Goal: Task Accomplishment & Management: Use online tool/utility

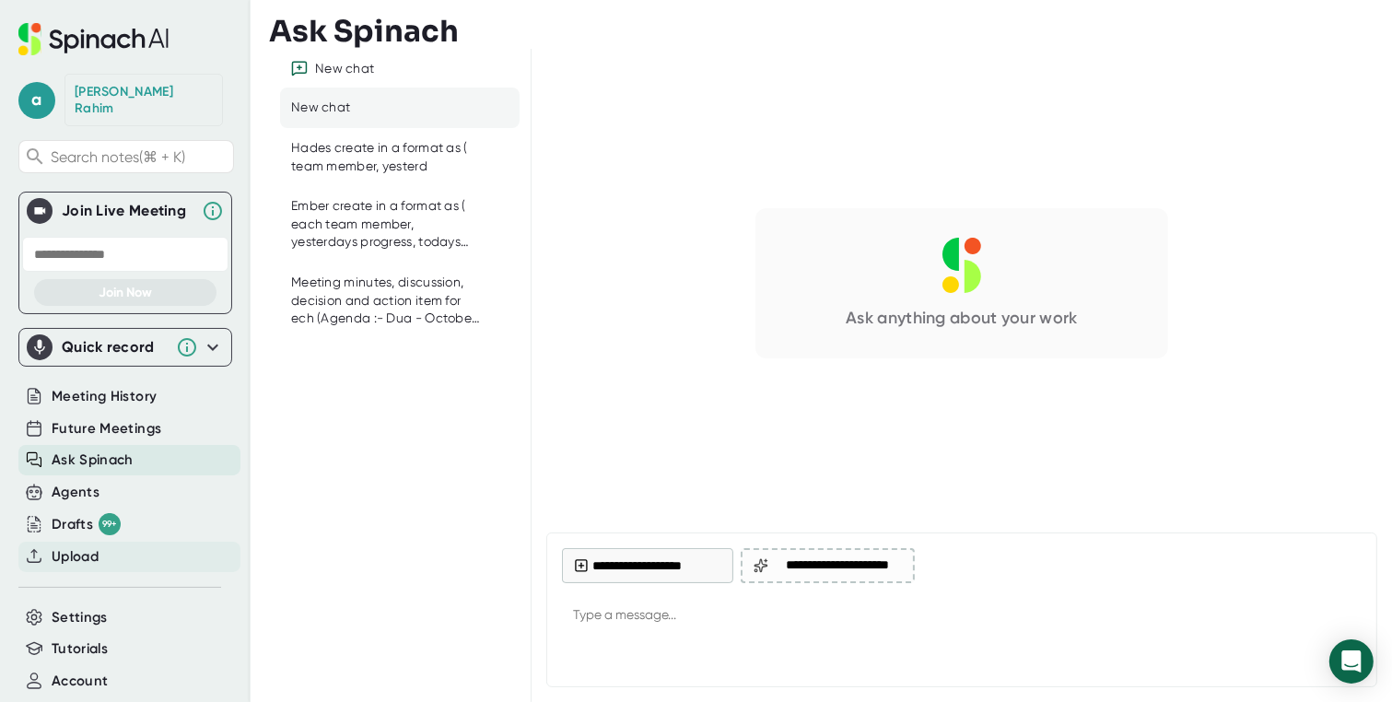
click at [94, 546] on span "Upload" at bounding box center [75, 556] width 47 height 21
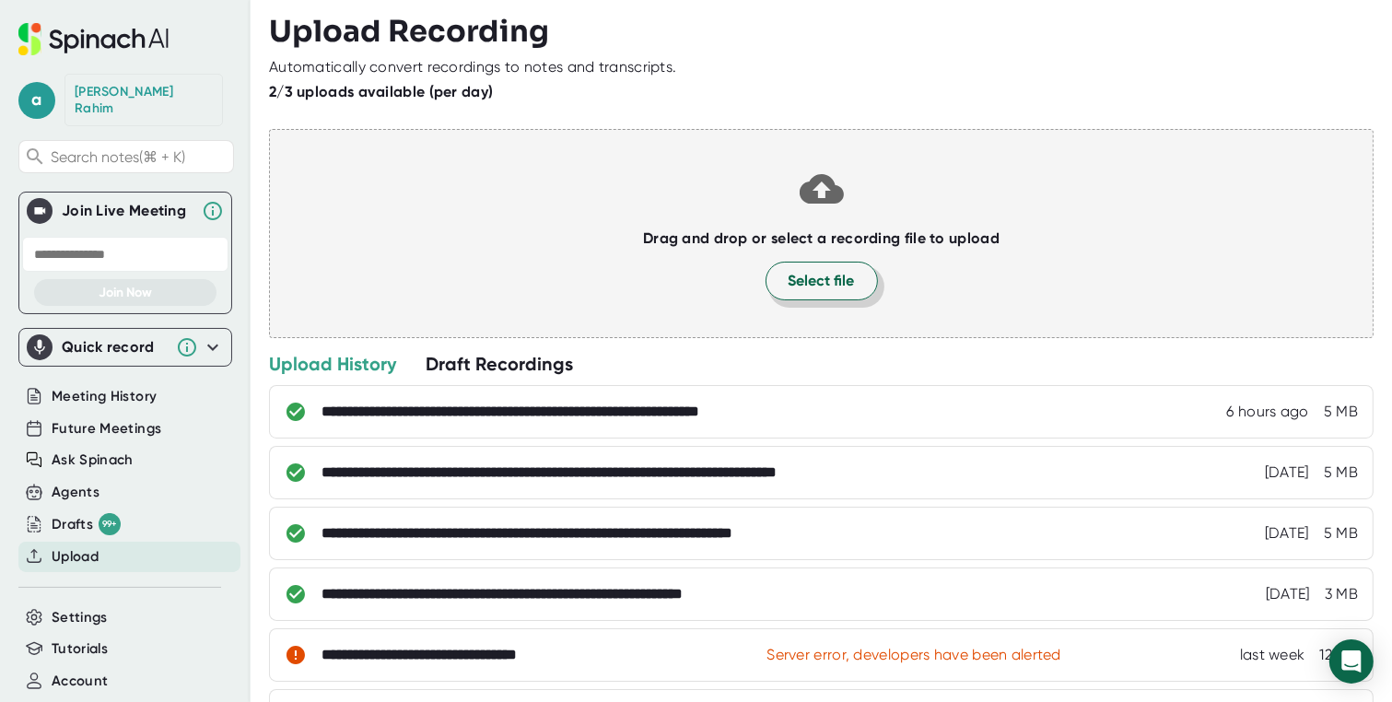
click at [807, 270] on span "Select file" at bounding box center [821, 281] width 66 height 22
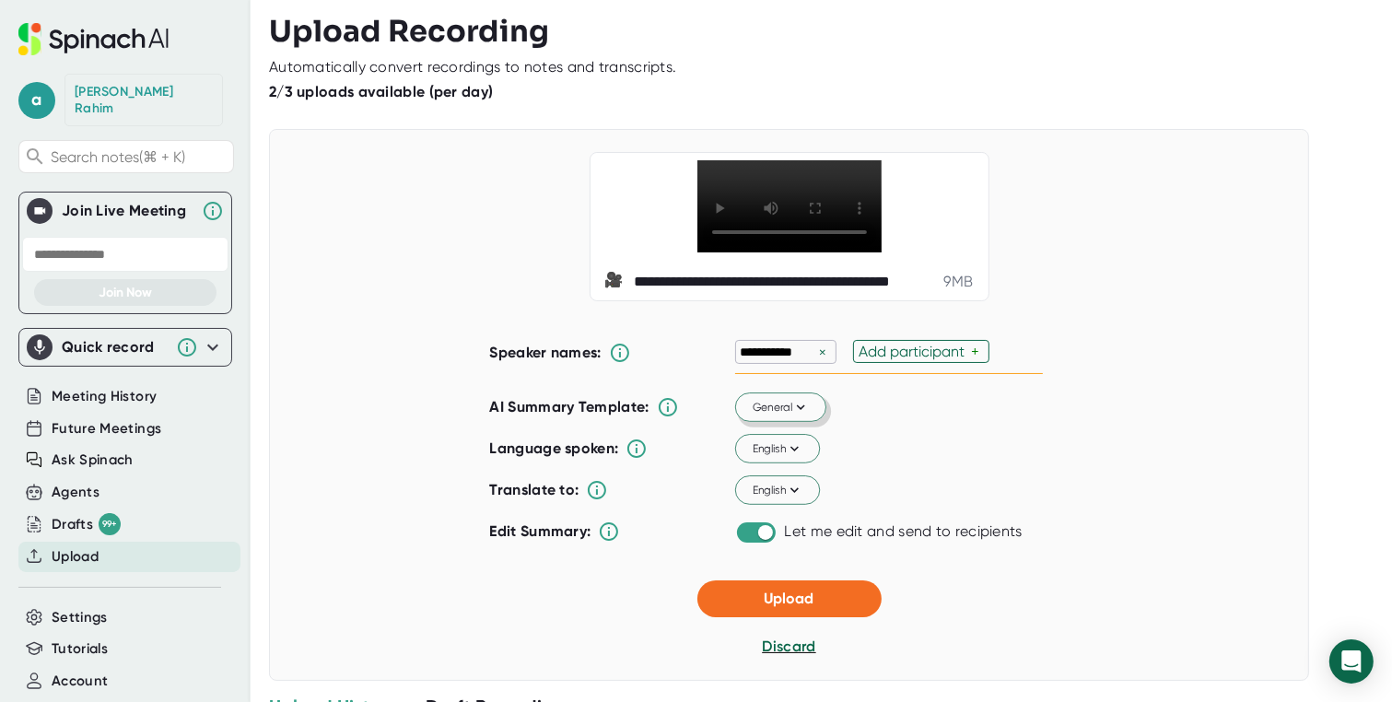
click at [768, 415] on span "General" at bounding box center [780, 407] width 57 height 17
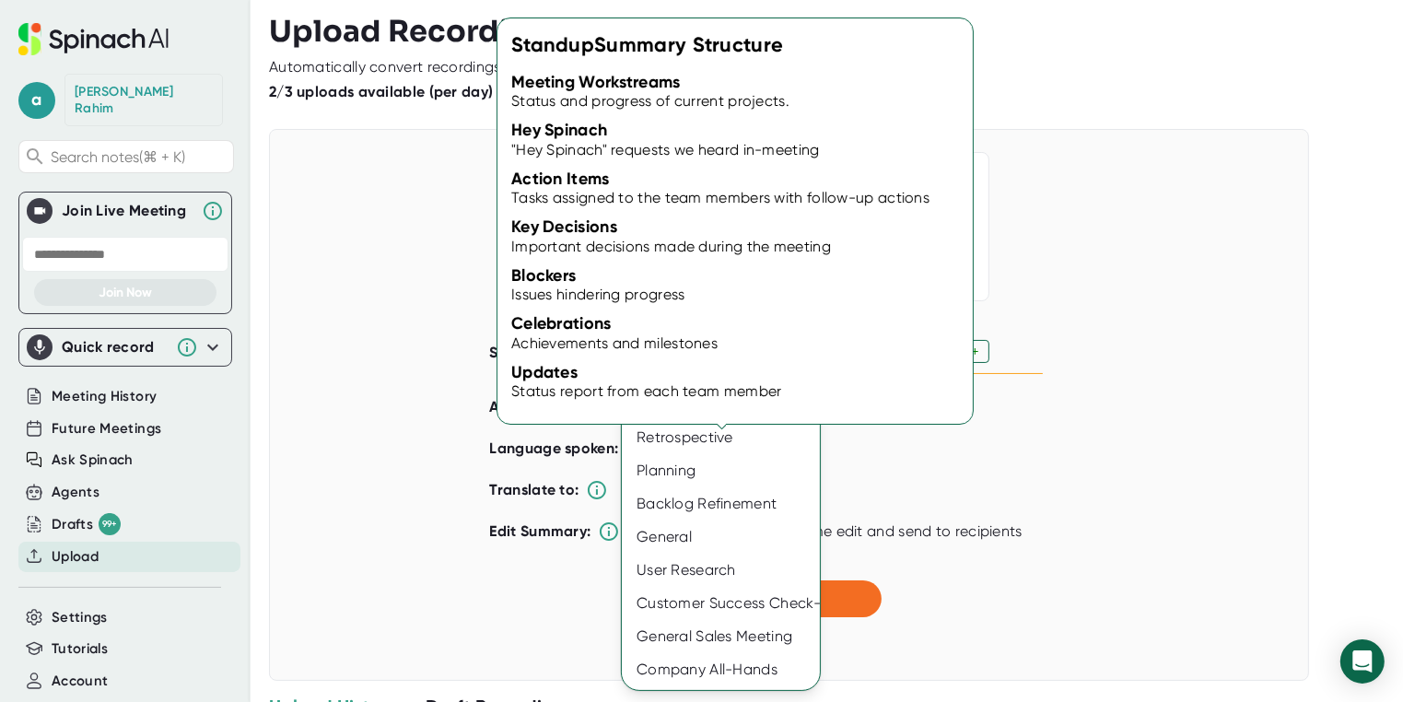
click at [692, 412] on div "Standup" at bounding box center [721, 404] width 198 height 33
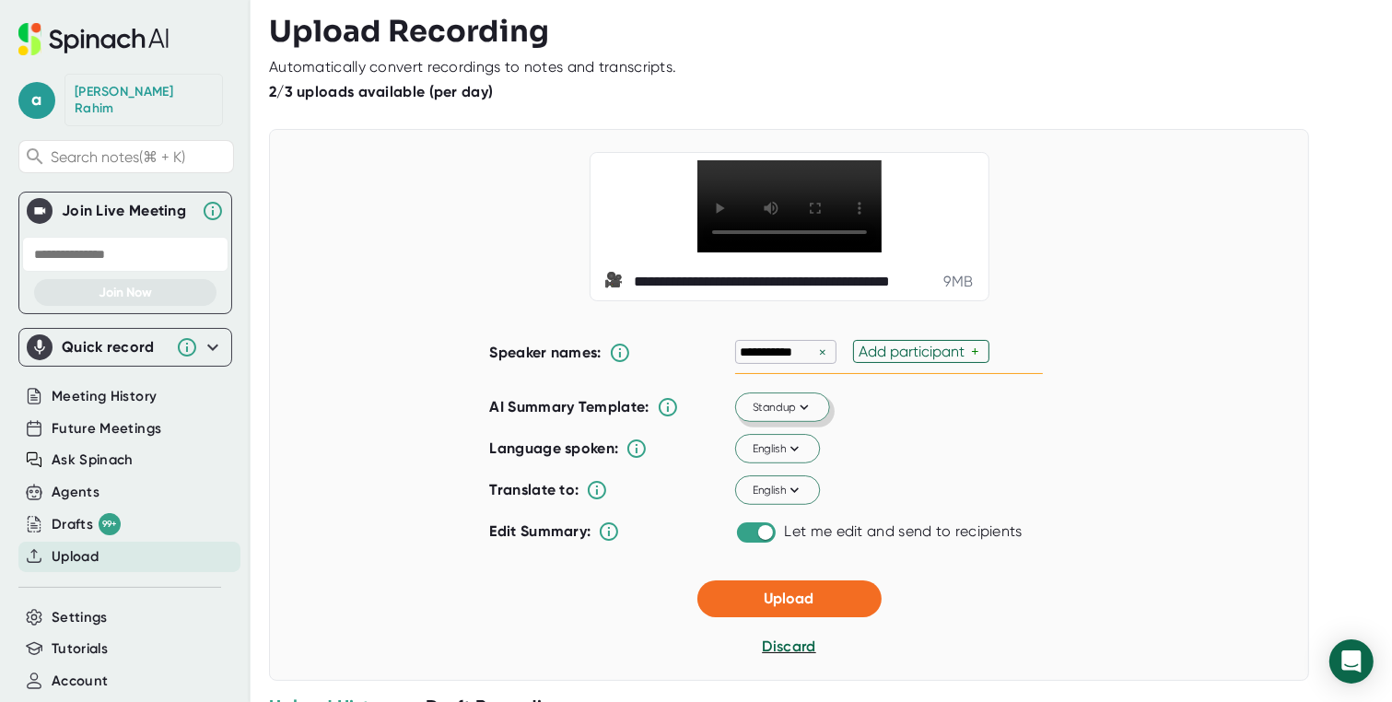
click at [771, 415] on span "Standup" at bounding box center [782, 407] width 60 height 17
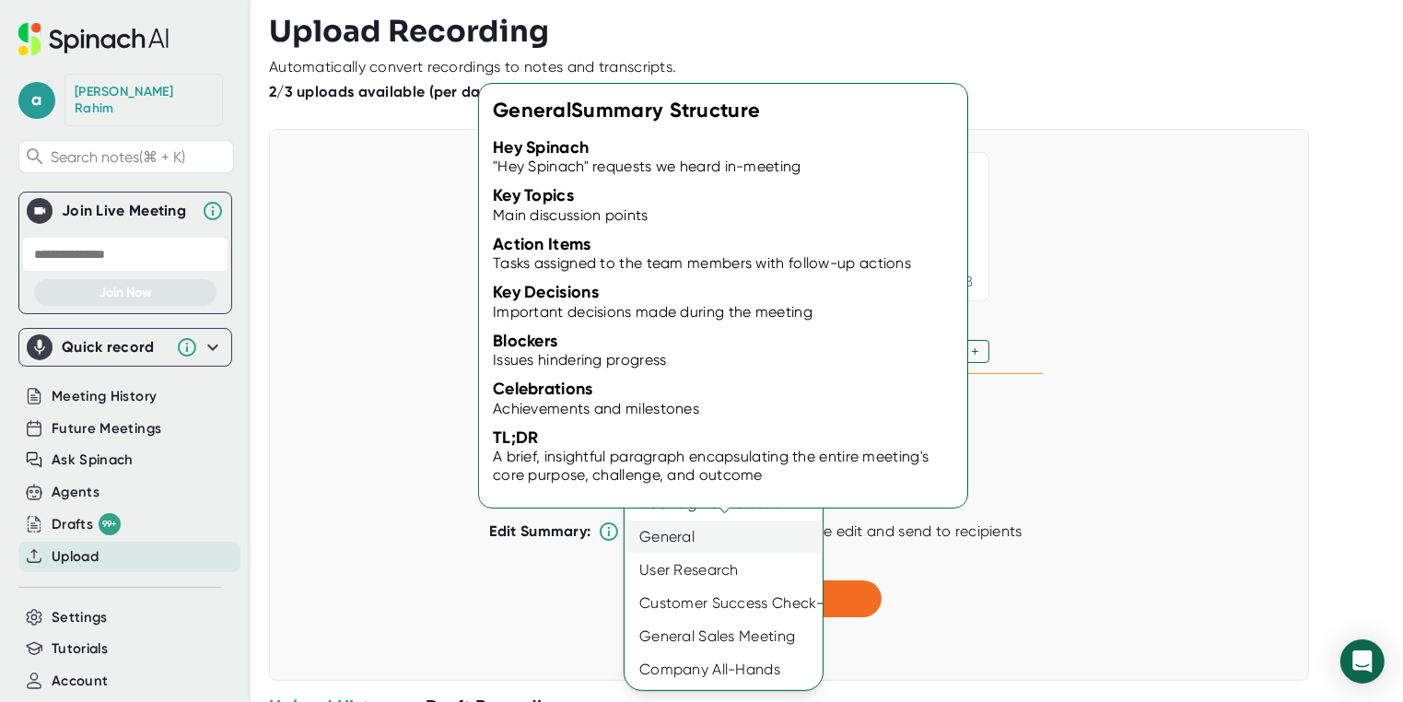
click at [758, 543] on div "General" at bounding box center [724, 536] width 198 height 33
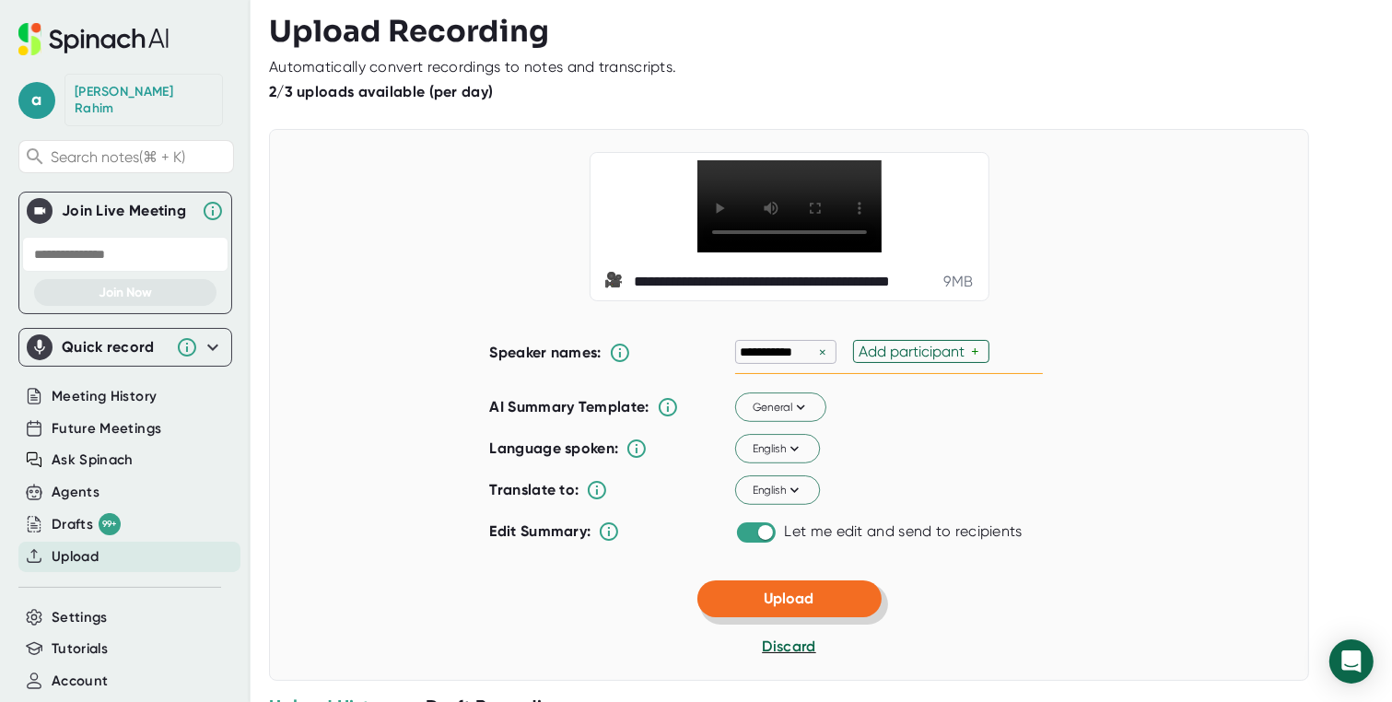
click at [842, 617] on button "Upload" at bounding box center [789, 598] width 184 height 37
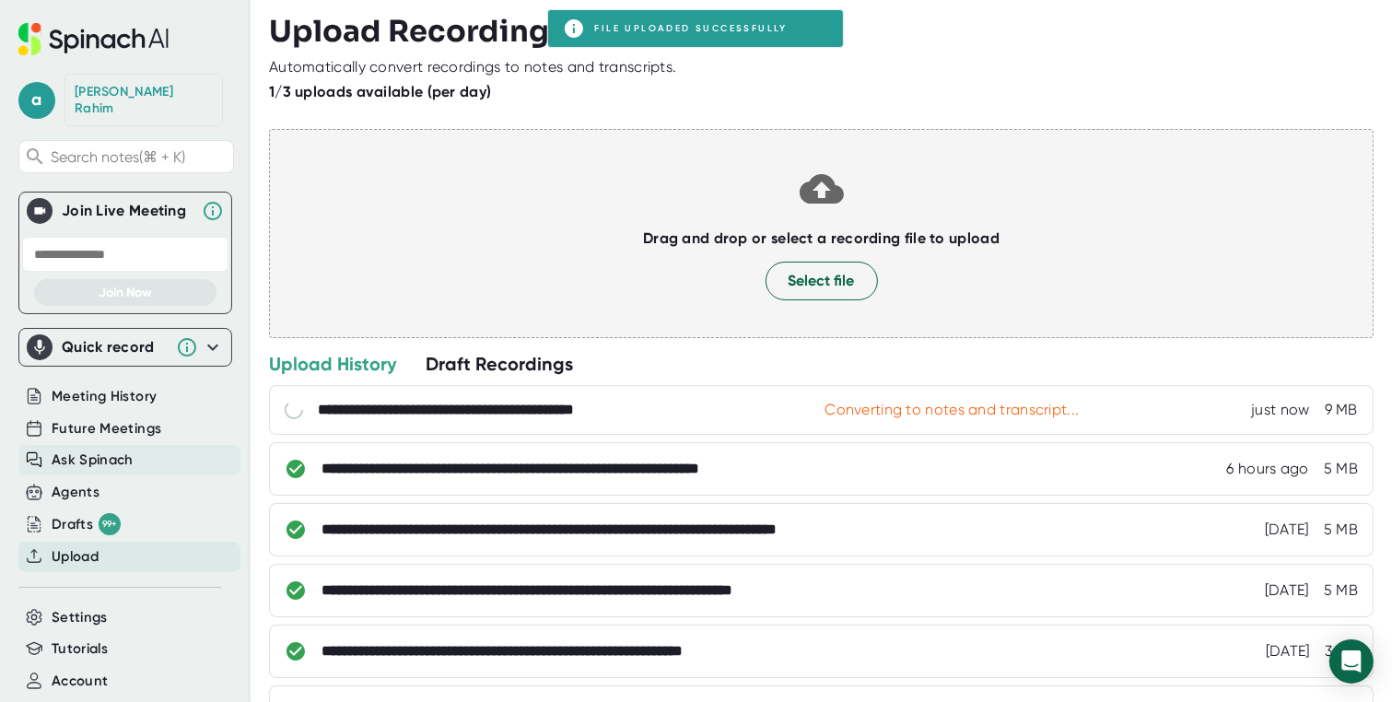
click at [104, 449] on span "Ask Spinach" at bounding box center [93, 459] width 82 height 21
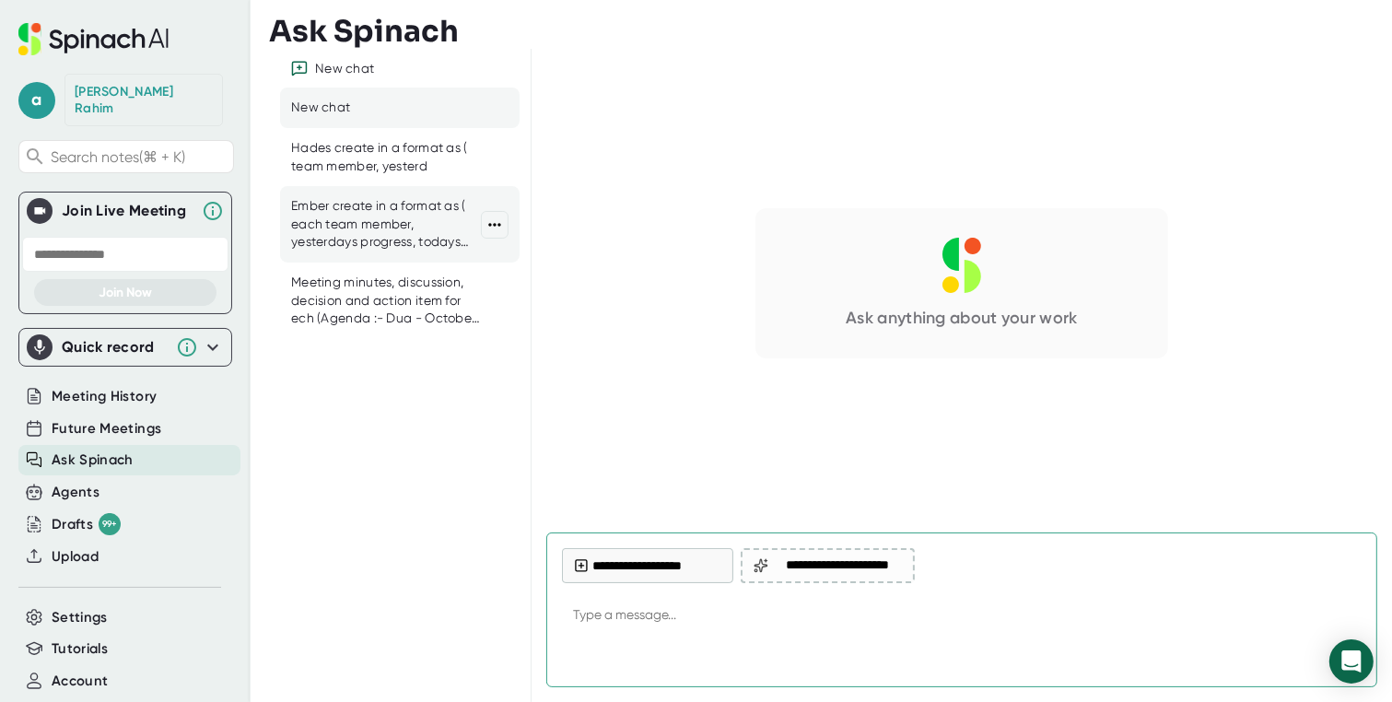
click at [368, 232] on div "Ember create in a format as ( each team member, yesterdays progress, todays pla…" at bounding box center [386, 224] width 190 height 54
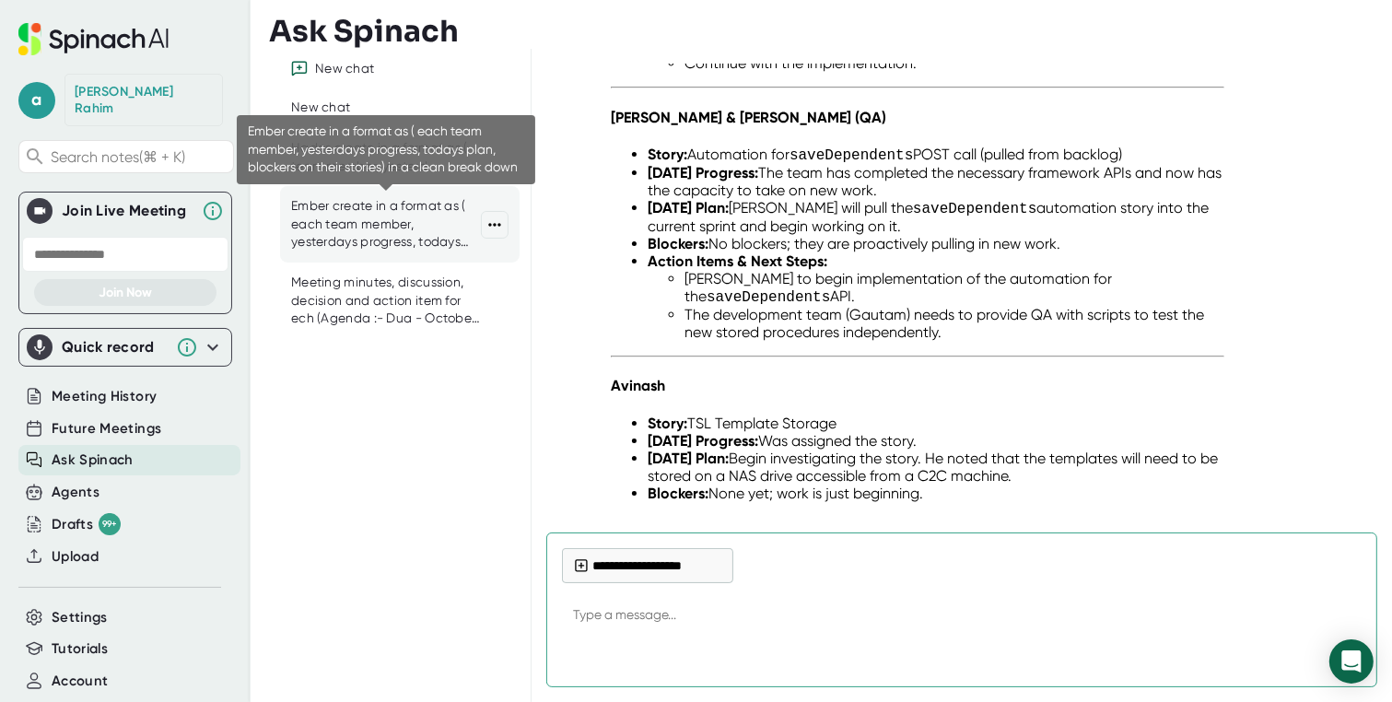
scroll to position [29294, 0]
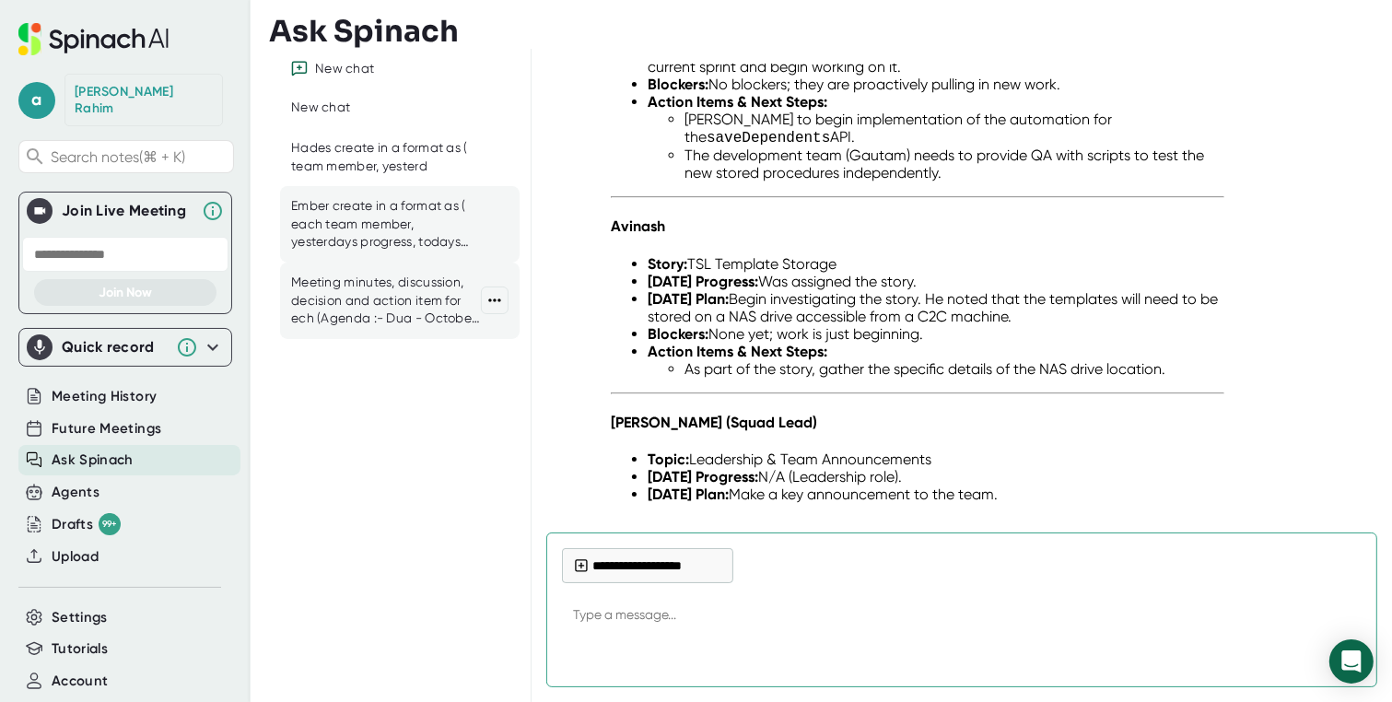
click at [380, 320] on div "Meeting minutes, discussion, decision and action item for ech (Agenda :- Dua - …" at bounding box center [386, 301] width 190 height 54
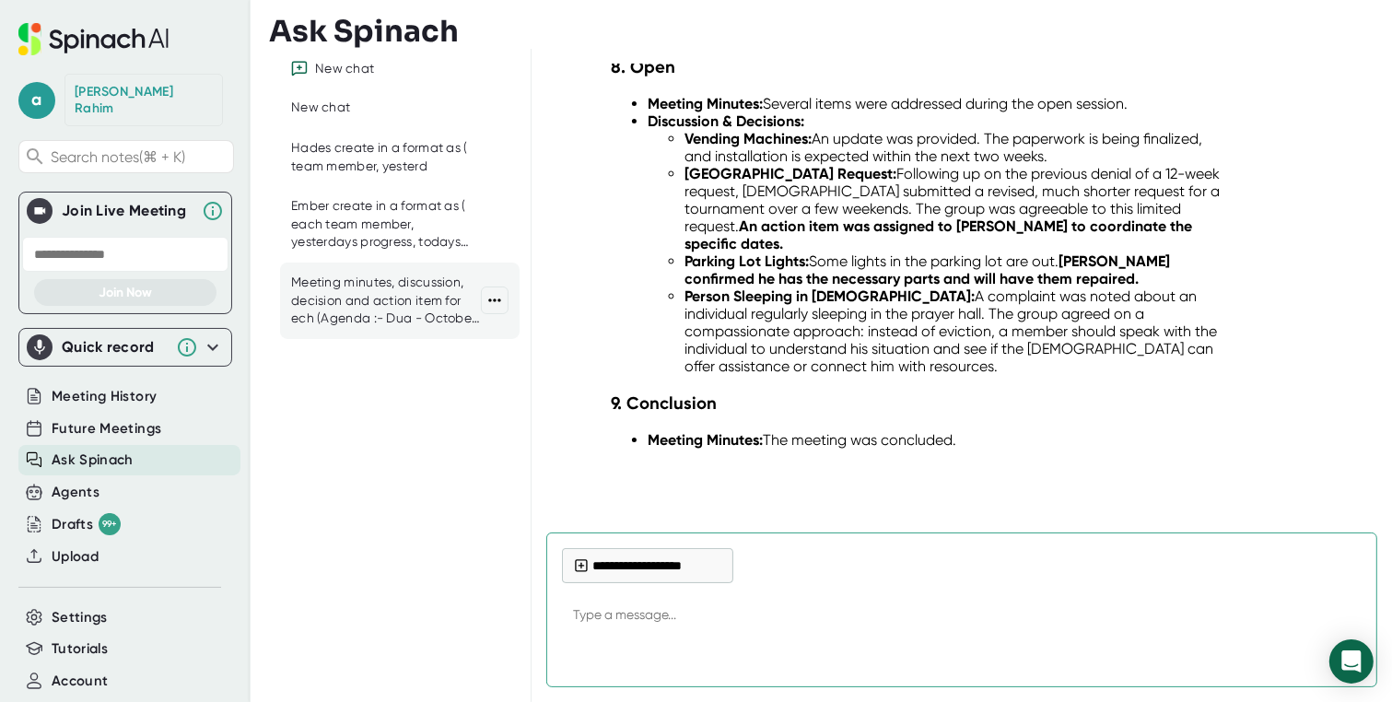
scroll to position [5037, 0]
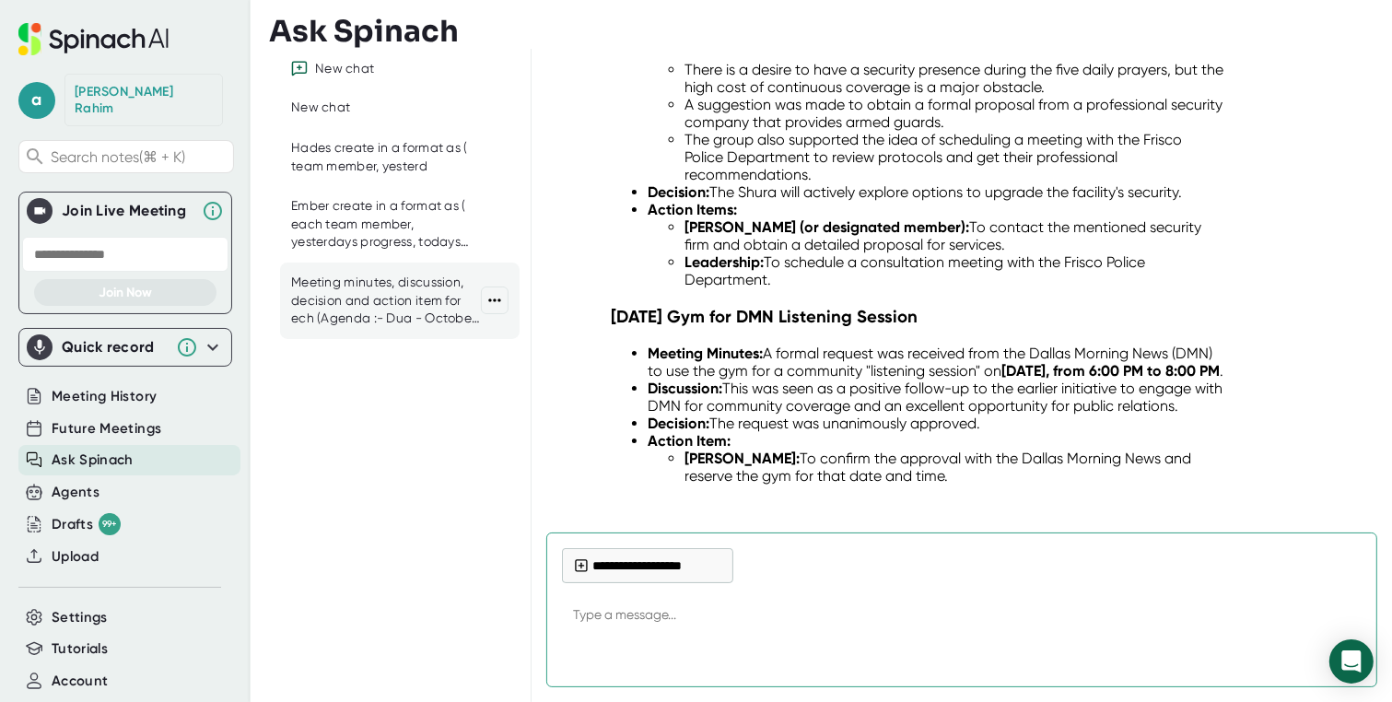
click at [380, 320] on div "Meeting minutes, discussion, decision and action item for ech (Agenda :- Dua - …" at bounding box center [386, 301] width 190 height 54
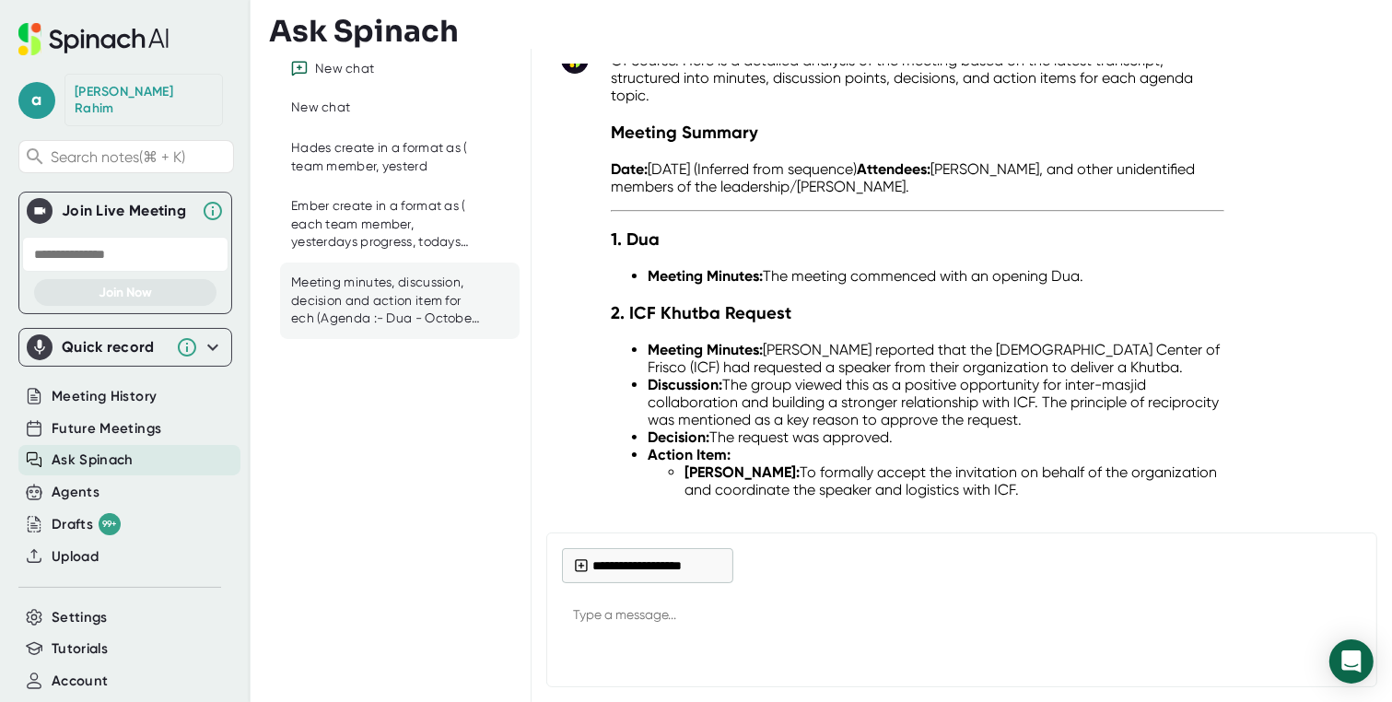
scroll to position [3172, 0]
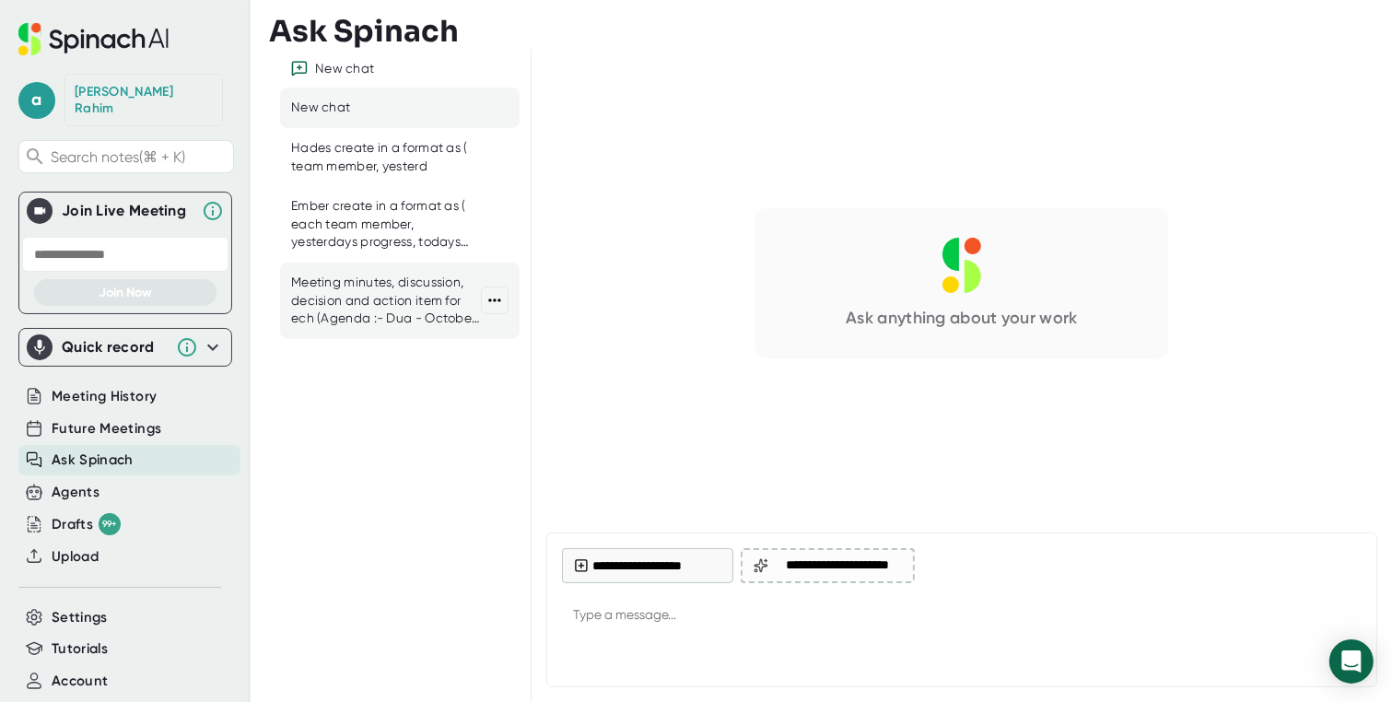
click at [383, 281] on div "Meeting minutes, discussion, decision and action item for ech (Agenda :- Dua - …" at bounding box center [386, 301] width 190 height 54
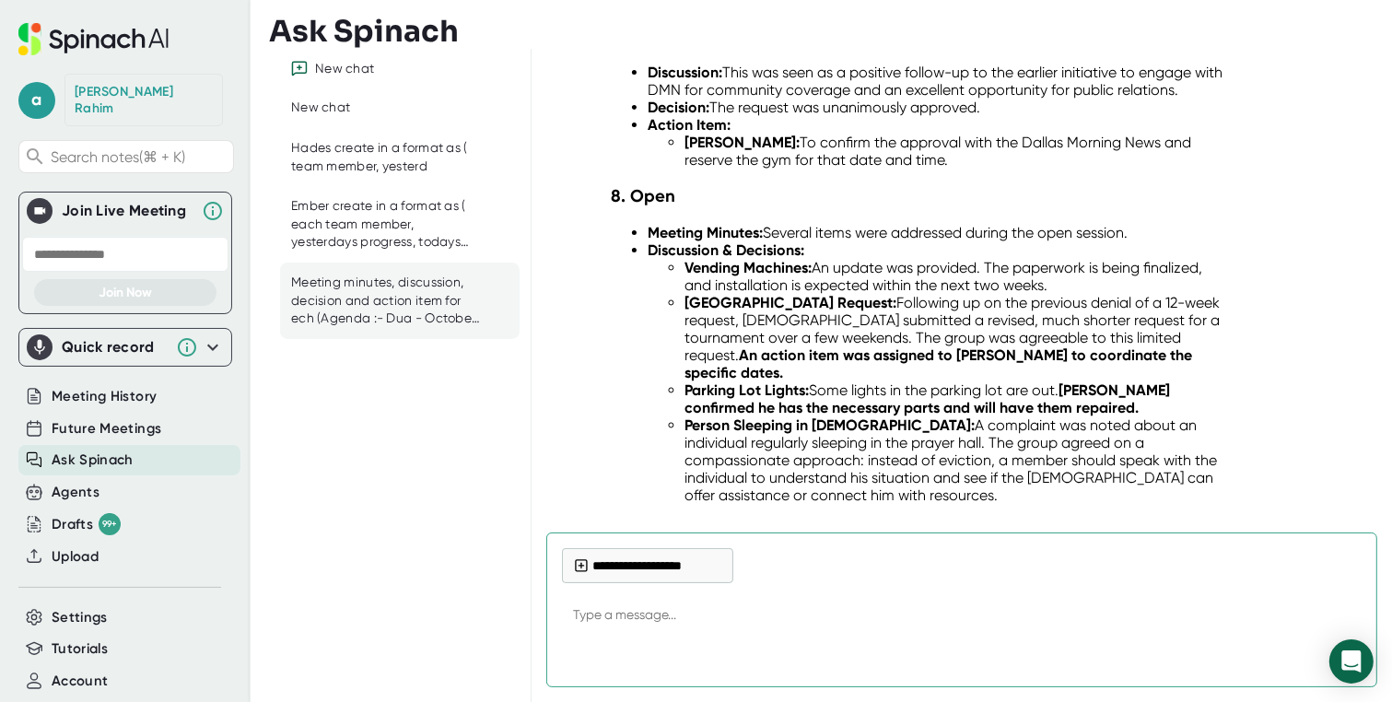
scroll to position [5356, 0]
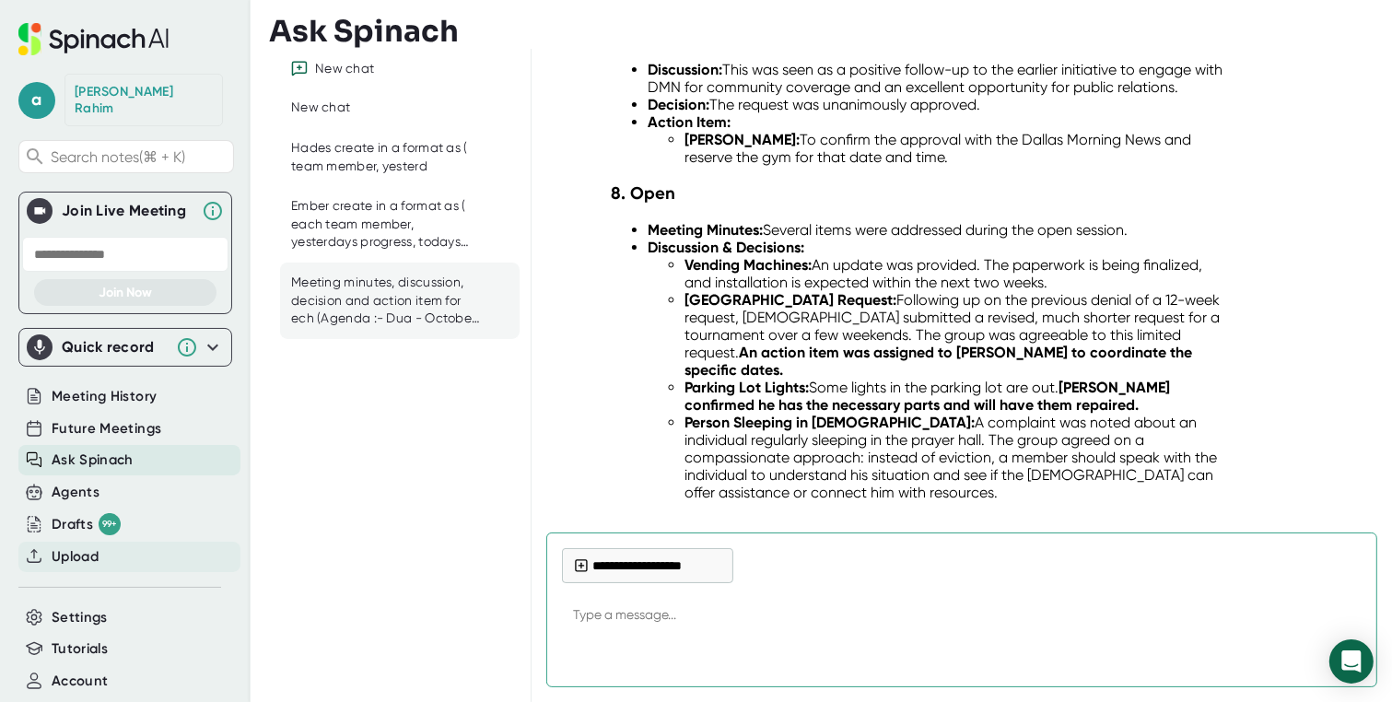
type textarea "x"
click at [76, 546] on span "Upload" at bounding box center [75, 556] width 47 height 21
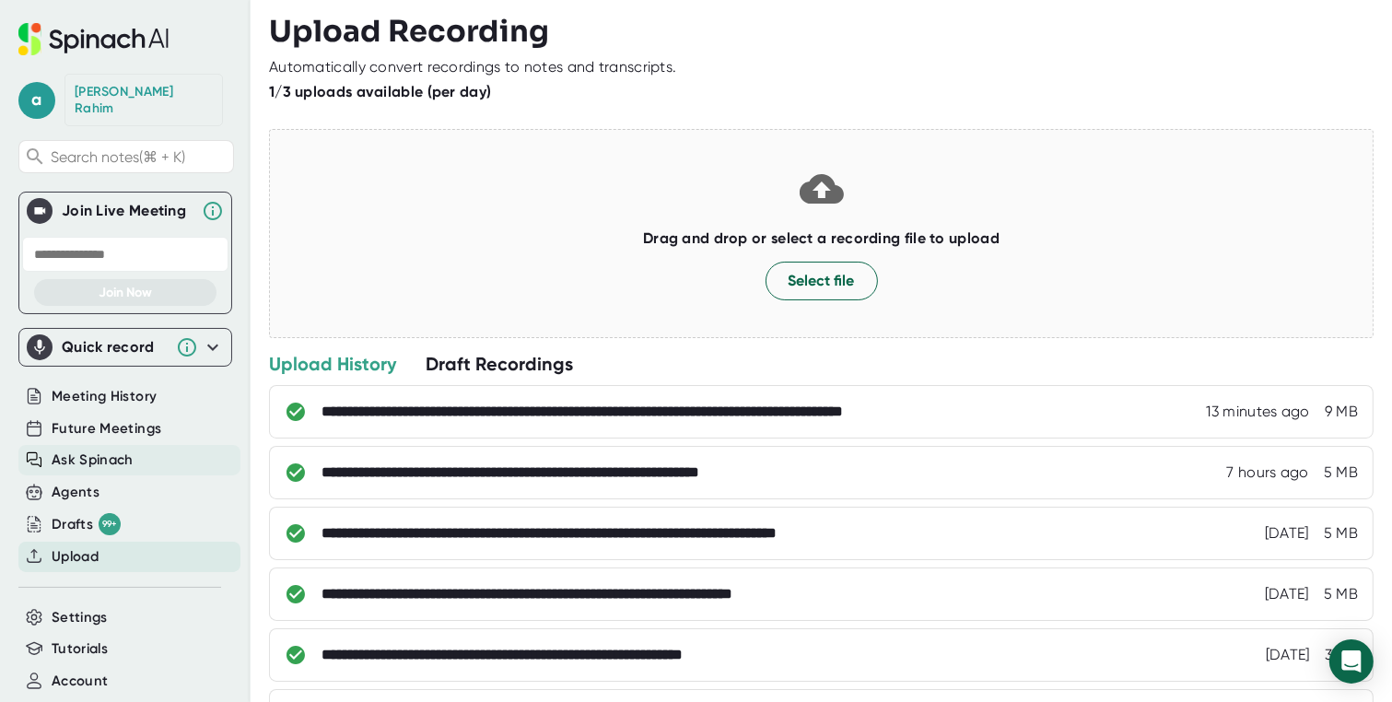
click at [91, 449] on span "Ask Spinach" at bounding box center [93, 459] width 82 height 21
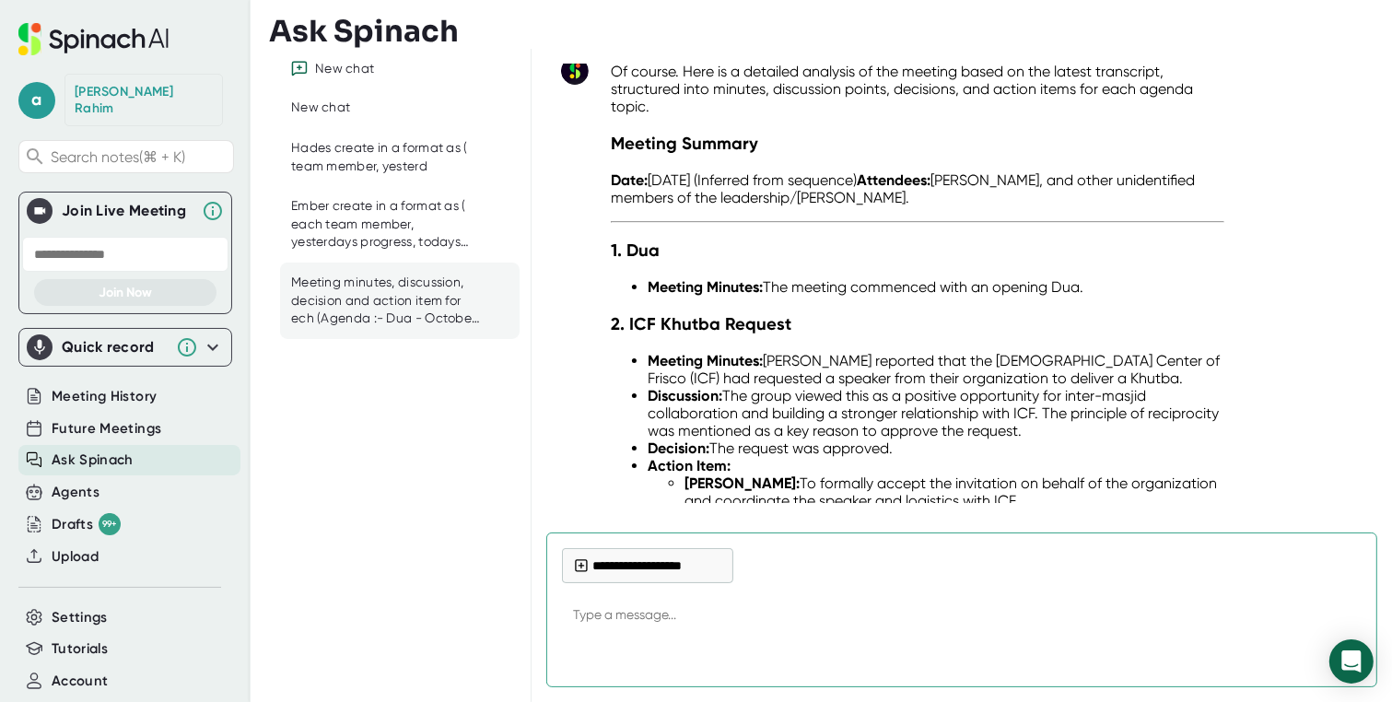
scroll to position [3170, 0]
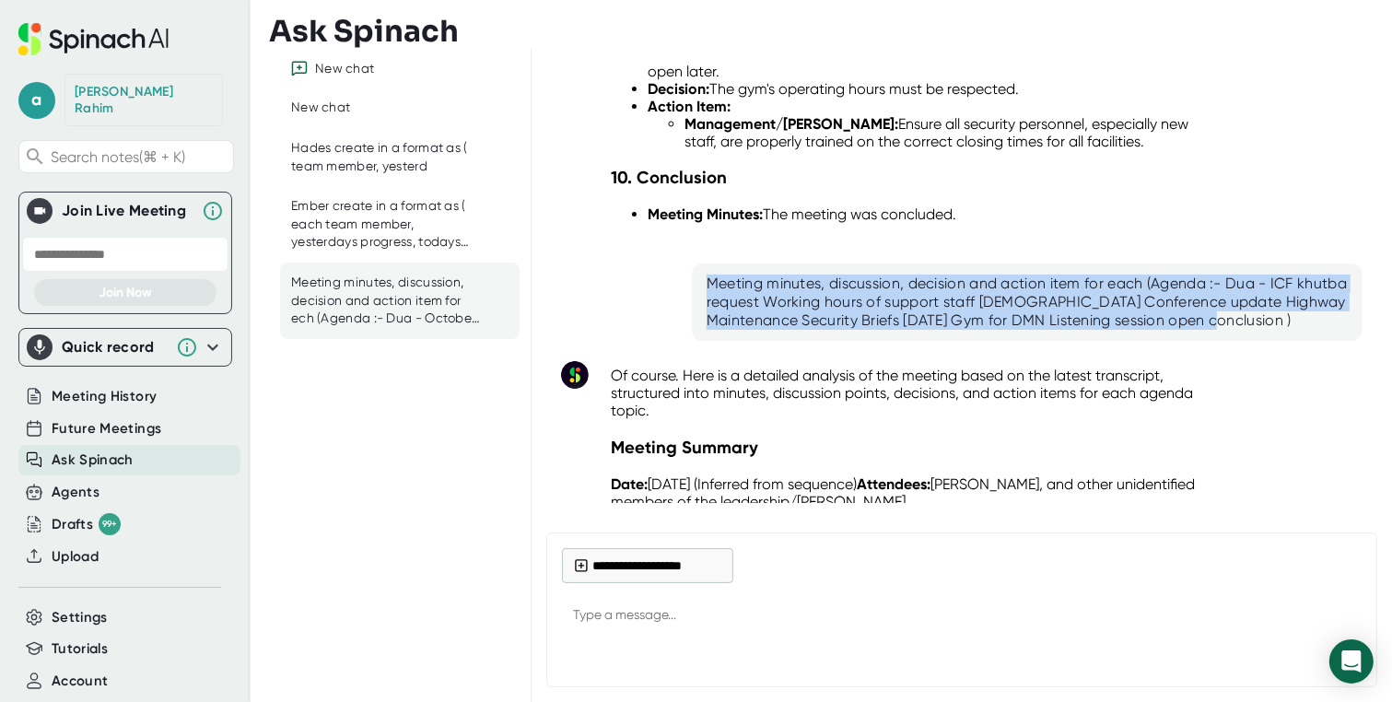
drag, startPoint x: 1302, startPoint y: 259, endPoint x: 692, endPoint y: 209, distance: 612.7
click at [692, 263] on div "Meeting minutes, discussion, decision and action item for each (Agenda :- Dua -…" at bounding box center [1027, 301] width 671 height 77
type textarea "x"
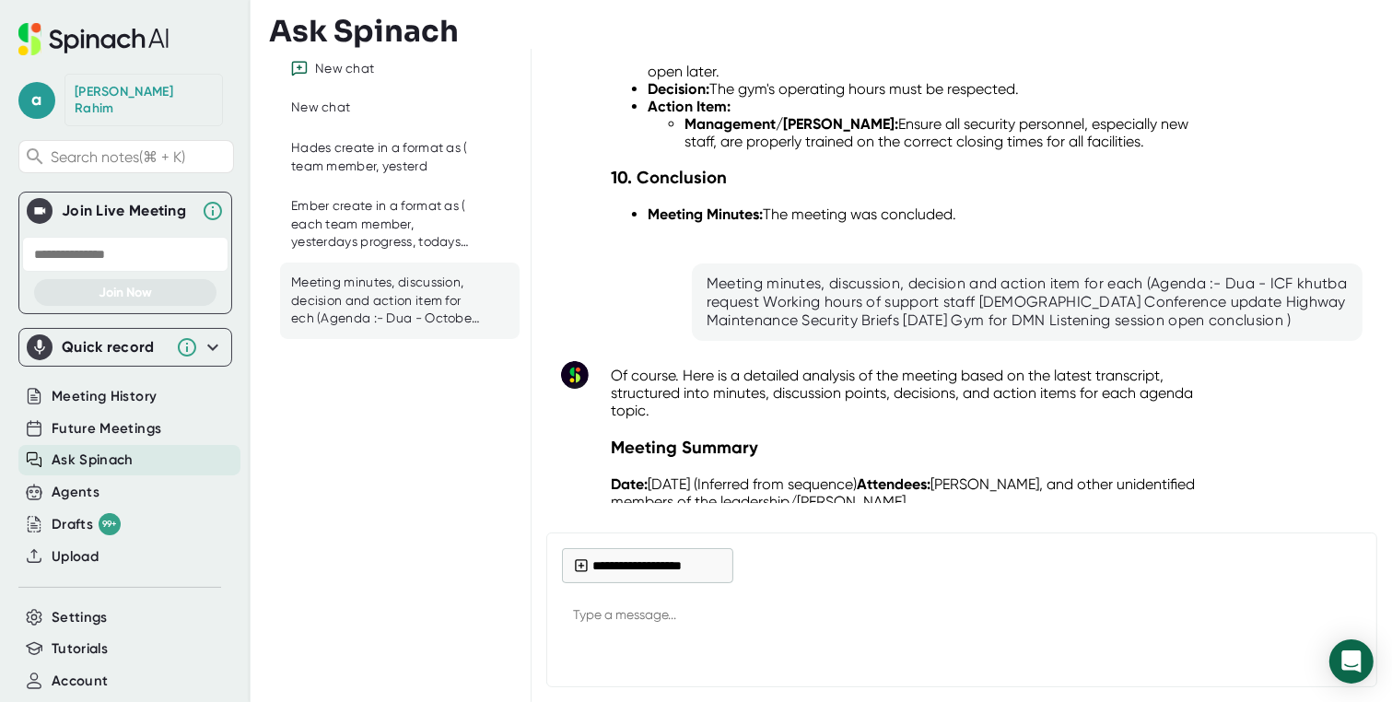
click at [629, 614] on textarea at bounding box center [962, 616] width 800 height 44
paste textarea "Meeting minutes, discussion, decision and action item for each (Agenda :- Dua -…"
type textarea "Meeting minutes, discussion, decision and action item for each (Agenda :- Dua -…"
type textarea "x"
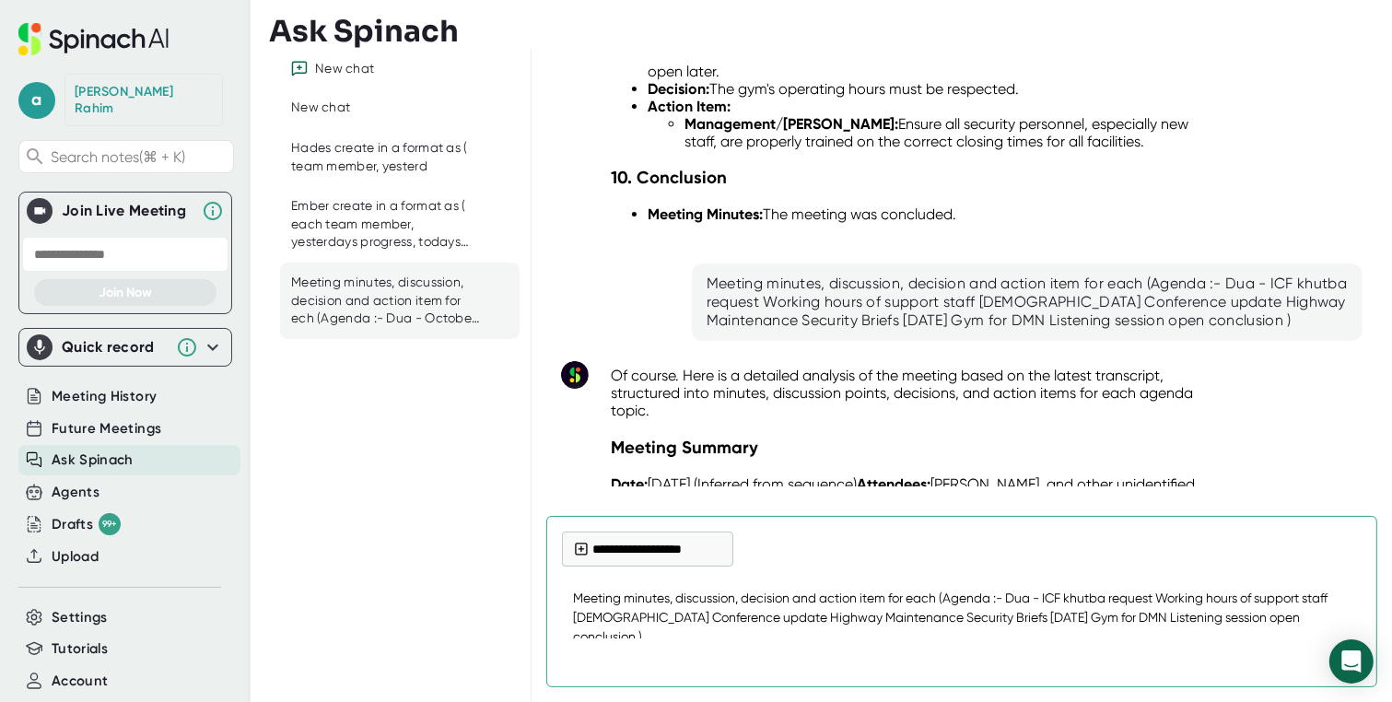
drag, startPoint x: 959, startPoint y: 613, endPoint x: 997, endPoint y: 613, distance: 37.8
click at [997, 613] on textarea "Meeting minutes, discussion, decision and action item for each (Agenda :- Dua -…" at bounding box center [962, 608] width 800 height 61
click at [1062, 600] on textarea "Meeting minutes, discussion, decision and action item for each (Agenda :- Dua -…" at bounding box center [962, 608] width 800 height 61
type textarea "Meeting minutes, discussion, decision and action item for each (Agenda :- Dua -…"
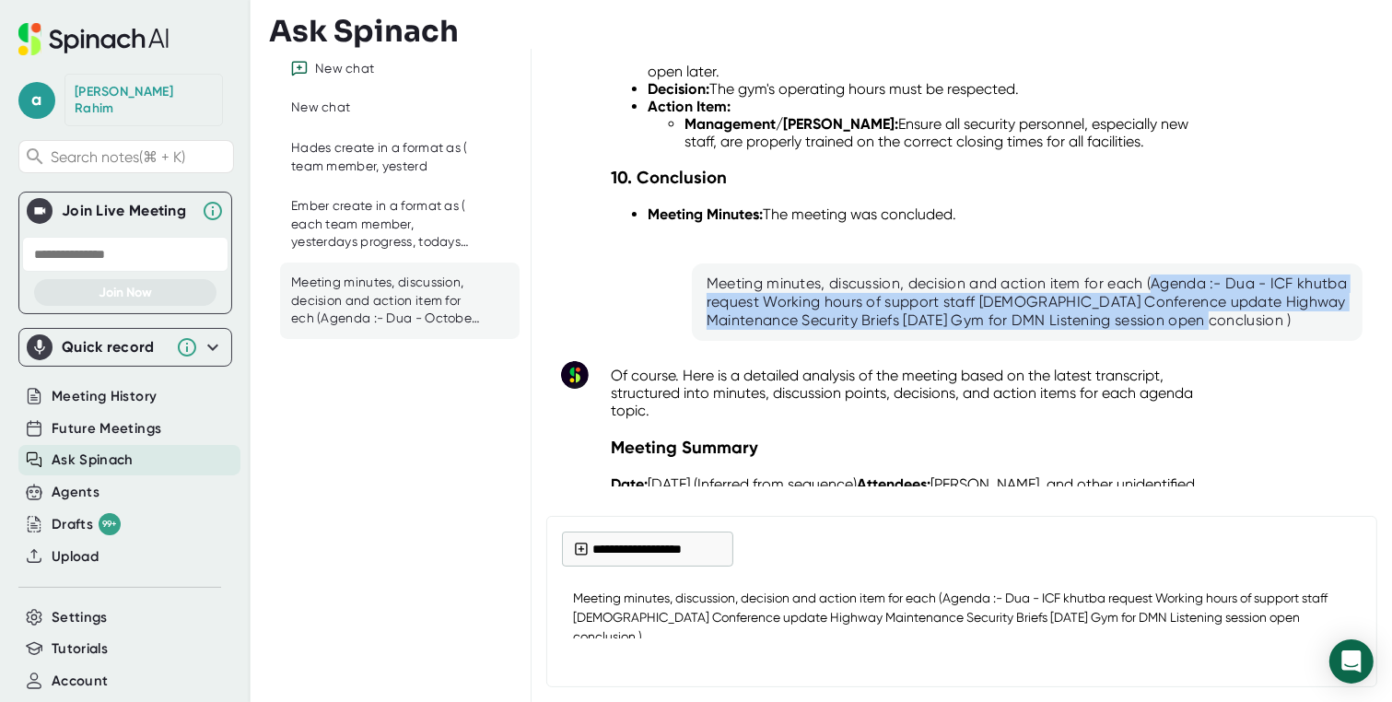
drag, startPoint x: 1150, startPoint y: 222, endPoint x: 1284, endPoint y: 260, distance: 138.8
click at [1284, 274] on div "Meeting minutes, discussion, decision and action item for each (Agenda :- Dua -…" at bounding box center [1026, 301] width 641 height 55
copy div "Agenda :- Dua - ⁠ICF khutba request ⁠Working hours of support staff ⁠[DEMOGRAPH…"
type textarea "x"
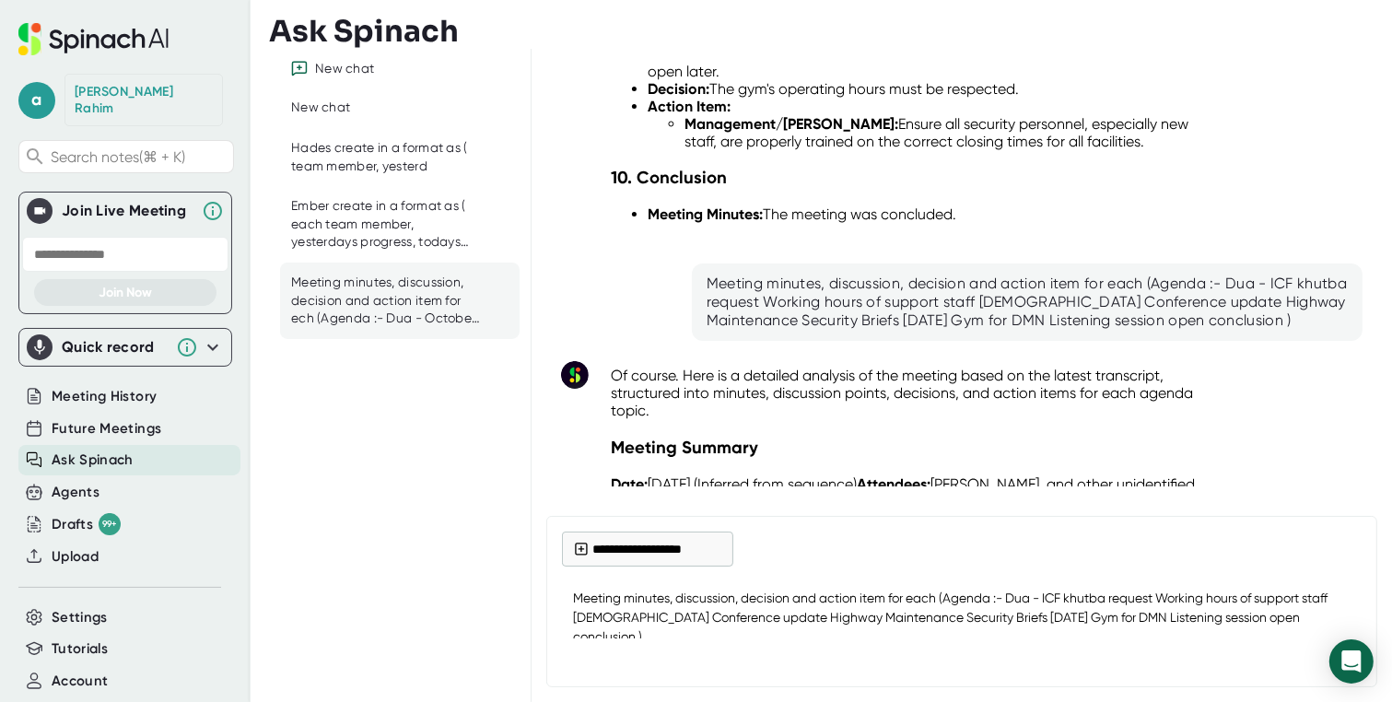
click at [939, 609] on textarea "Meeting minutes, discussion, decision and action item for each (Agenda :- Dua -…" at bounding box center [962, 608] width 800 height 61
click at [963, 600] on textarea "Meeting minutes, discussion, decision and action item for each (Agenda :- Dua -…" at bounding box center [962, 608] width 800 height 61
drag, startPoint x: 949, startPoint y: 590, endPoint x: 1280, endPoint y: 613, distance: 332.3
click at [1280, 613] on textarea "Meeting minutes, discussion, decision and action item for each (Agenda :- Dua -…" at bounding box center [962, 608] width 800 height 61
paste textarea "- Dua - ⁠MLFA fundraiser - ⁠Shayukh time off - ⁠Update on vending machine - ⁠AC…"
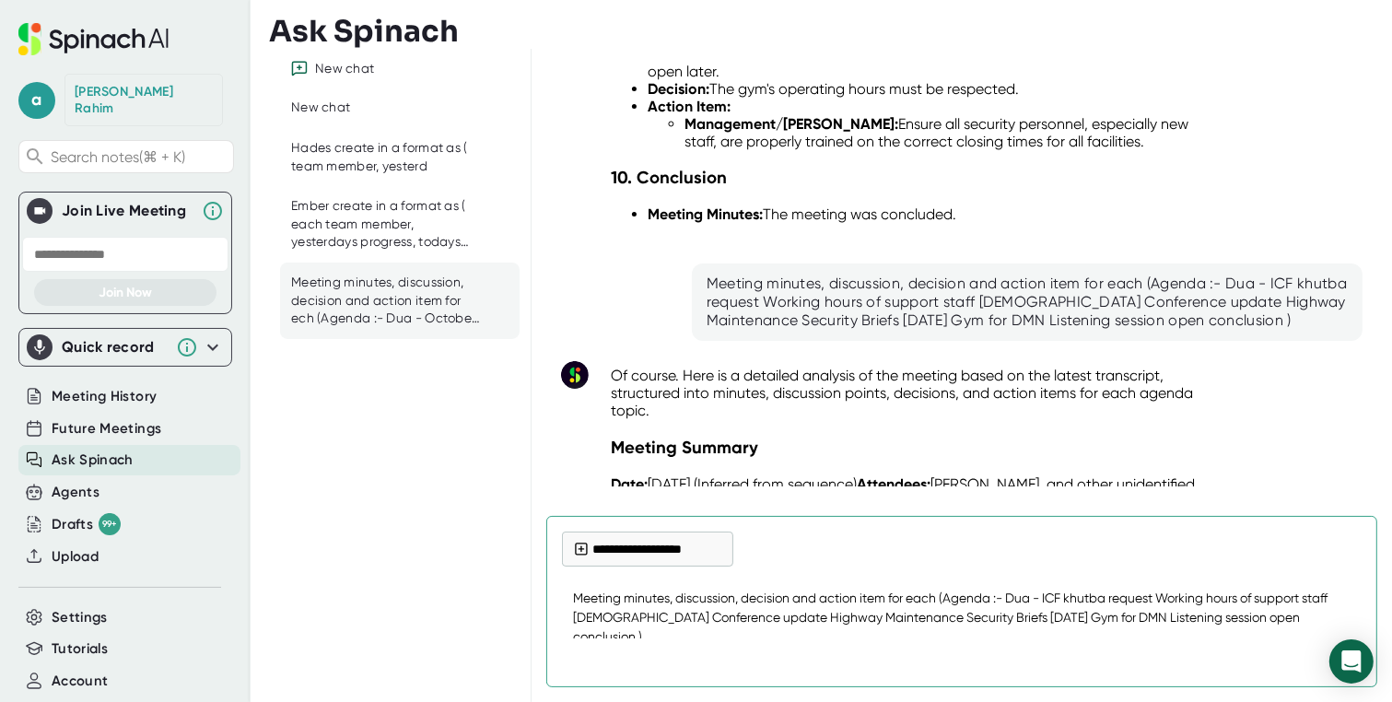
type textarea "Meeting minutes, discussion, decision and action item for each (Agenda - Dua - …"
type textarea "x"
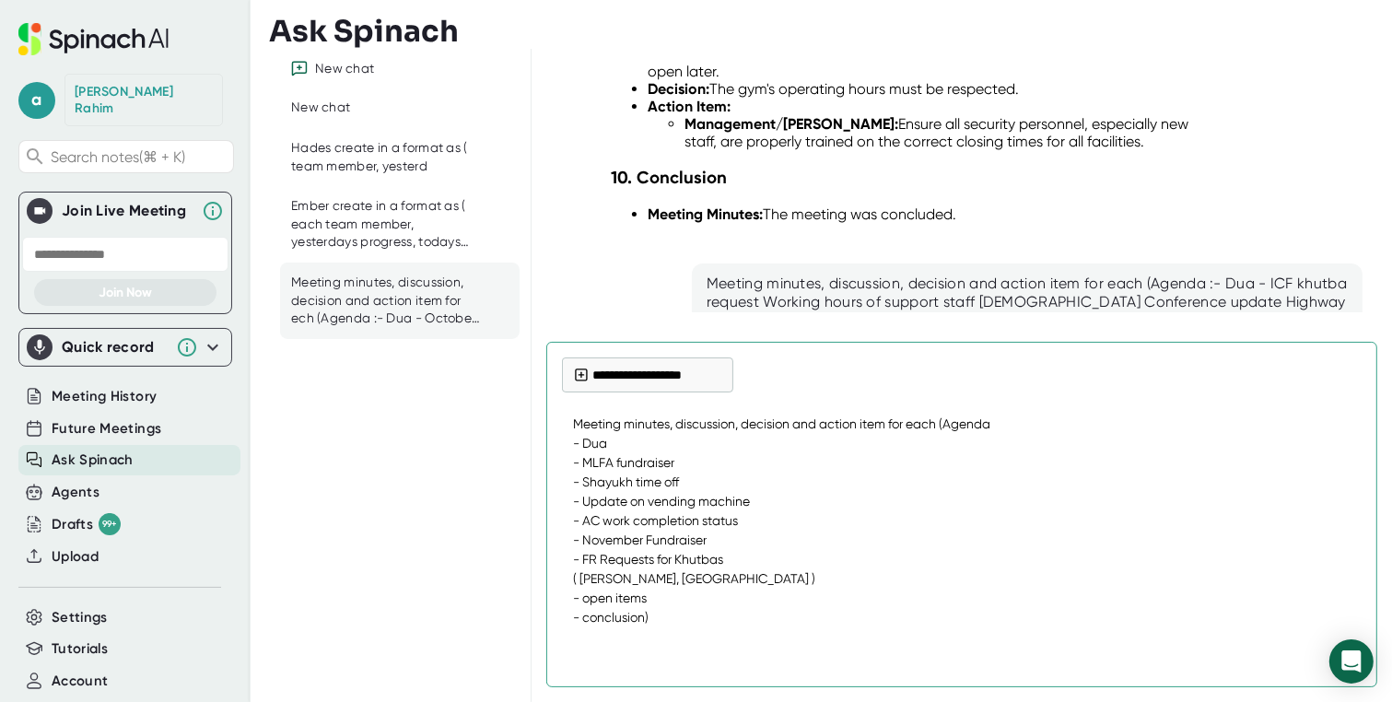
click at [665, 616] on textarea "Meeting minutes, discussion, decision and action item for each (Agenda - Dua - …" at bounding box center [962, 520] width 800 height 235
type textarea "Meeting minutes, discussion, decision and action item for each (Agenda - Dua - …"
click at [582, 368] on icon at bounding box center [581, 375] width 15 height 15
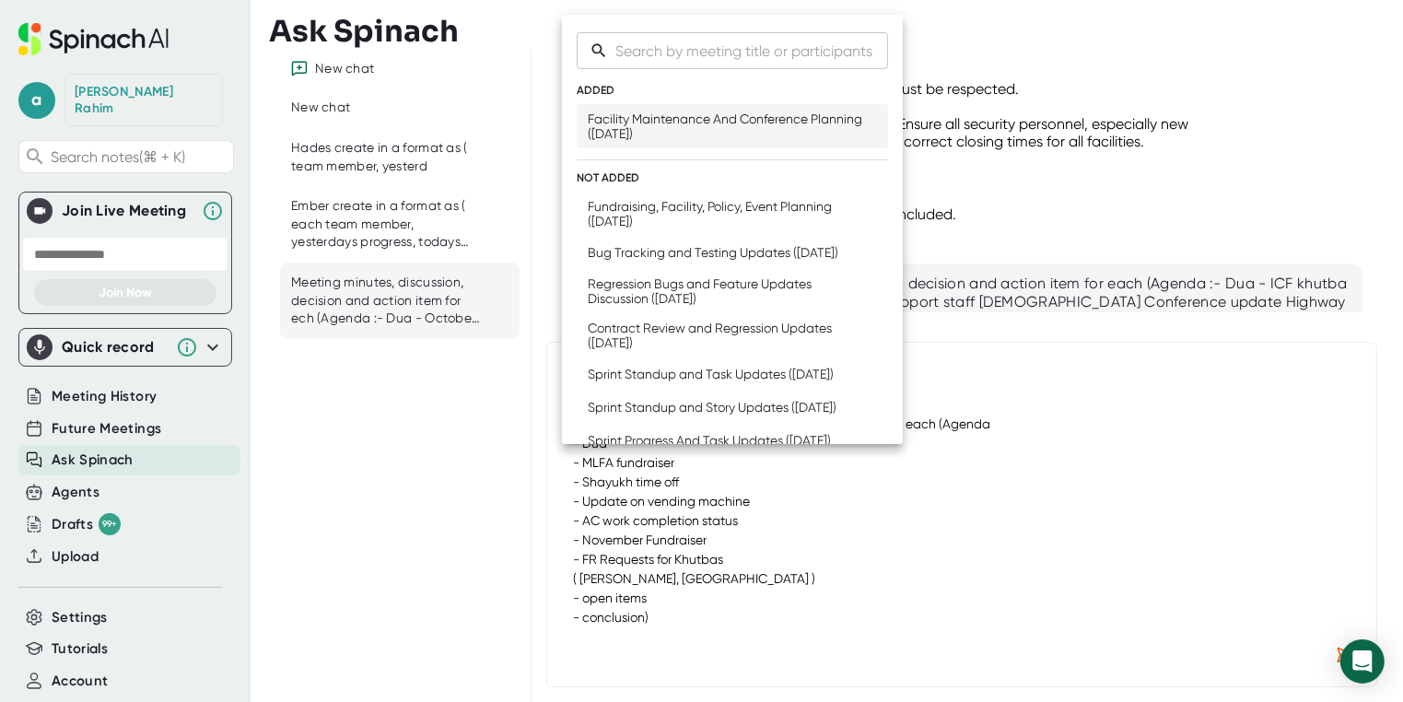
click at [658, 130] on div "Facility Maintenance And Conference Planning ([DATE])" at bounding box center [732, 125] width 289 height 29
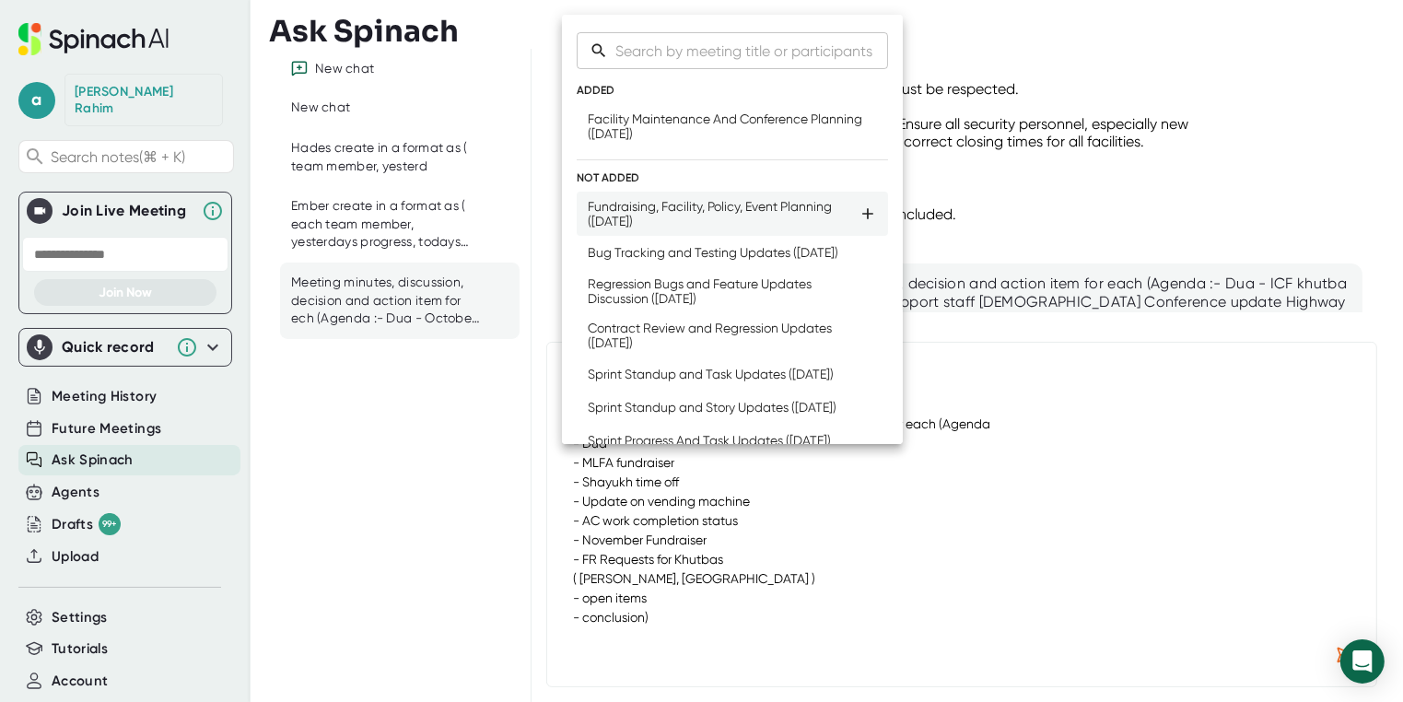
click at [665, 208] on div "Fundraising, Facility, Policy, Event Planning ([DATE])" at bounding box center [723, 213] width 271 height 29
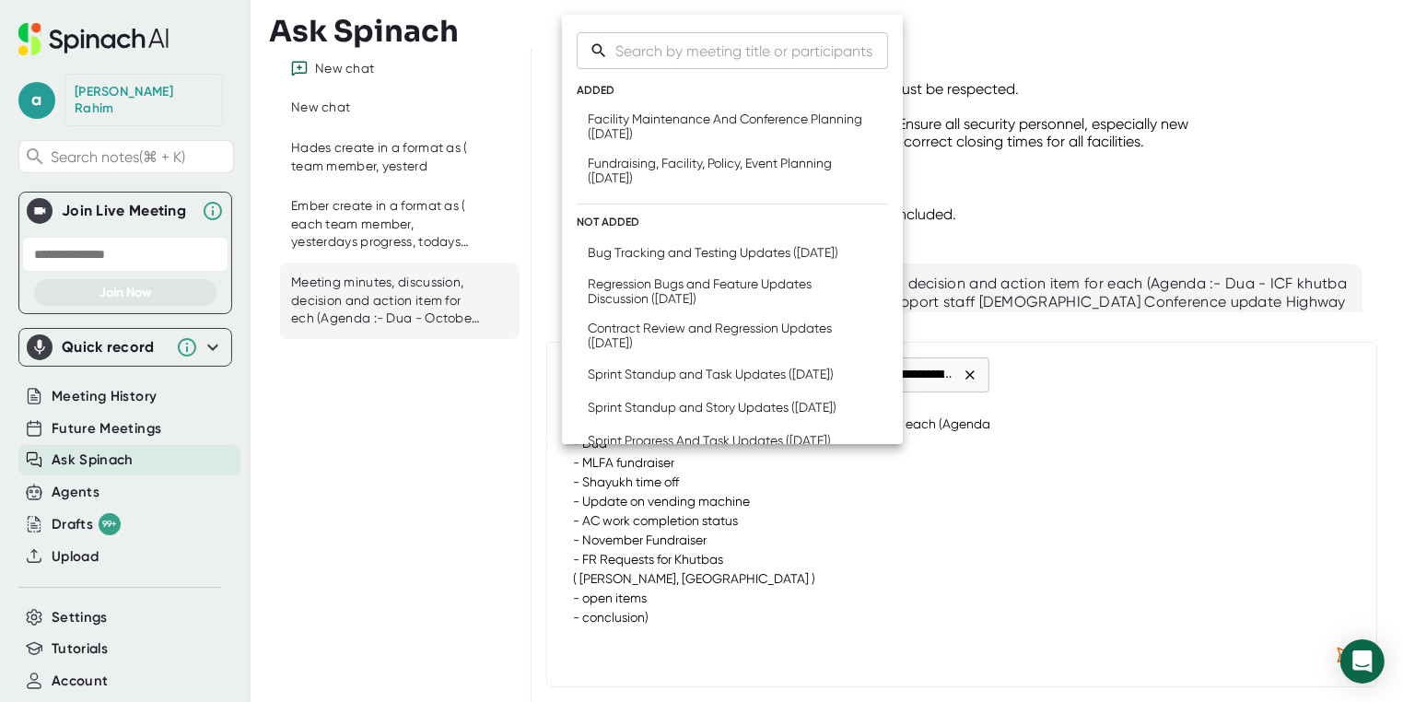
click at [1137, 496] on div at bounding box center [701, 351] width 1403 height 702
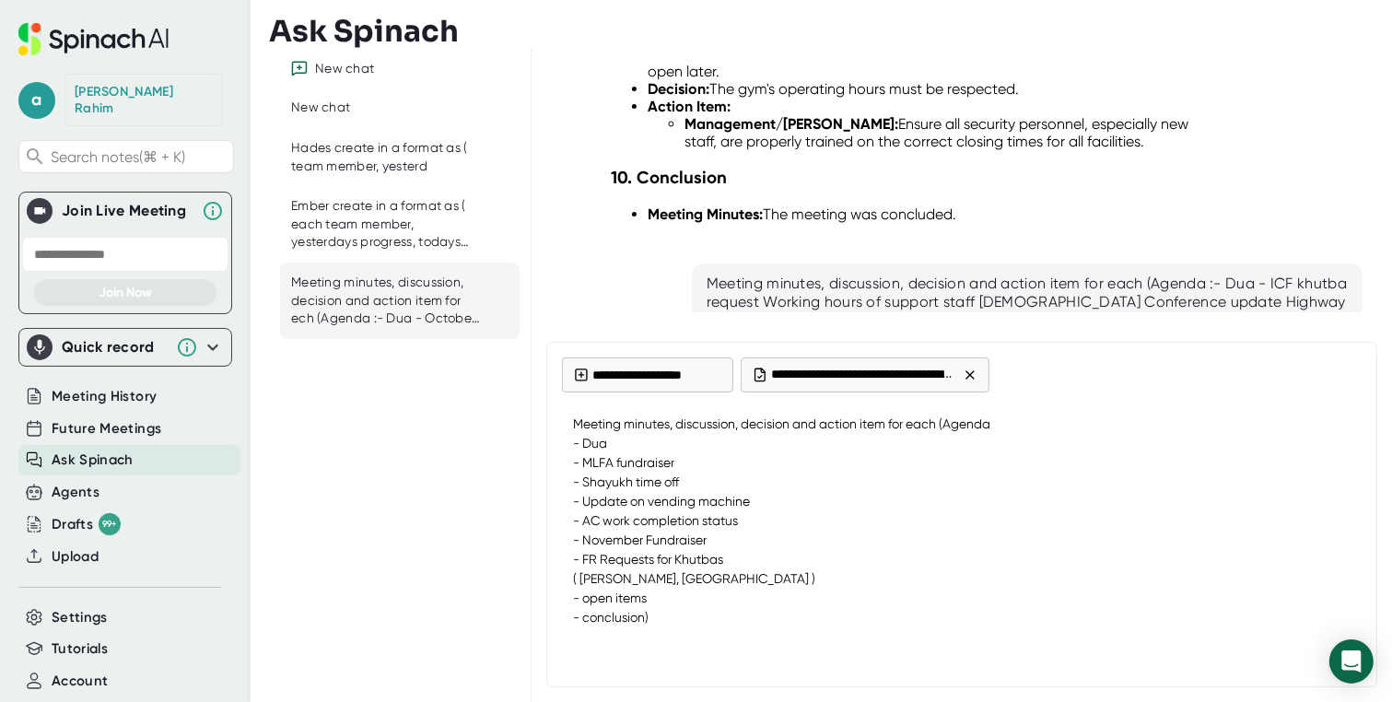
click at [1255, 646] on div at bounding box center [962, 654] width 800 height 33
click at [883, 638] on div at bounding box center [962, 654] width 800 height 33
type textarea "x"
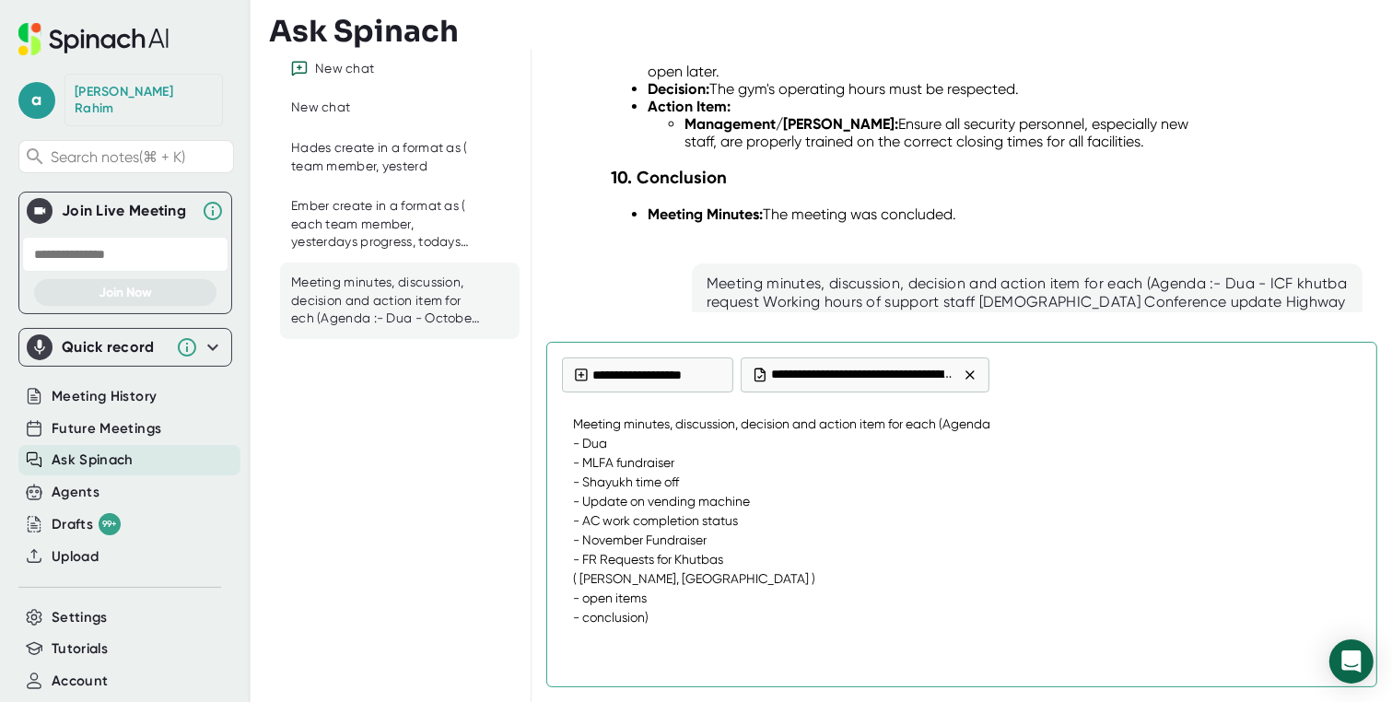
click at [660, 617] on textarea "Meeting minutes, discussion, decision and action item for each (Agenda - Dua - …" at bounding box center [962, 520] width 800 height 235
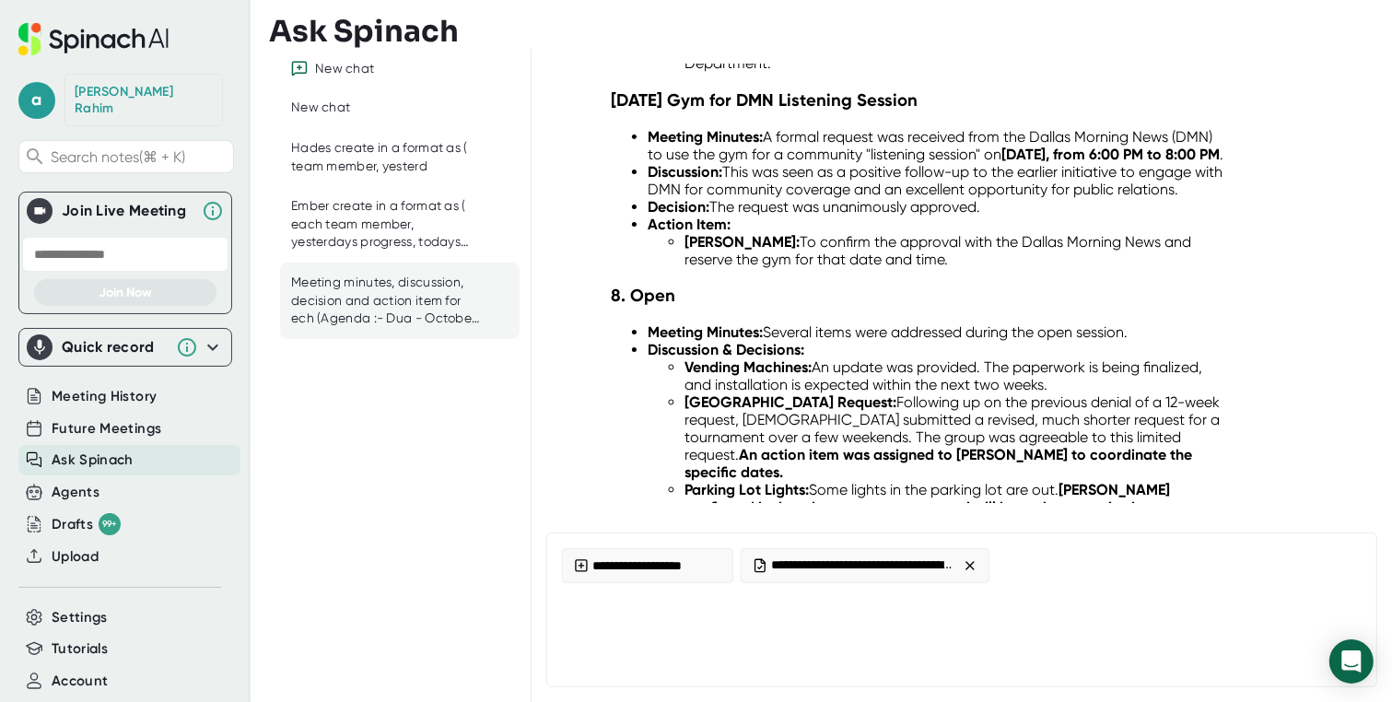
scroll to position [5586, 0]
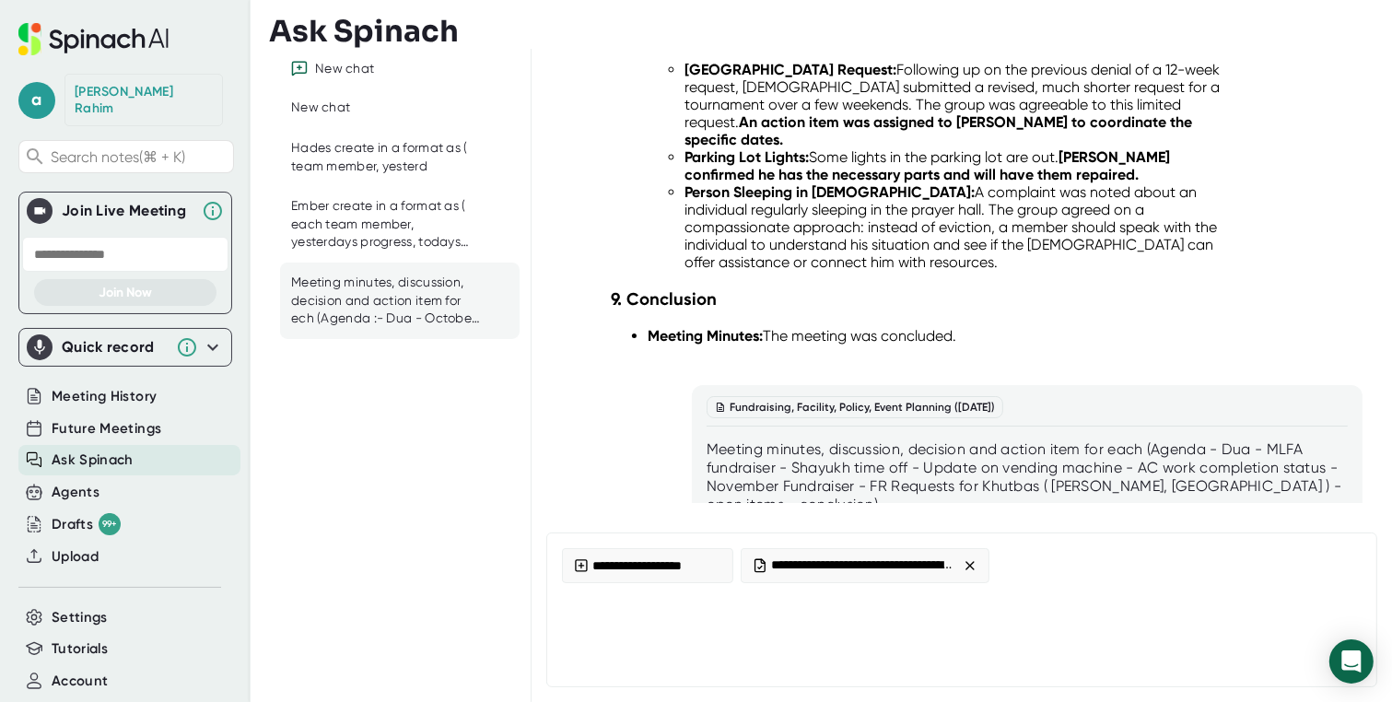
type textarea "x"
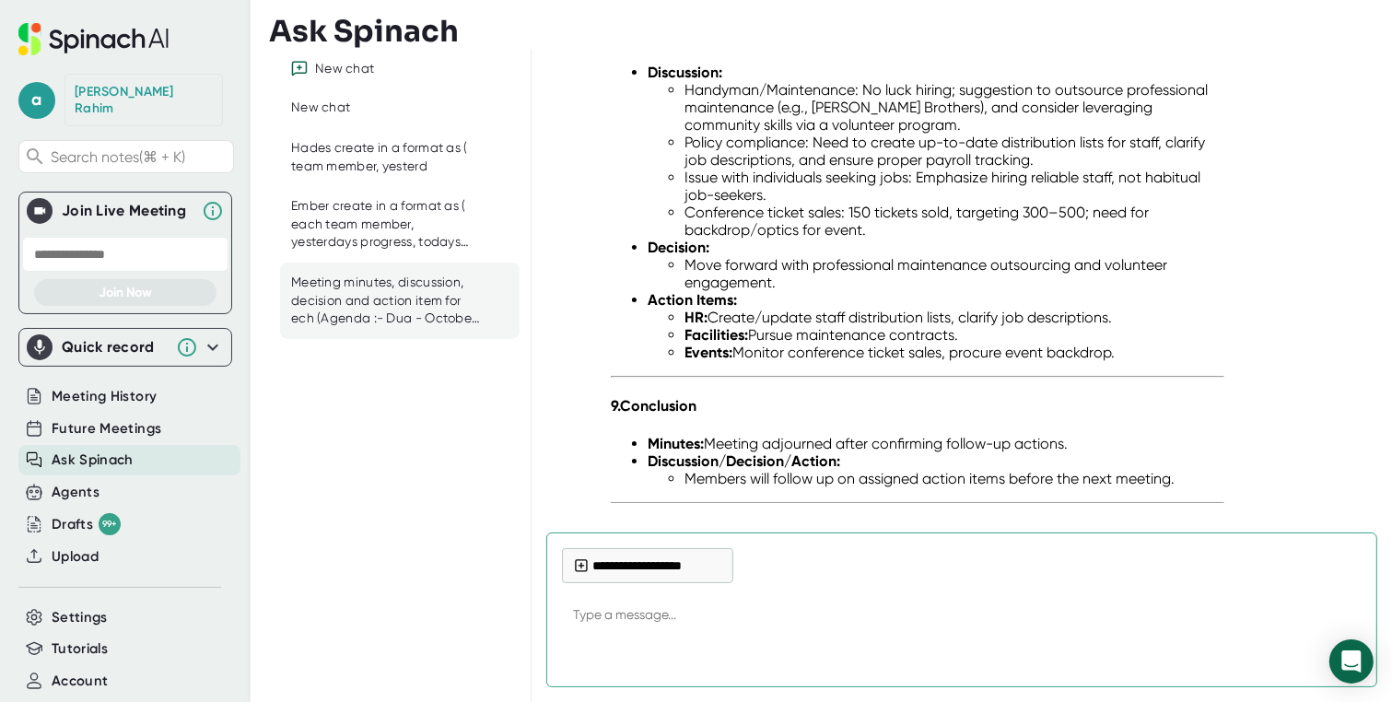
scroll to position [8705, 0]
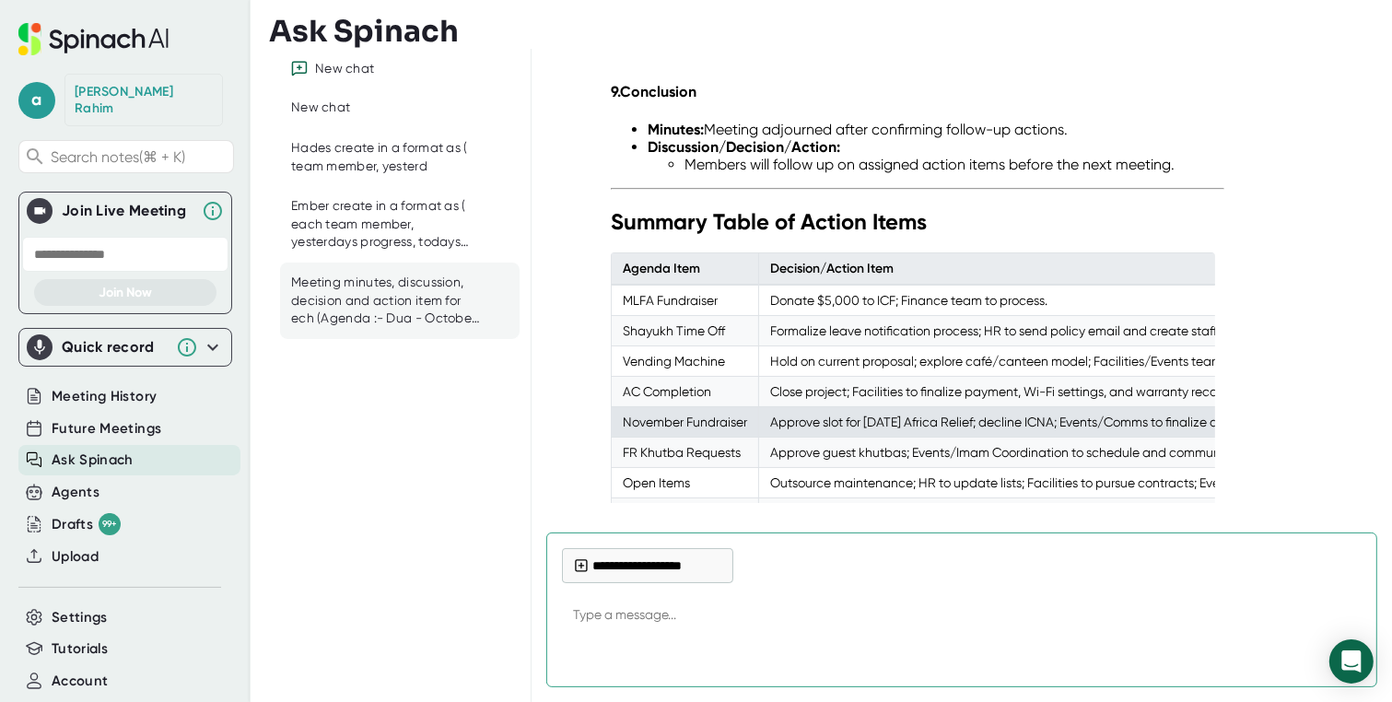
type textarea "i"
type textarea "x"
type textarea "in"
type textarea "x"
type textarea "in"
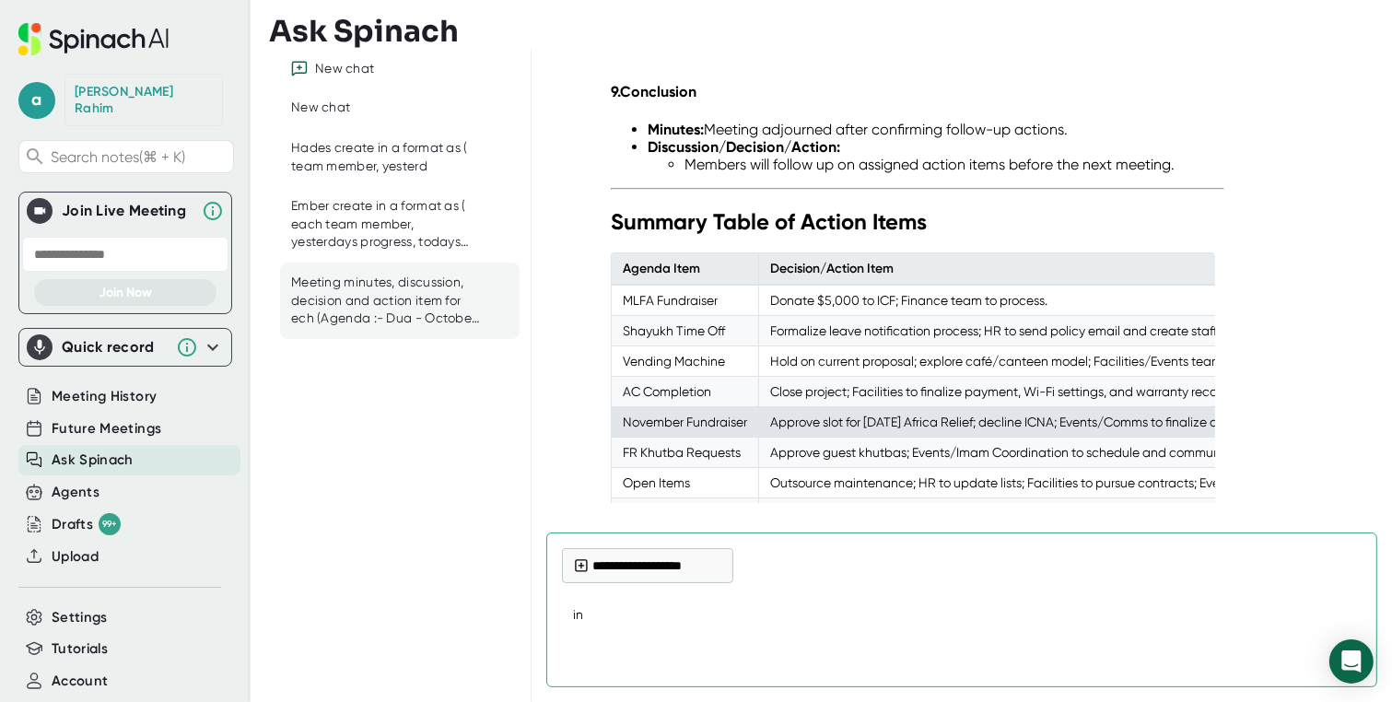
type textarea "x"
type textarea "in d"
type textarea "x"
type textarea "in de"
type textarea "x"
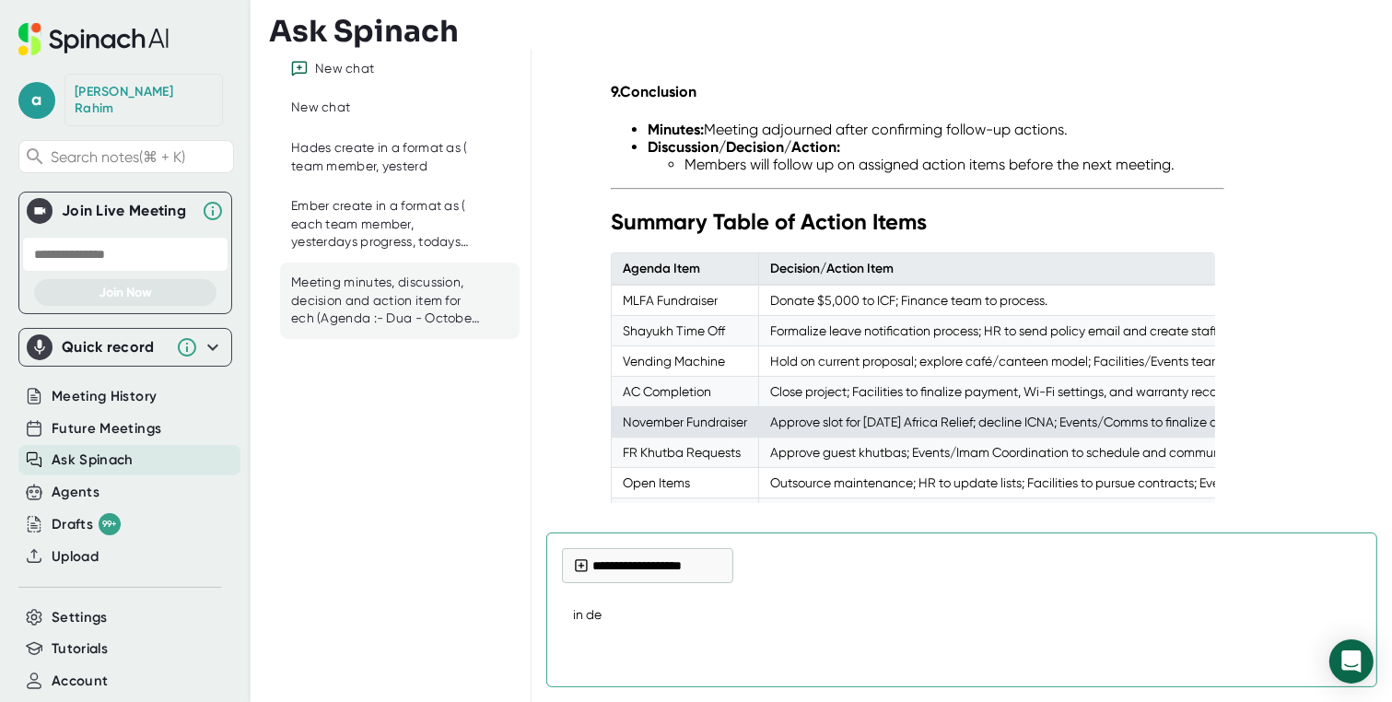
type textarea "in det"
type textarea "x"
type textarea "in deta"
type textarea "x"
type textarea "in detai"
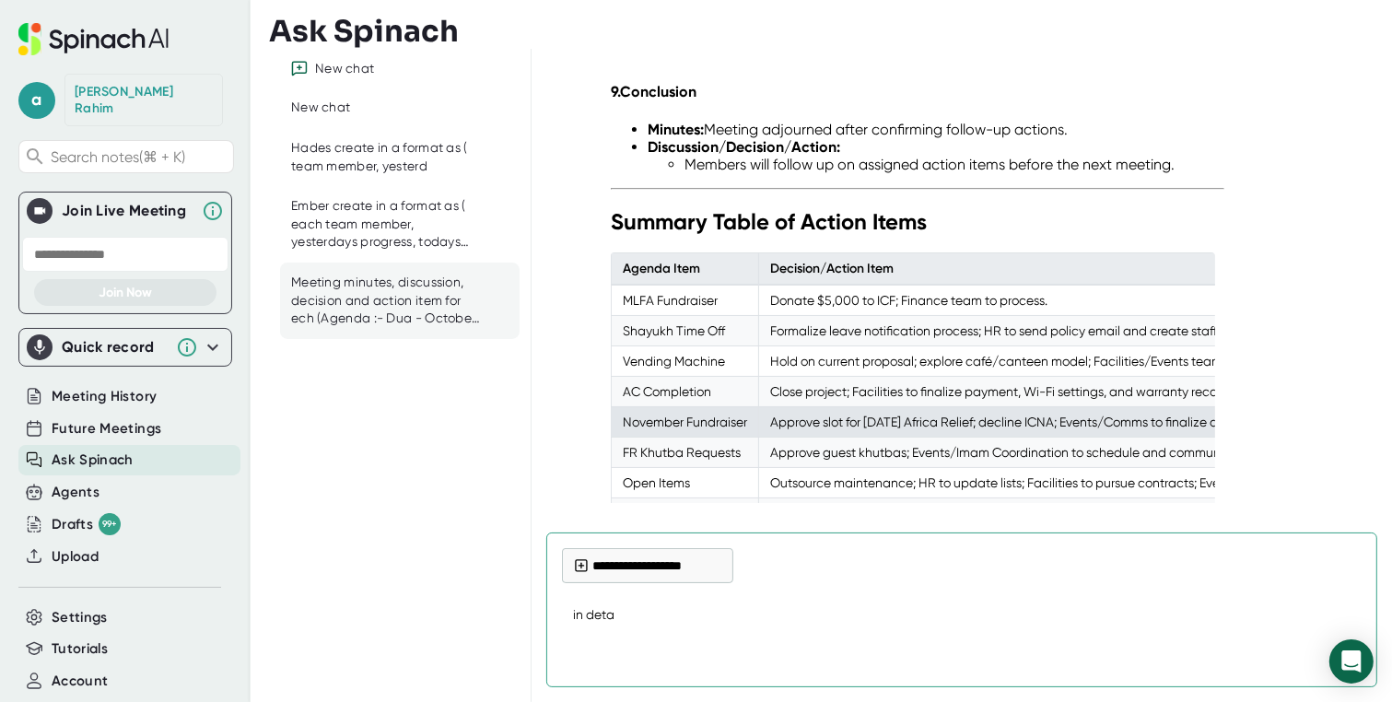
type textarea "x"
type textarea "in detail"
type textarea "x"
type textarea "in detail"
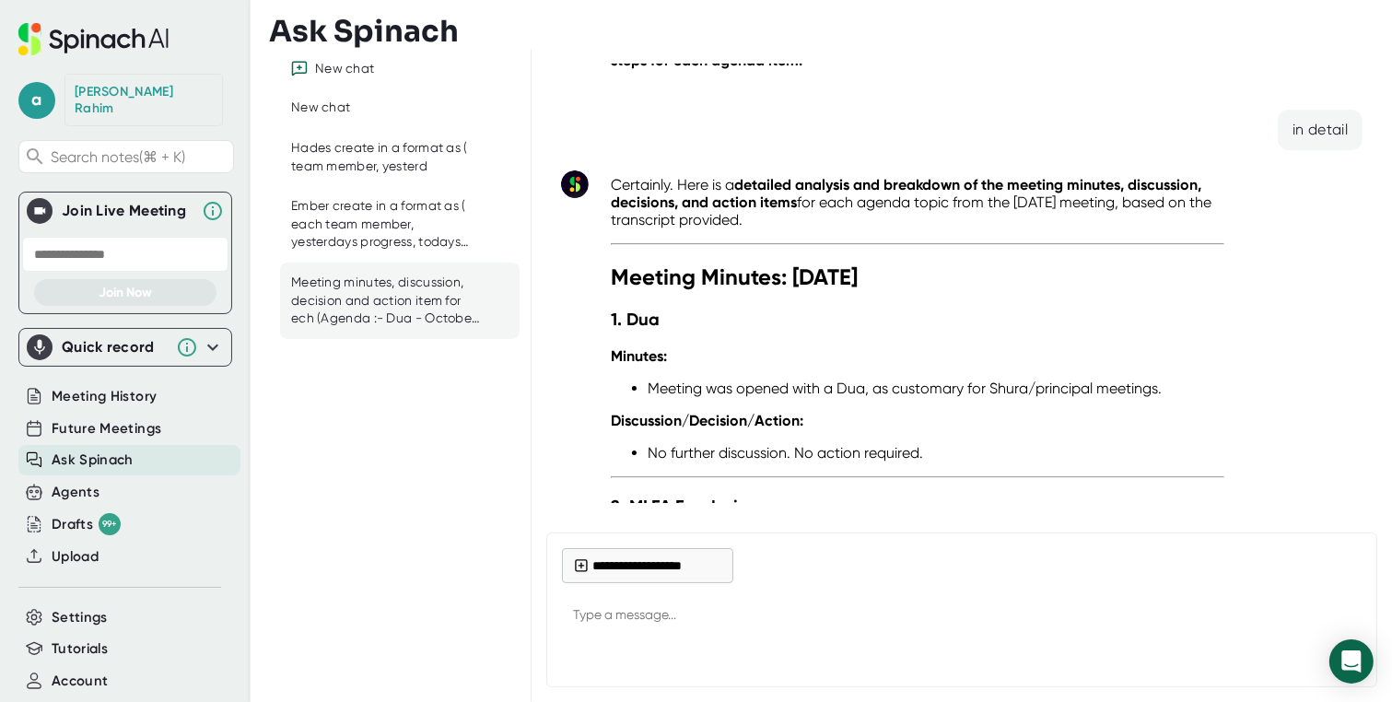
scroll to position [9240, 0]
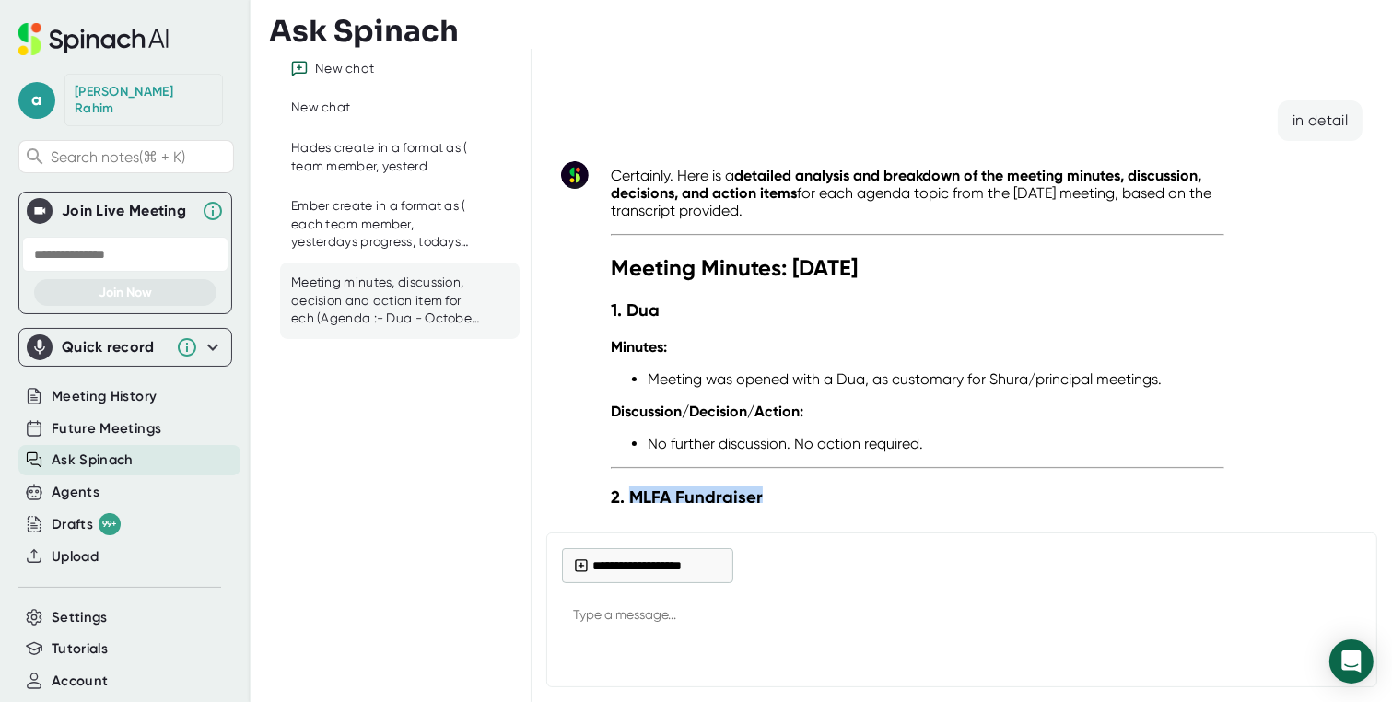
drag, startPoint x: 629, startPoint y: 376, endPoint x: 766, endPoint y: 378, distance: 137.3
click at [766, 486] on h3 "2. MLFA Fundraiser" at bounding box center [917, 496] width 613 height 21
copy strong "MLFA Fundraiser"
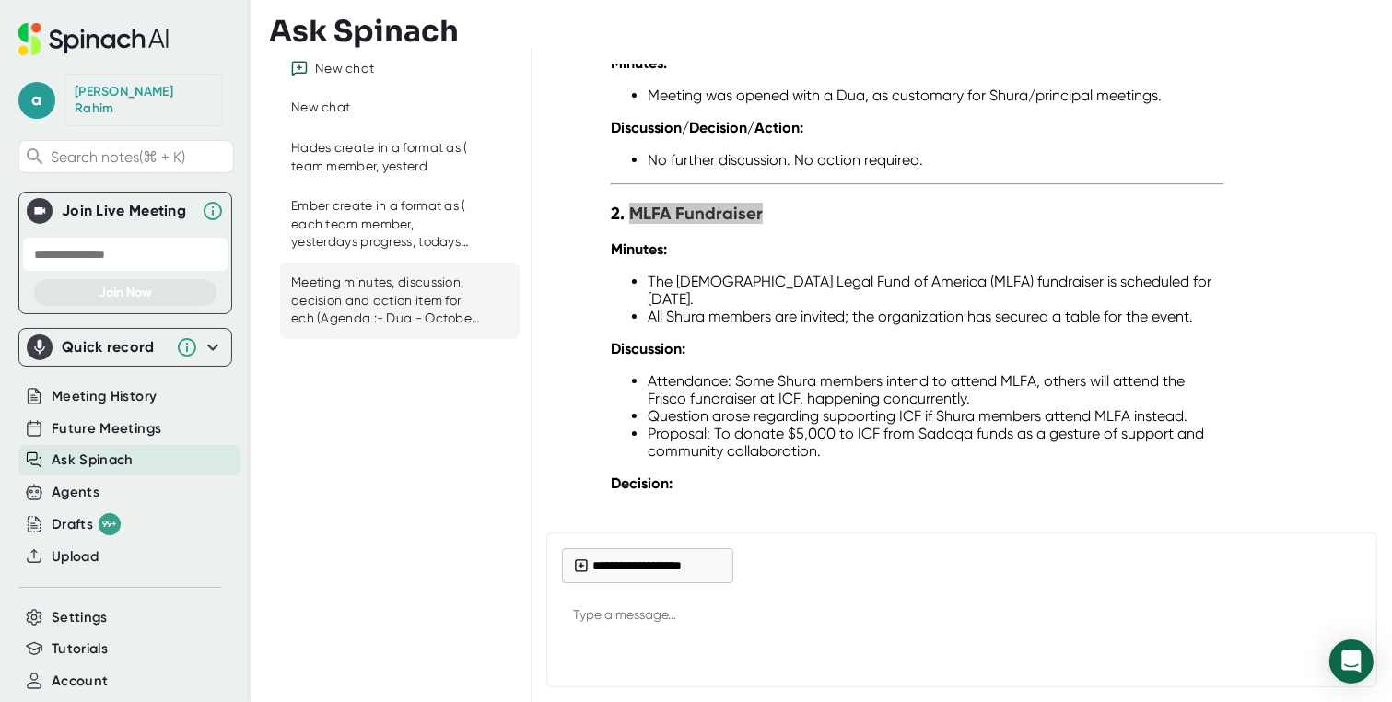
scroll to position [9541, 0]
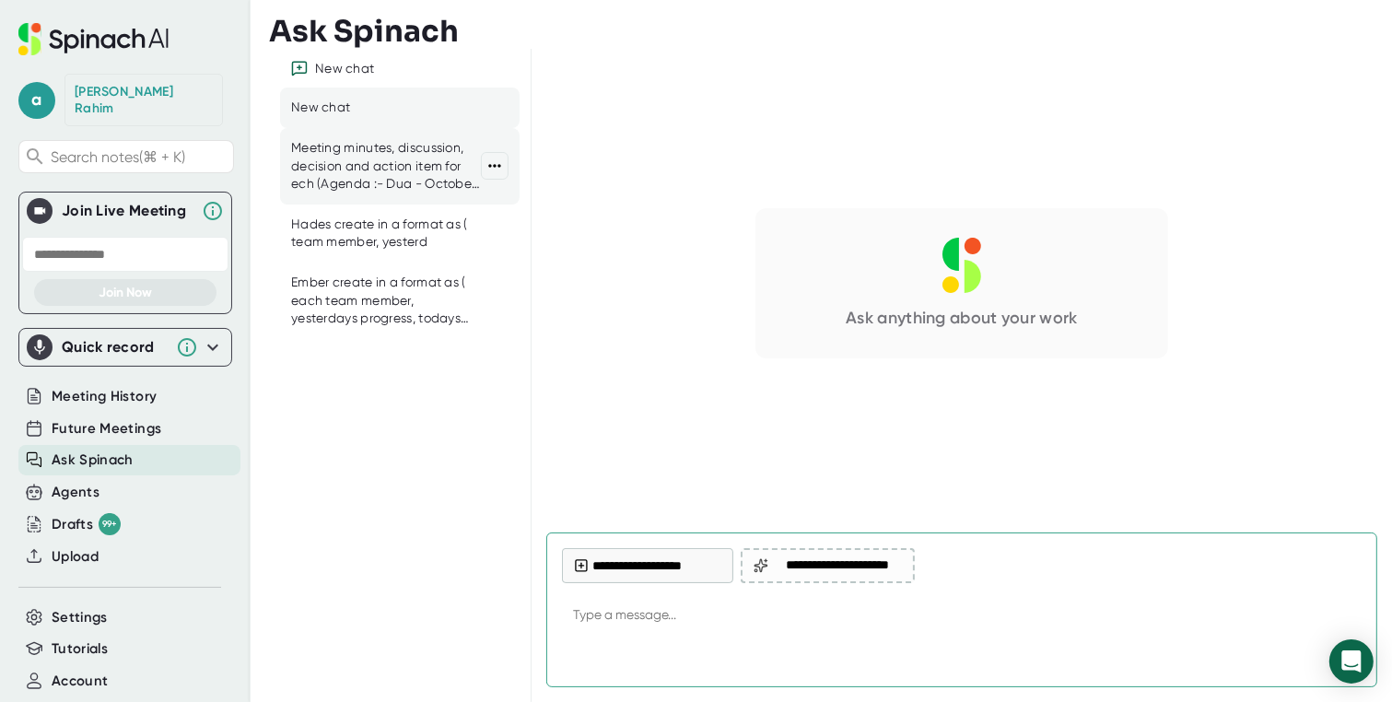
click at [352, 190] on div "Meeting minutes, discussion, decision and action item for ech (Agenda :- Dua - …" at bounding box center [386, 166] width 190 height 54
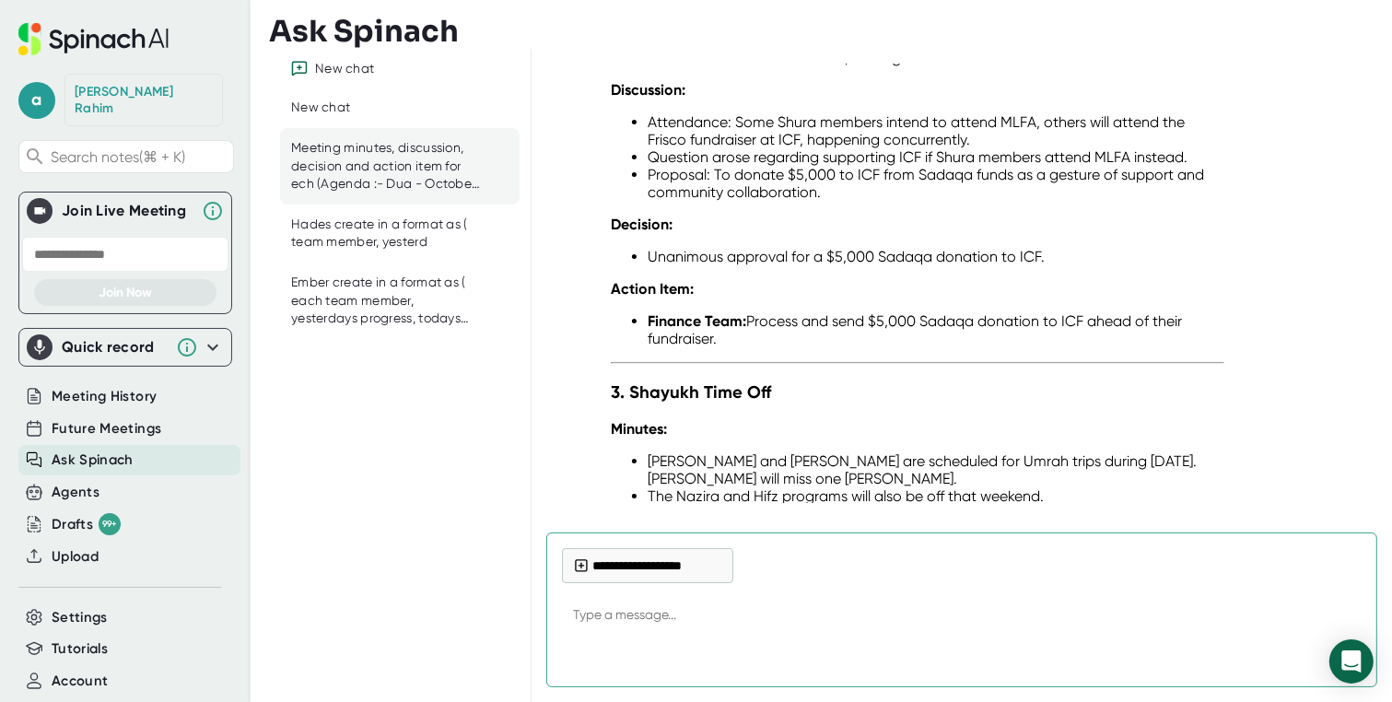
scroll to position [9464, 0]
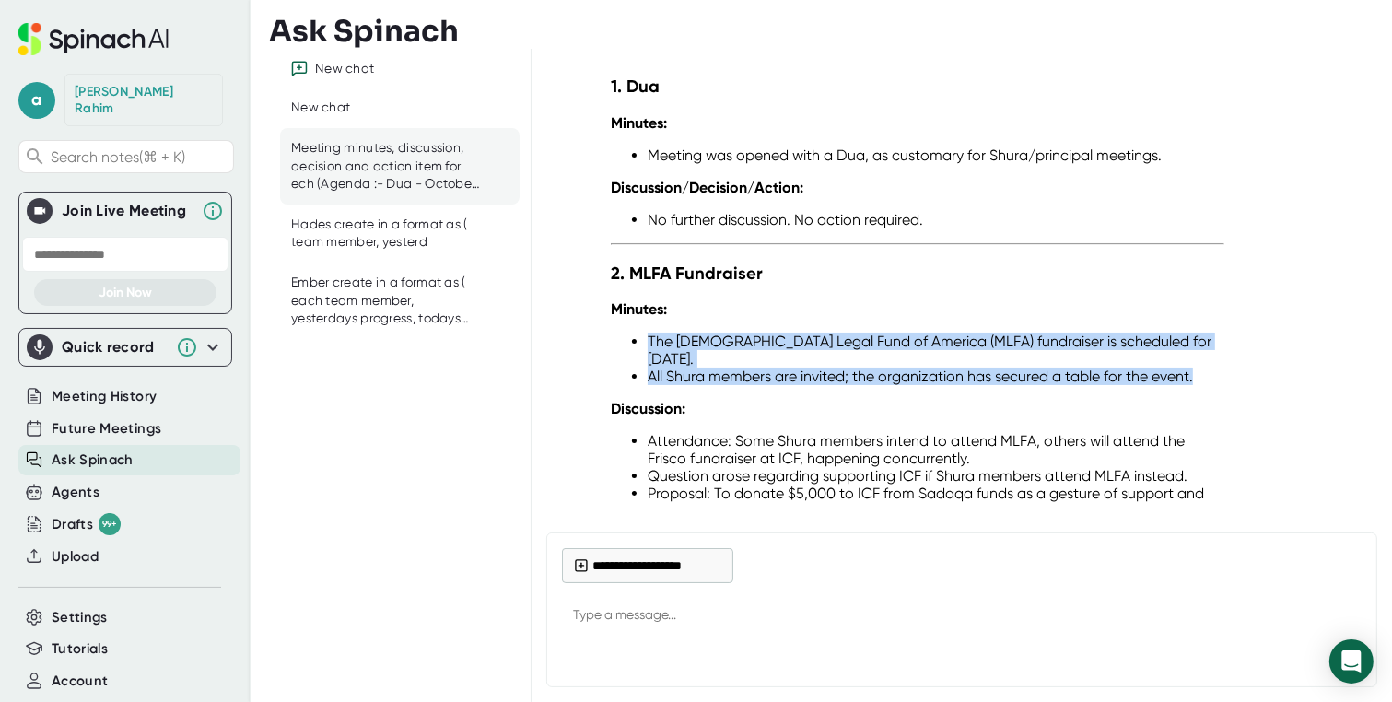
drag, startPoint x: 835, startPoint y: 232, endPoint x: 1199, endPoint y: 250, distance: 364.3
copy ul "The [DEMOGRAPHIC_DATA] Legal Fund of America (MLFA) fundraiser is scheduled for…"
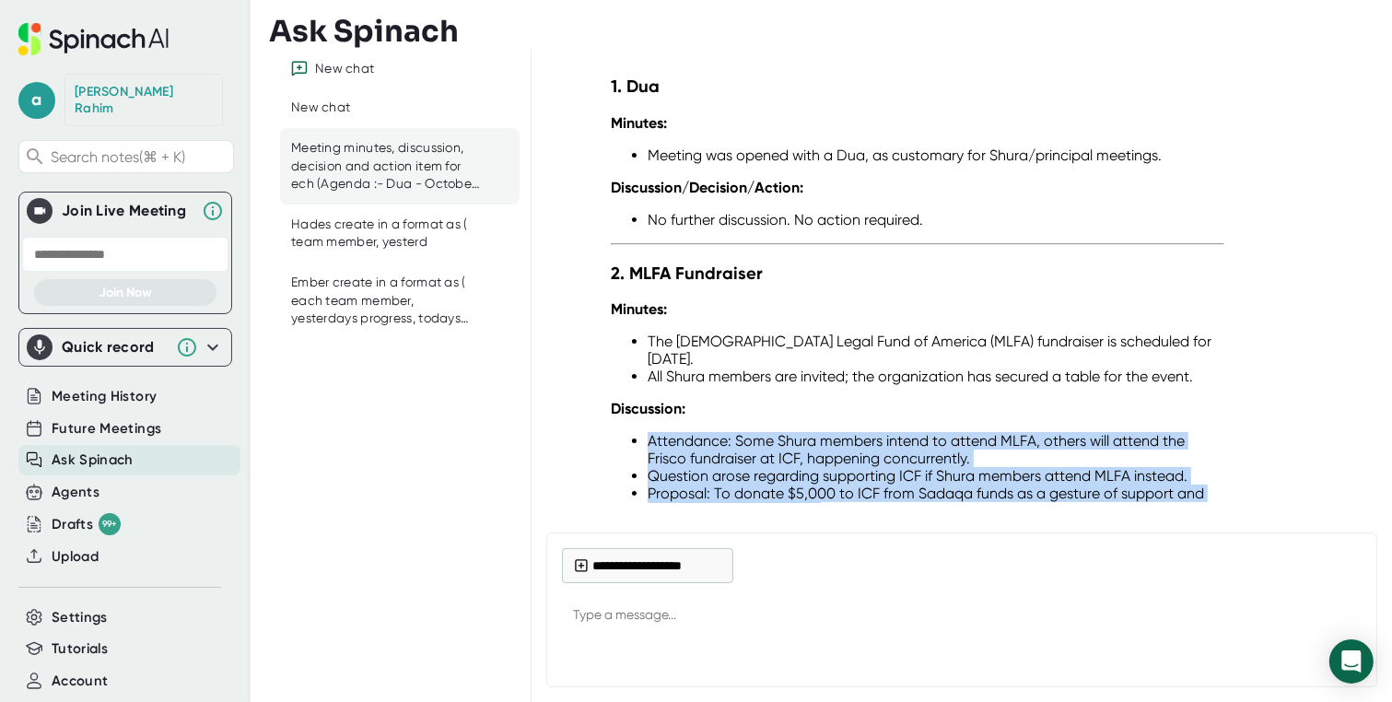
drag, startPoint x: 649, startPoint y: 305, endPoint x: 823, endPoint y: 369, distance: 185.6
click at [823, 432] on ul "Attendance: Some Shura members intend to attend MLFA, others will attend the Fr…" at bounding box center [917, 476] width 613 height 88
copy ul "Attendance: Some Shura members intend to attend MLFA, others will attend the Fr…"
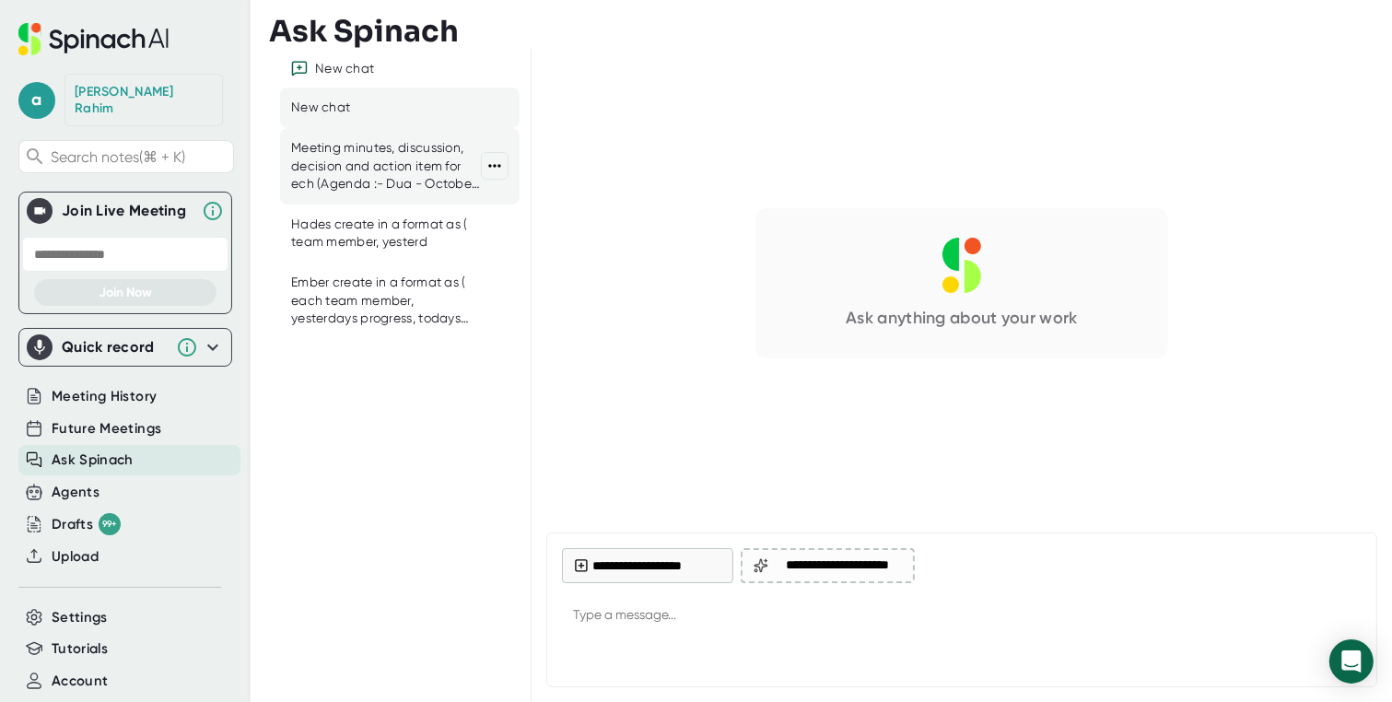
click at [310, 151] on div "Meeting minutes, discussion, decision and action item for ech (Agenda :- Dua - …" at bounding box center [386, 166] width 190 height 54
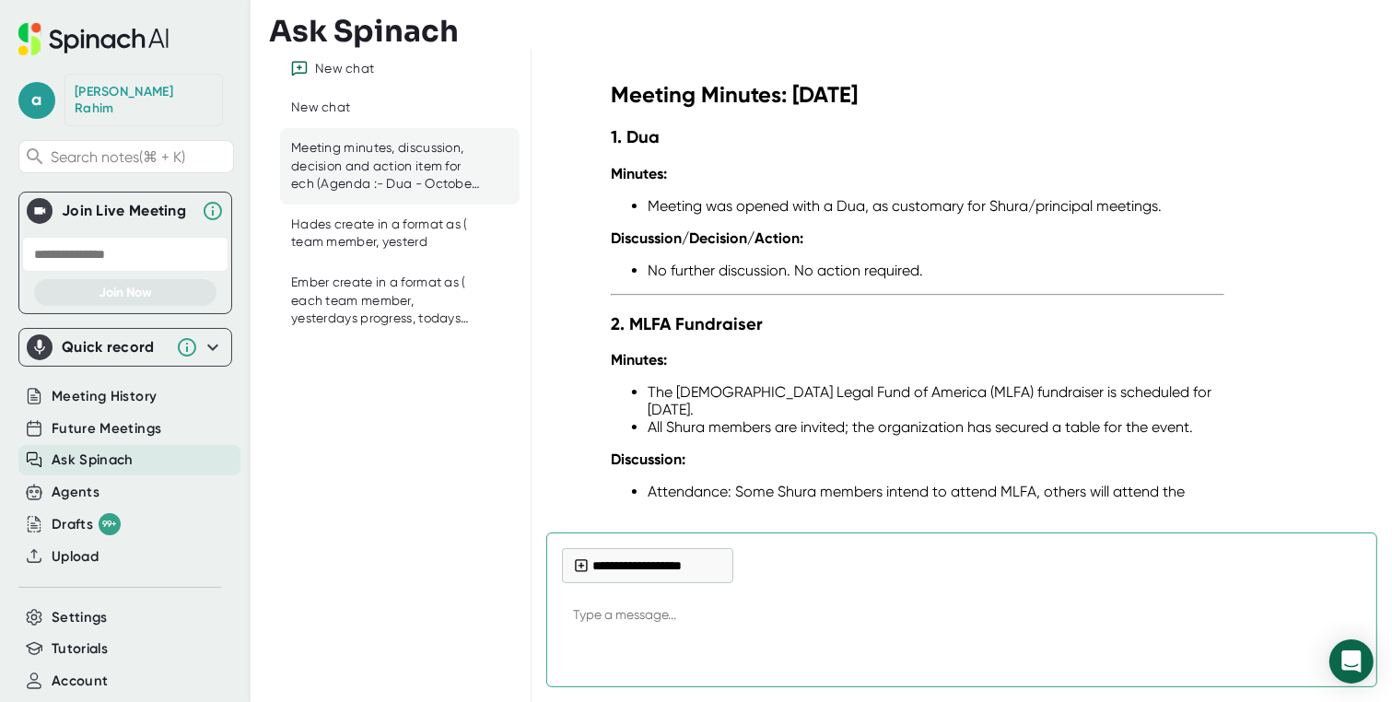
scroll to position [9417, 0]
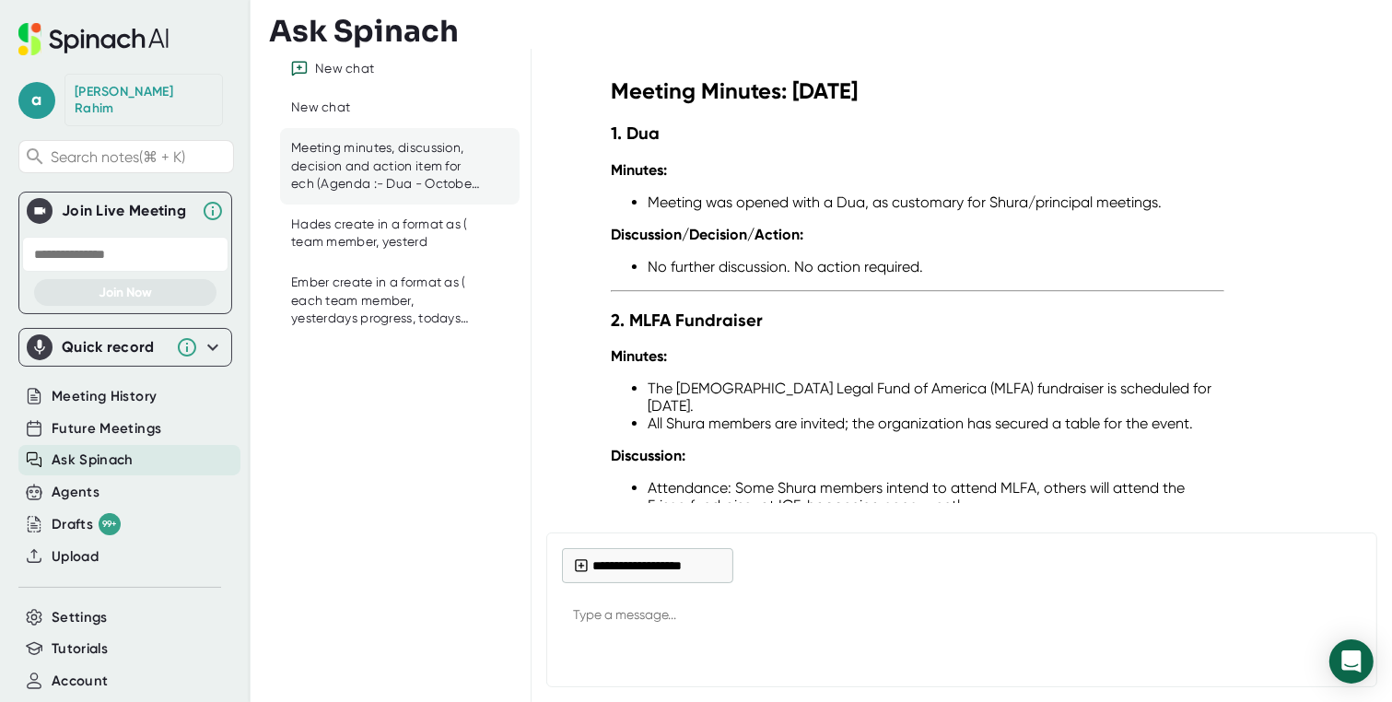
drag, startPoint x: 611, startPoint y: 454, endPoint x: 1028, endPoint y: 482, distance: 418.2
copy div "Decision: Unanimous approval for a $5,000 Sadaqa donation to ICF."
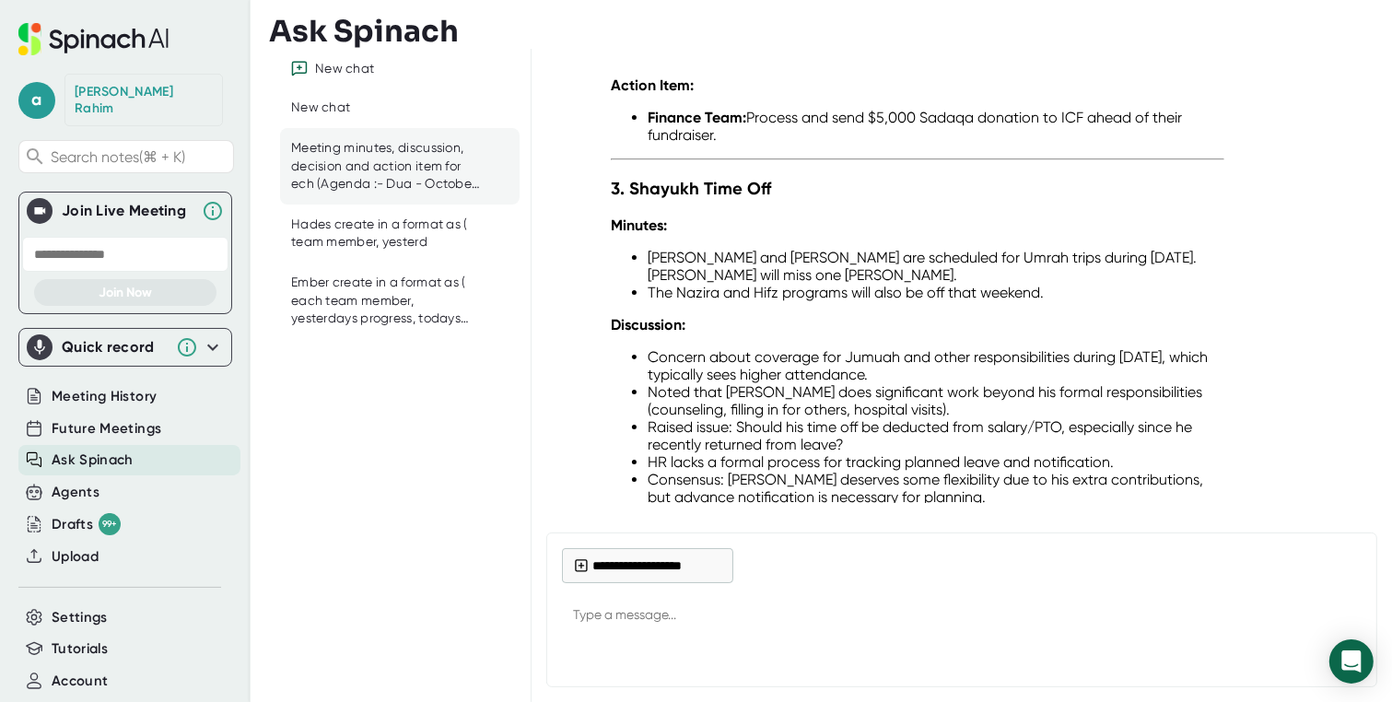
scroll to position [9953, 0]
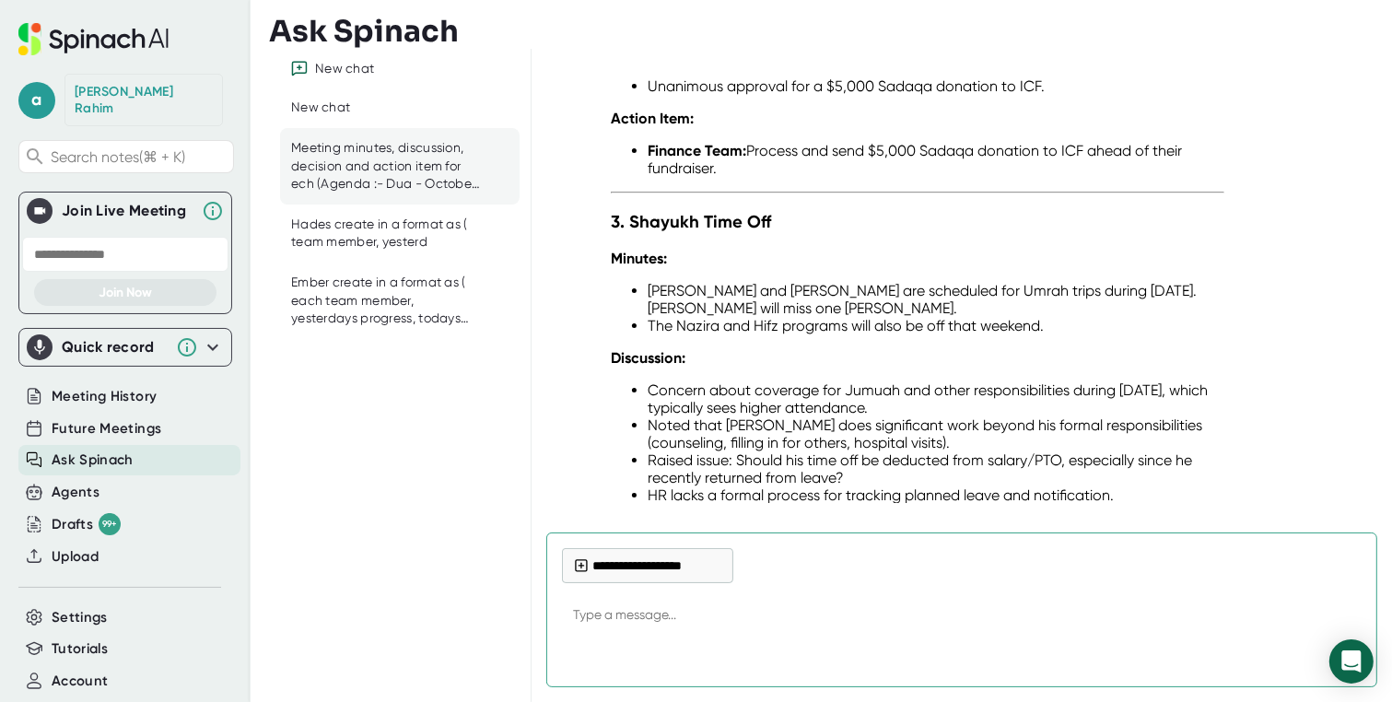
drag, startPoint x: 631, startPoint y: 83, endPoint x: 780, endPoint y: 83, distance: 149.2
click at [780, 211] on h3 "3. Shayukh Time Off" at bounding box center [917, 221] width 613 height 21
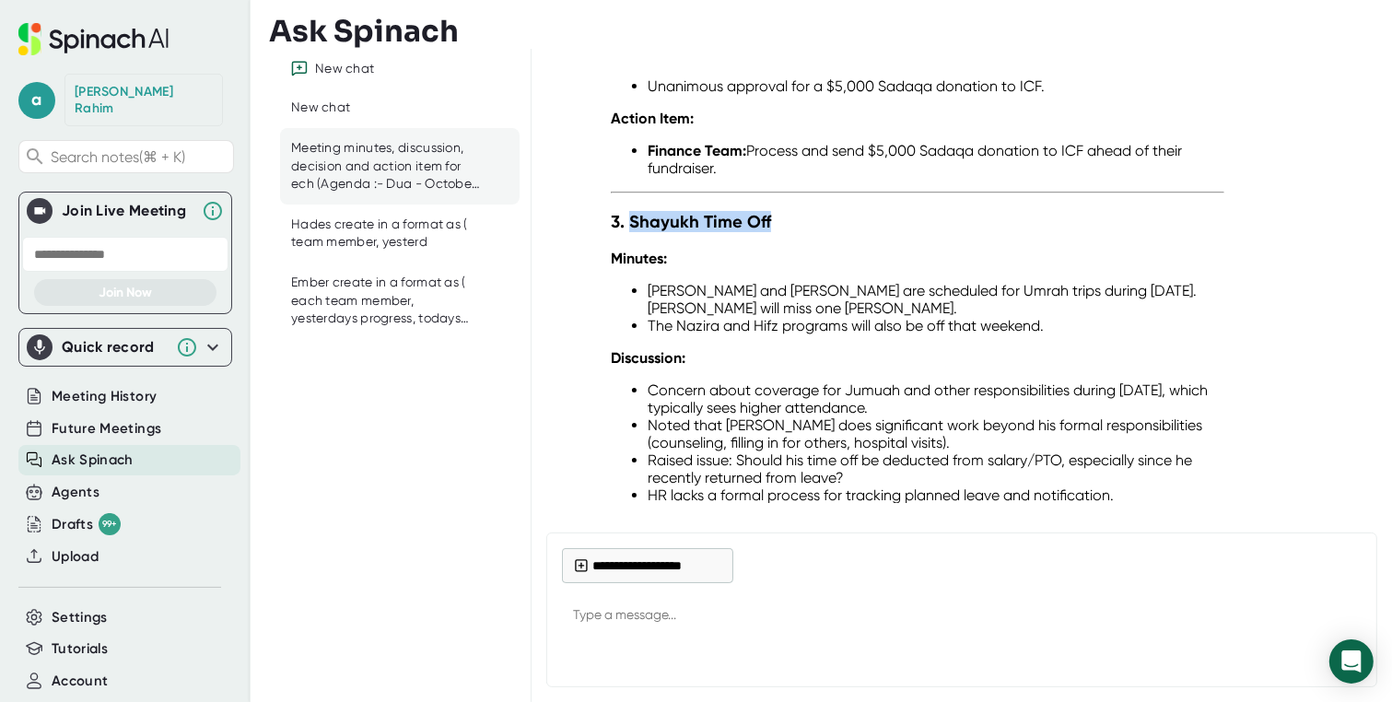
drag, startPoint x: 760, startPoint y: 84, endPoint x: 632, endPoint y: 81, distance: 128.1
click at [632, 211] on h3 "3. Shayukh Time Off" at bounding box center [917, 221] width 613 height 21
copy strong "Shayukh Time Off"
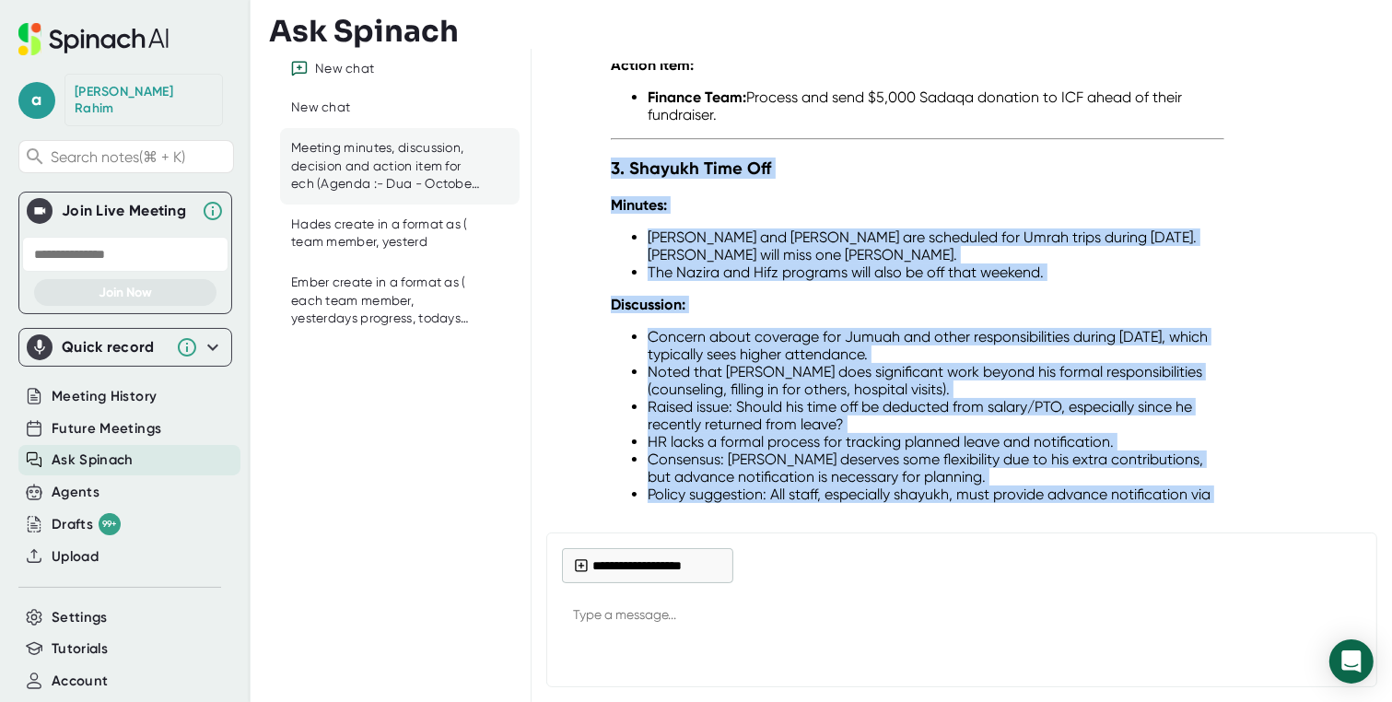
scroll to position [9911, 0]
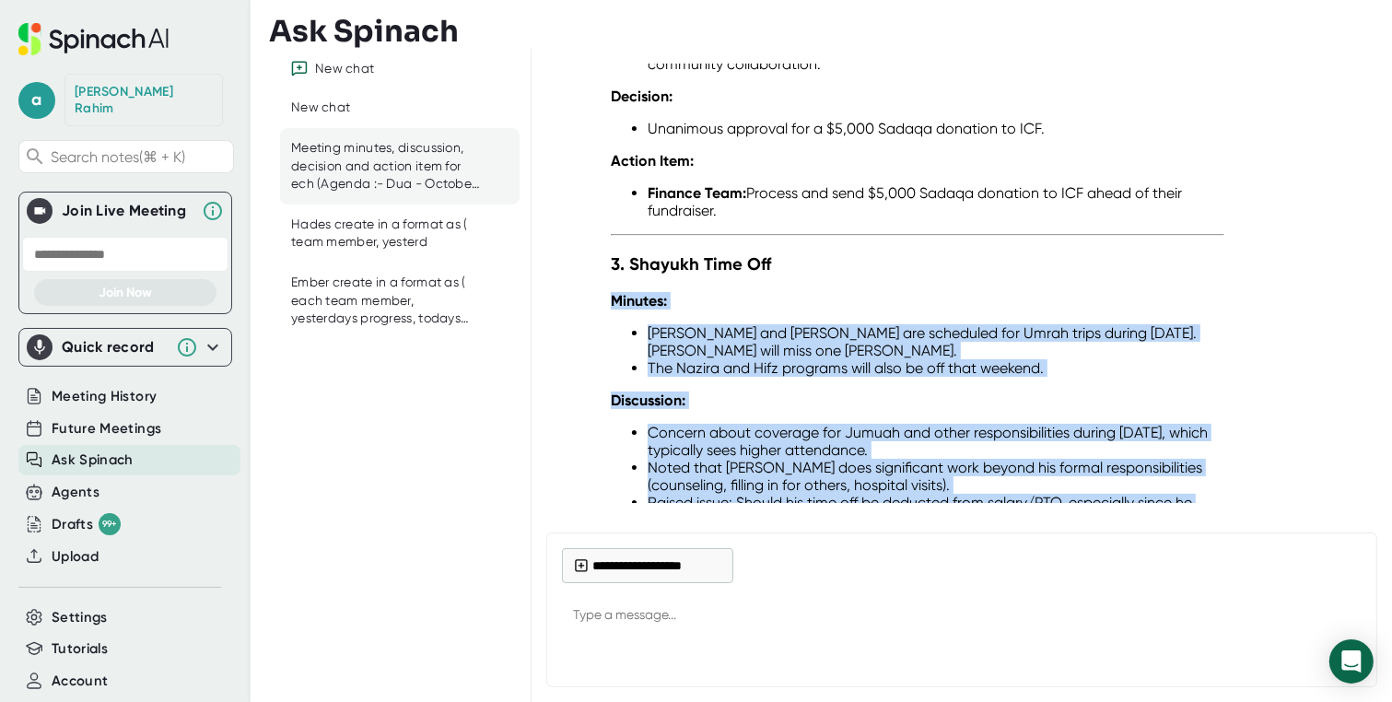
drag, startPoint x: 855, startPoint y: 275, endPoint x: 615, endPoint y: 158, distance: 266.5
copy div "Loremip: Dolo Sitamet con Adipis Elit Sedd eiu temporinc utl Etdol magna aliqua…"
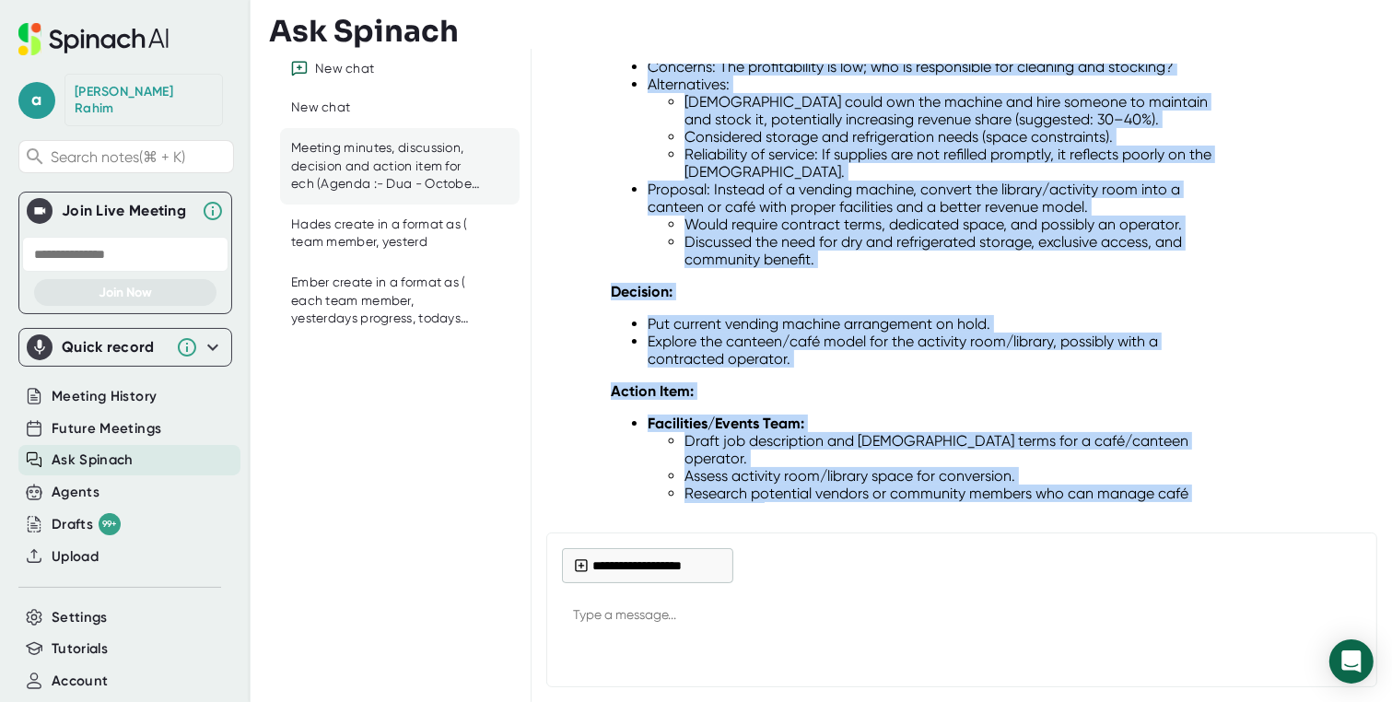
scroll to position [10935, 0]
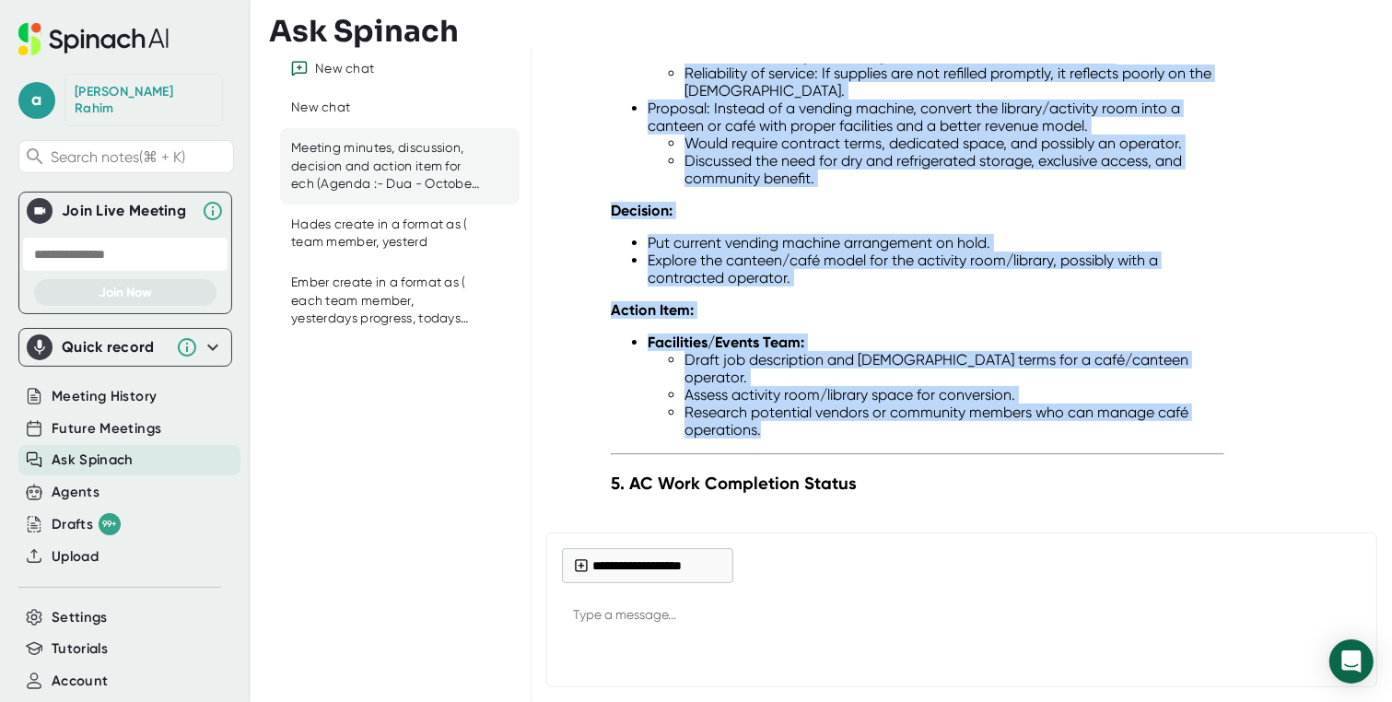
drag, startPoint x: 634, startPoint y: 74, endPoint x: 1005, endPoint y: 270, distance: 419.9
copy div "Loremi do Sitamet Consect Adipisc: Elitsedd eiu tempori utlabor etdolor magnaal…"
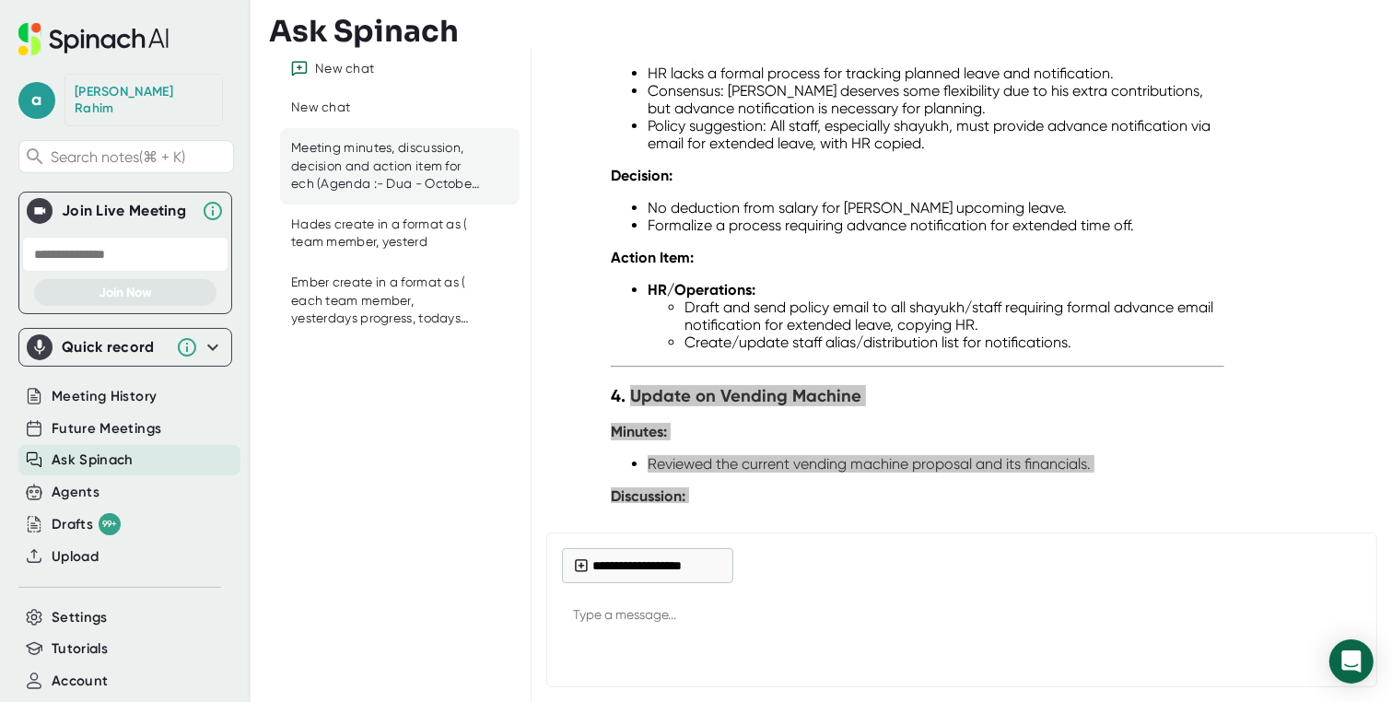
scroll to position [10254, 0]
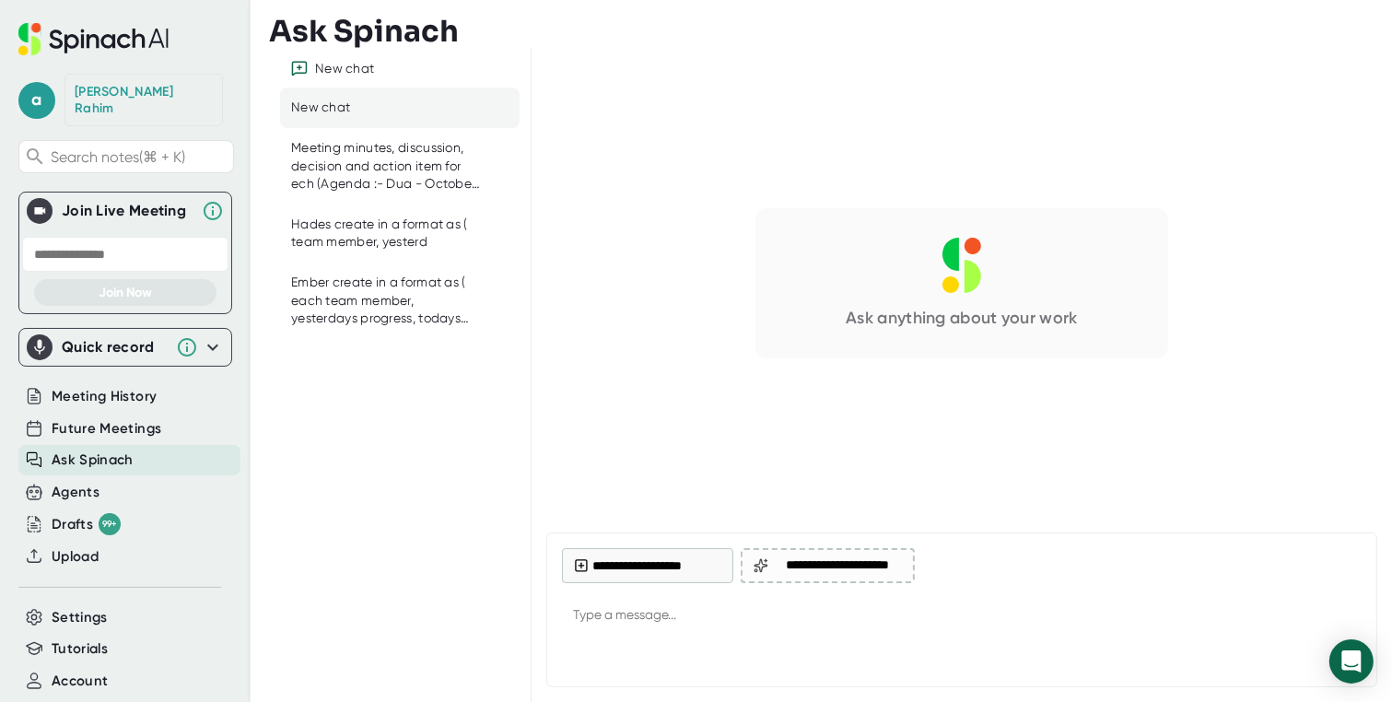
drag, startPoint x: 838, startPoint y: 214, endPoint x: 606, endPoint y: 404, distance: 300.4
click at [606, 404] on div "Ask anything about your work" at bounding box center [961, 283] width 801 height 410
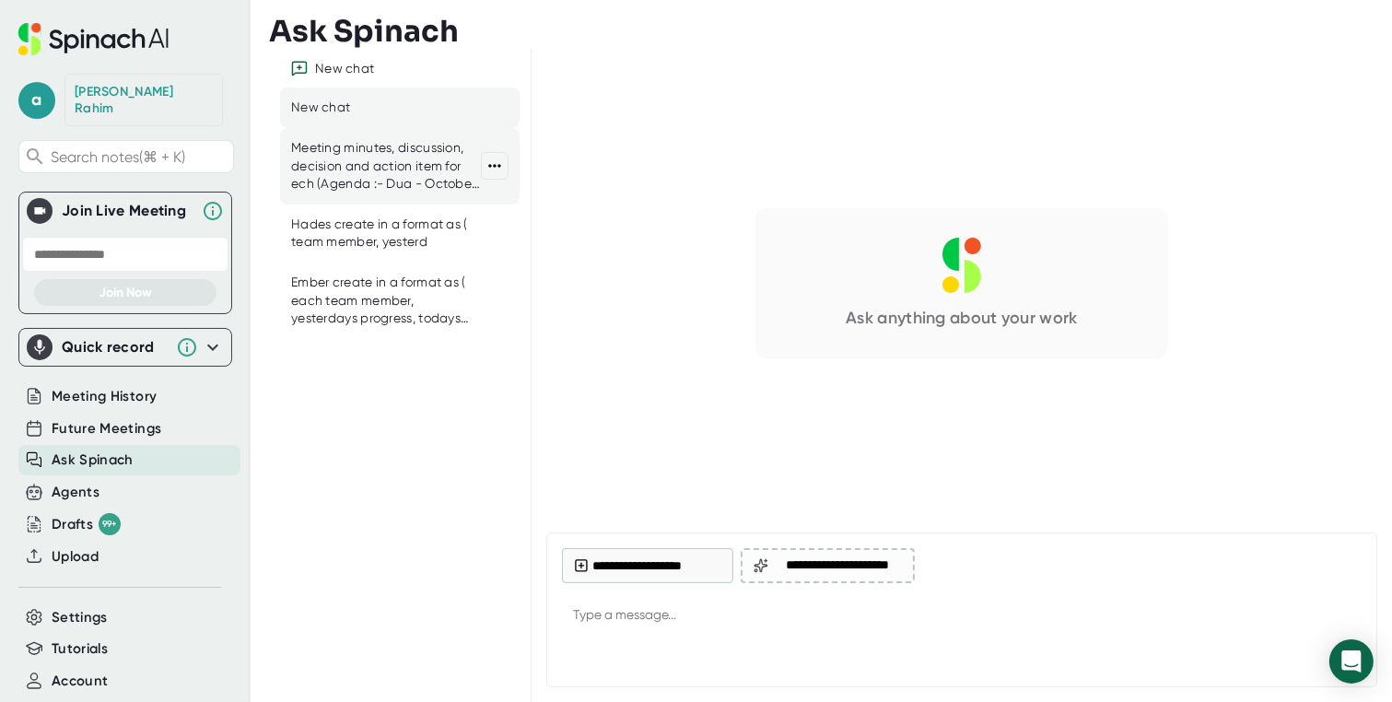
click at [346, 182] on div "Meeting minutes, discussion, decision and action item for ech (Agenda :- Dua - …" at bounding box center [386, 166] width 190 height 54
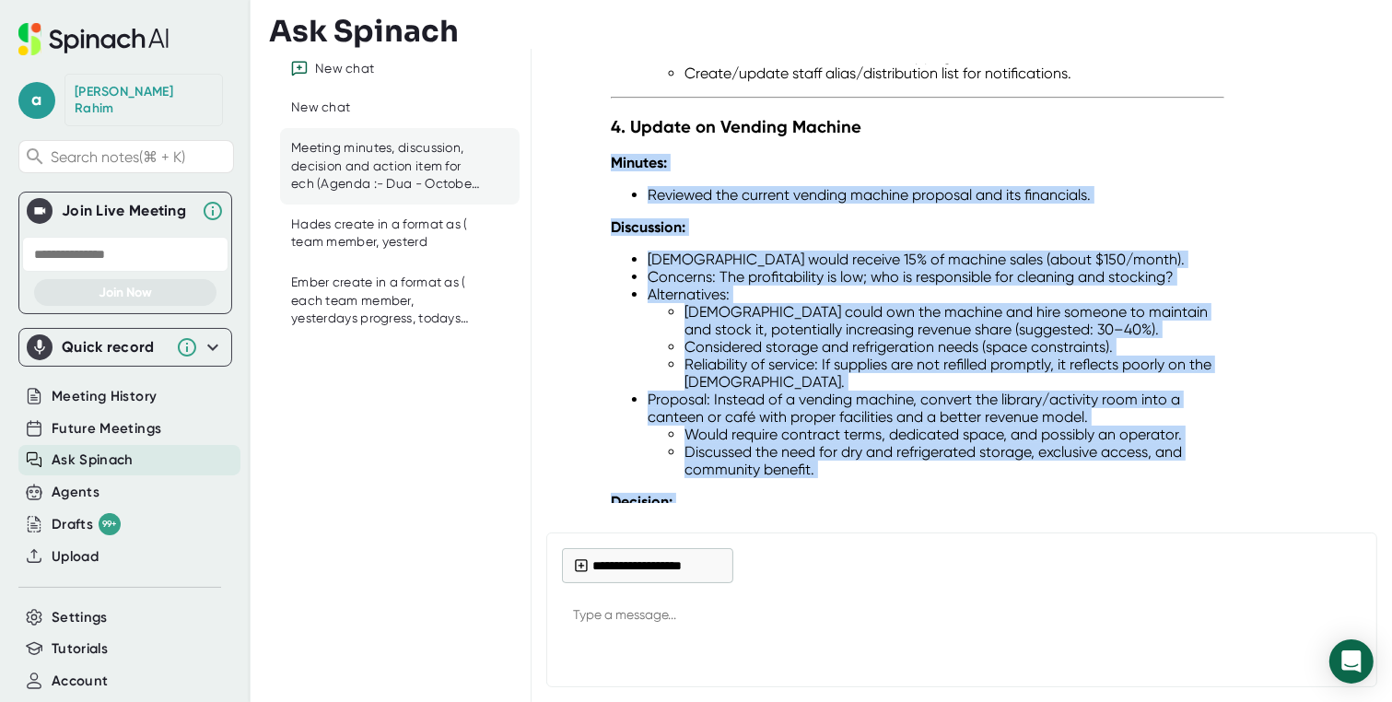
scroll to position [10837, 0]
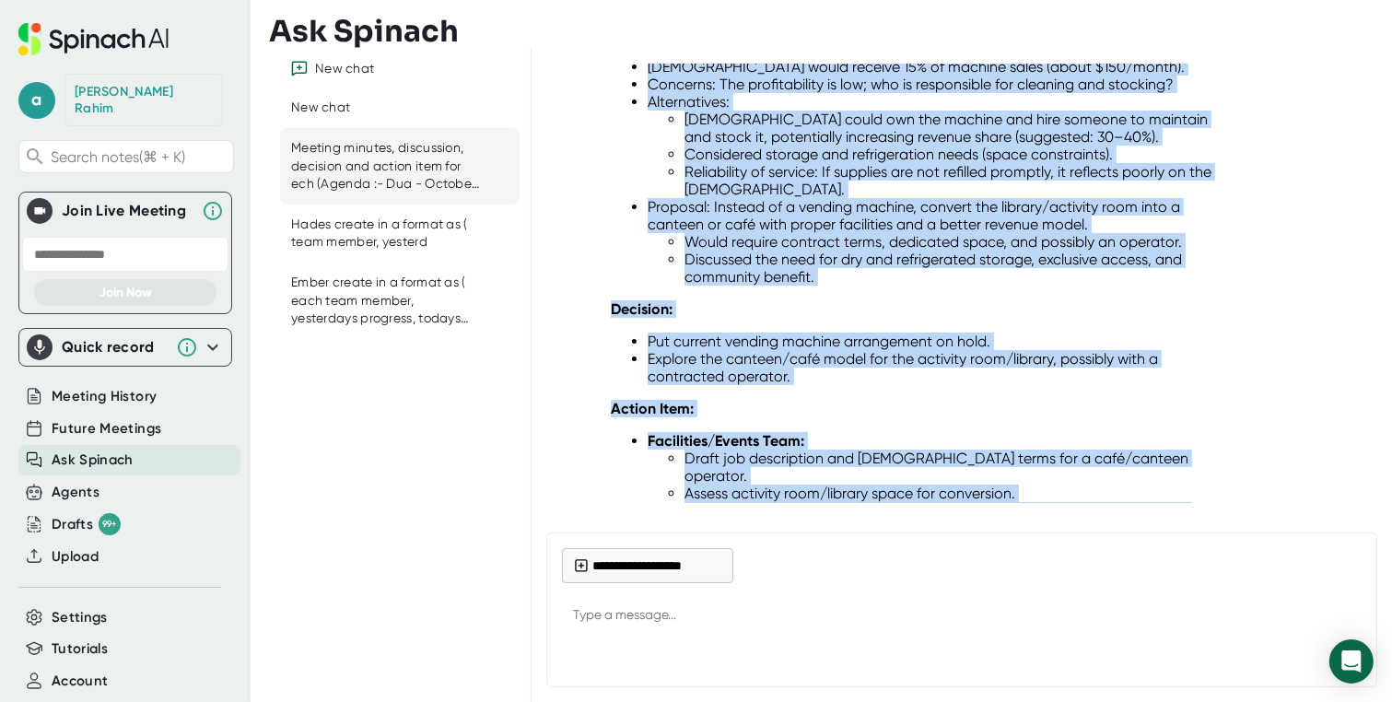
drag, startPoint x: 612, startPoint y: 225, endPoint x: 877, endPoint y: 362, distance: 298.7
copy div "Loremip: Dolorsit ame consect adipisc elitsed doeiusmo tem inc utlaboreet. Dolo…"
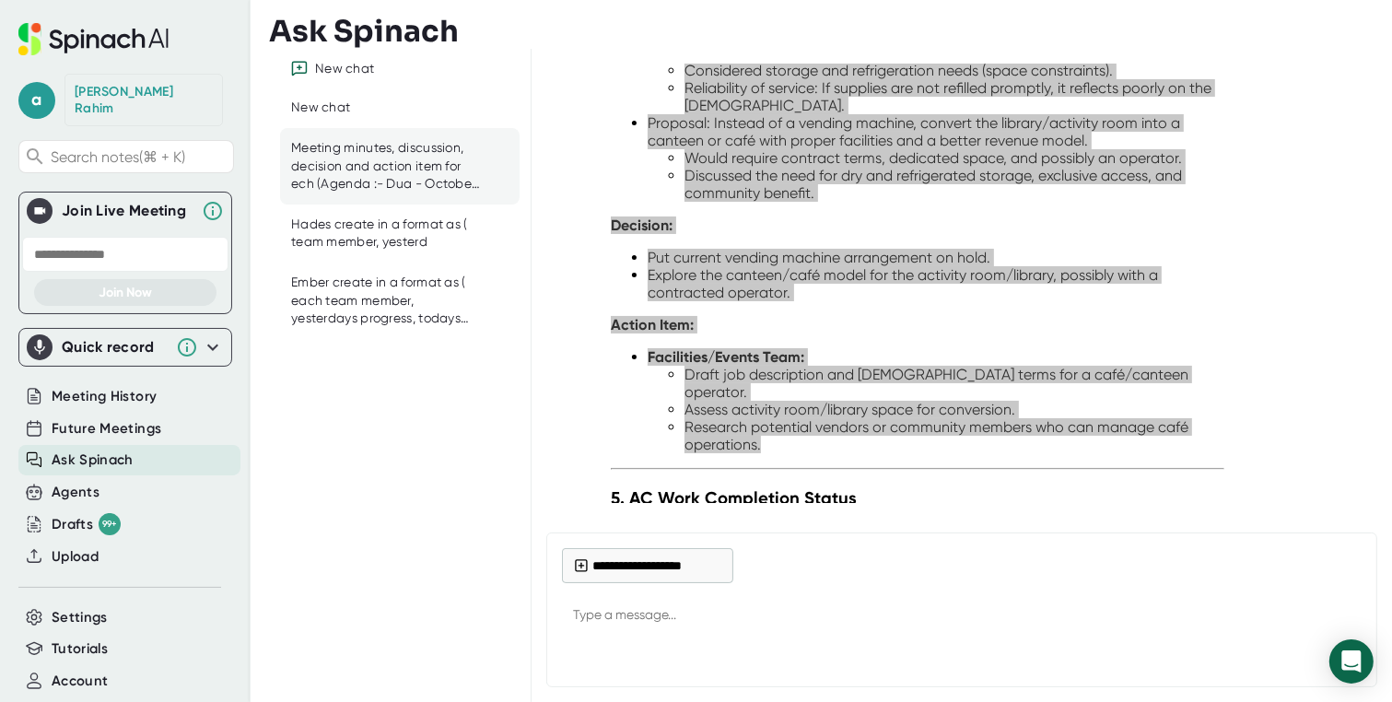
scroll to position [11094, 0]
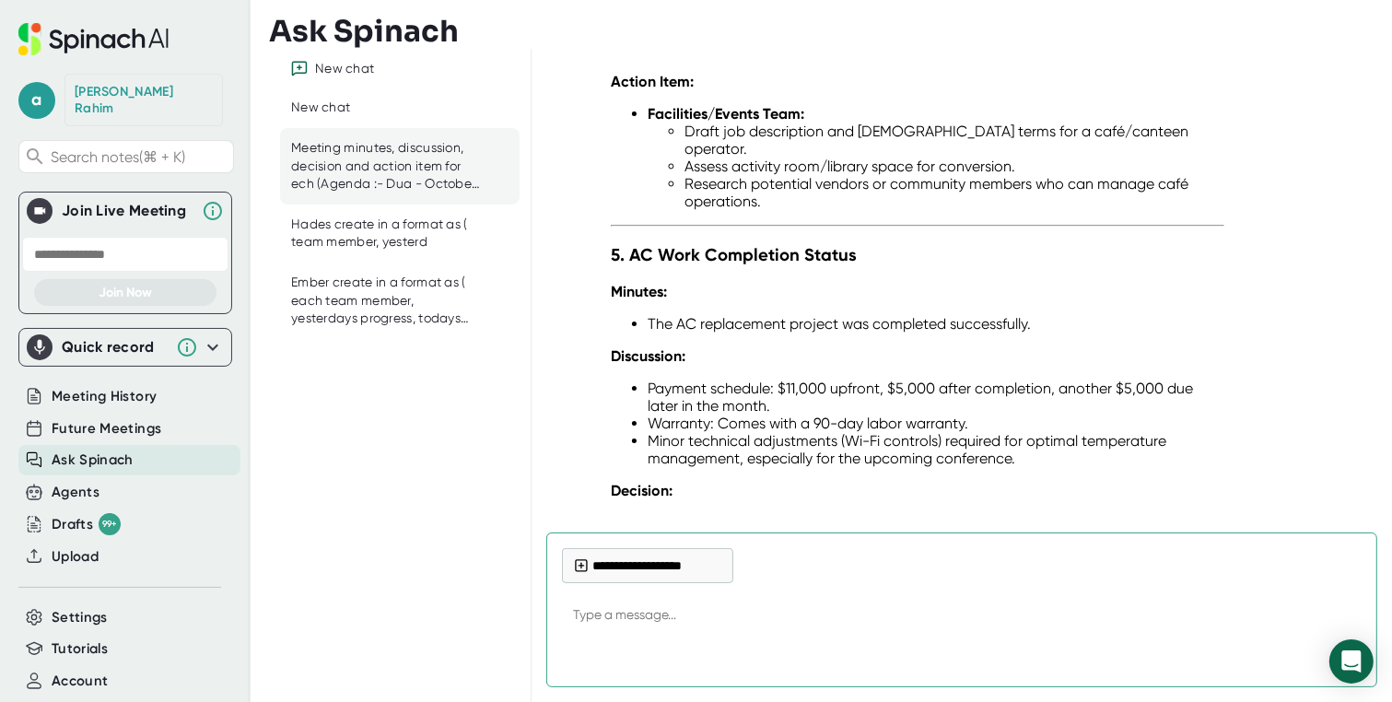
drag, startPoint x: 631, startPoint y: 144, endPoint x: 846, endPoint y: 491, distance: 408.2
click at [848, 496] on div "Certainly. Here is a detailed analysis and breakdown of the meeting minutes, di…" at bounding box center [917, 674] width 613 height 4863
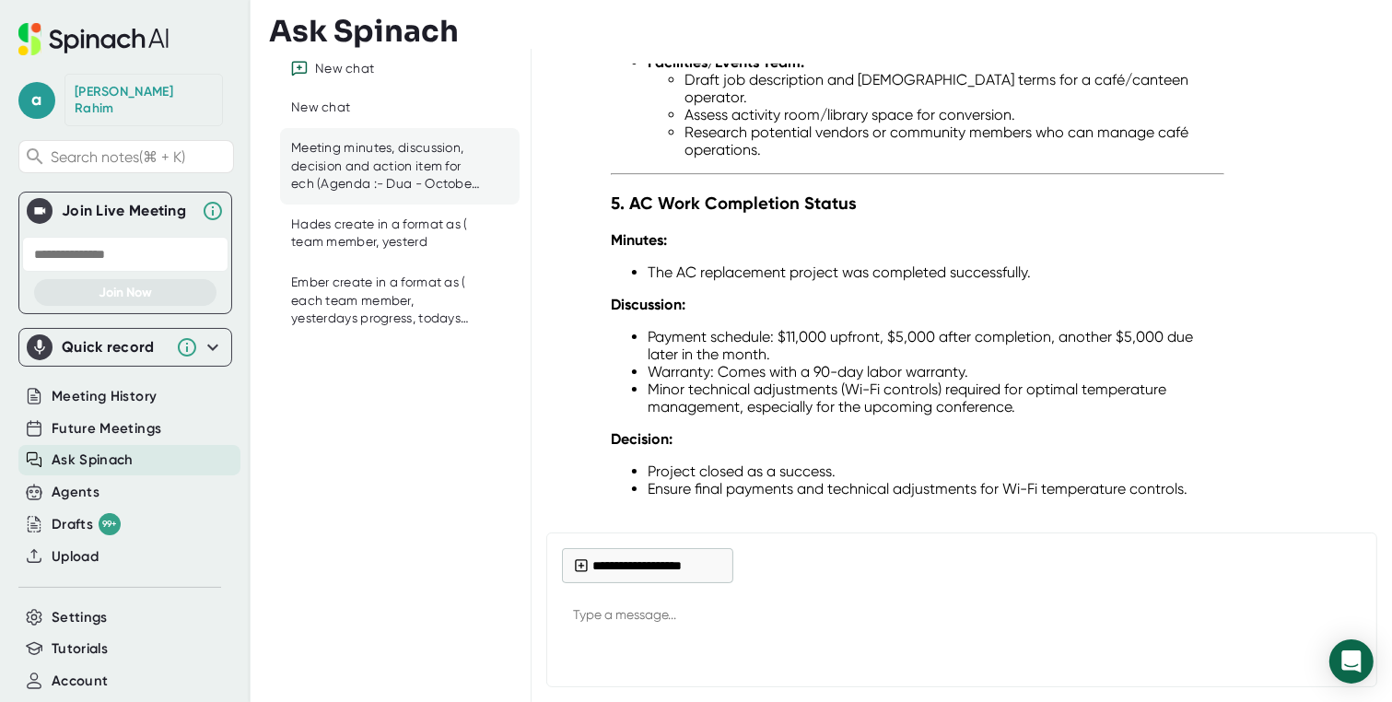
click at [1055, 597] on li "Record and manage warranty/service documentation." at bounding box center [954, 606] width 540 height 18
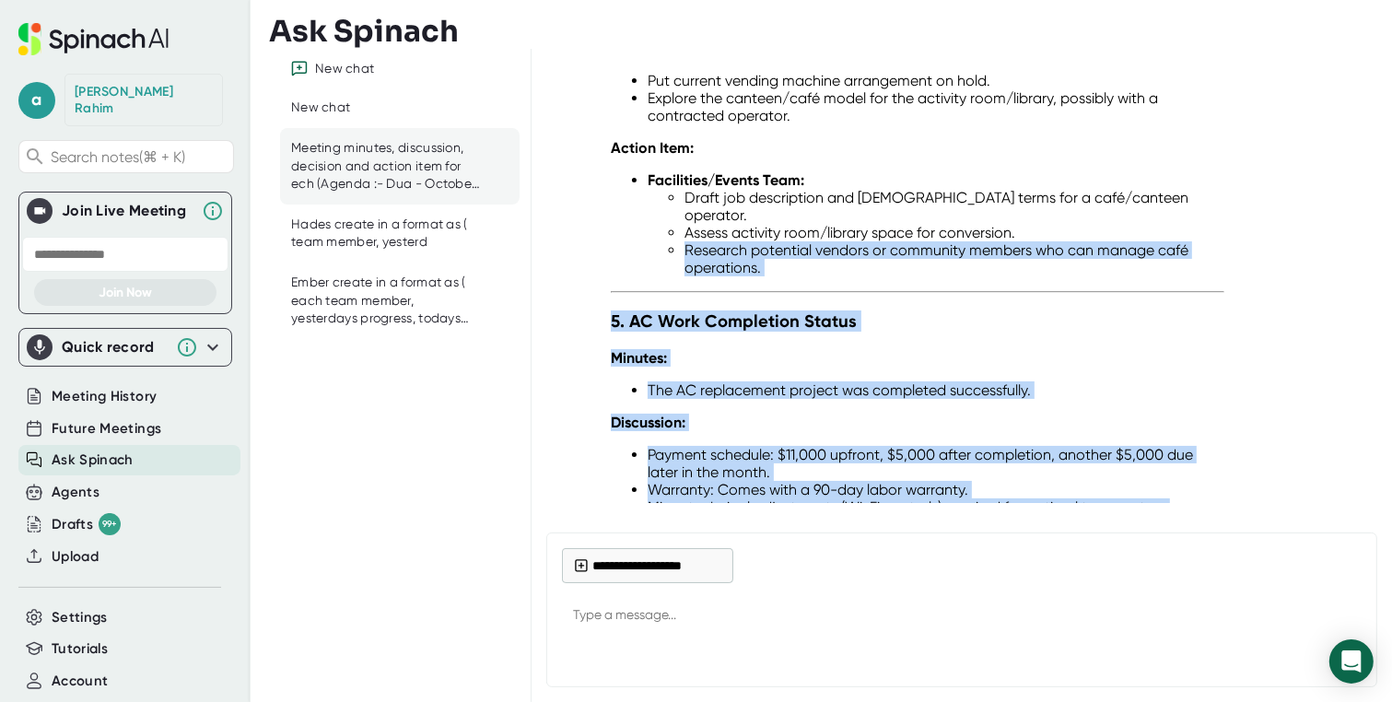
scroll to position [11043, 0]
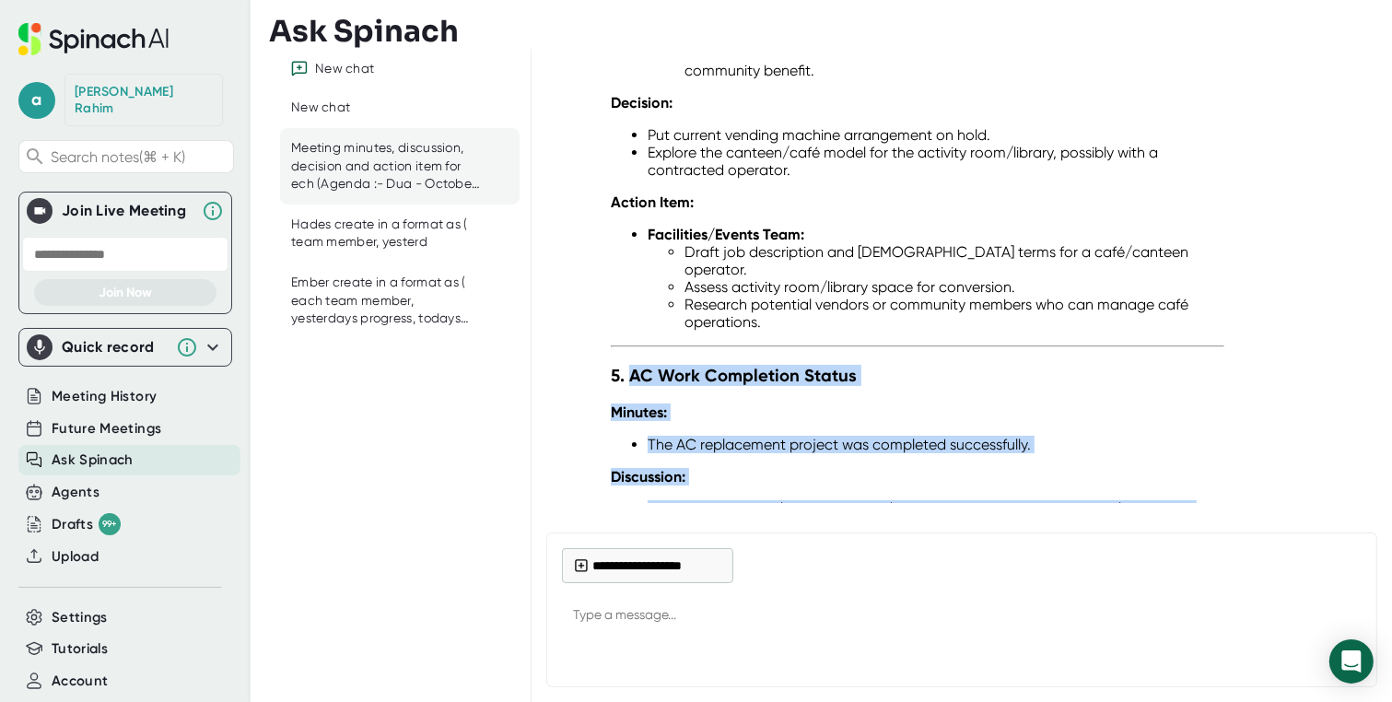
drag, startPoint x: 1056, startPoint y: 422, endPoint x: 628, endPoint y: 196, distance: 483.3
copy div "AC Work Completion Status Minutes: The AC replacement project was completed suc…"
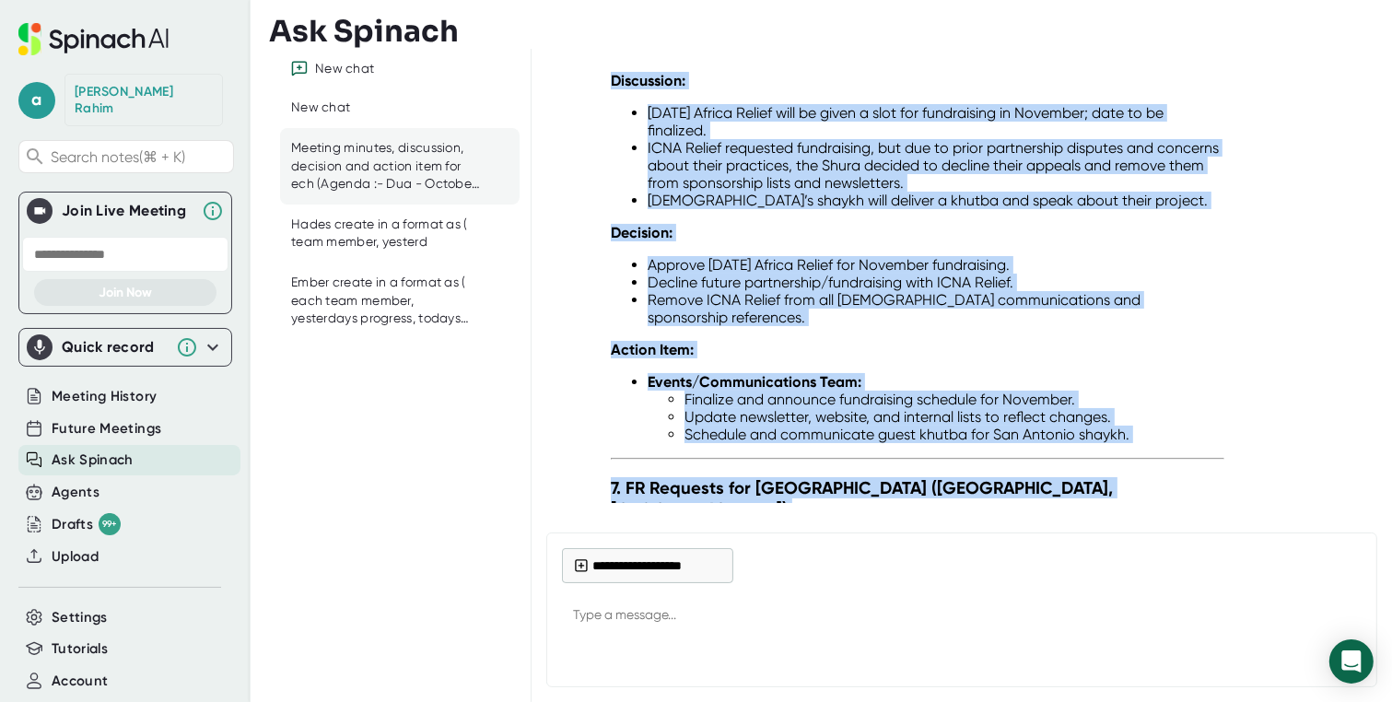
scroll to position [11945, 0]
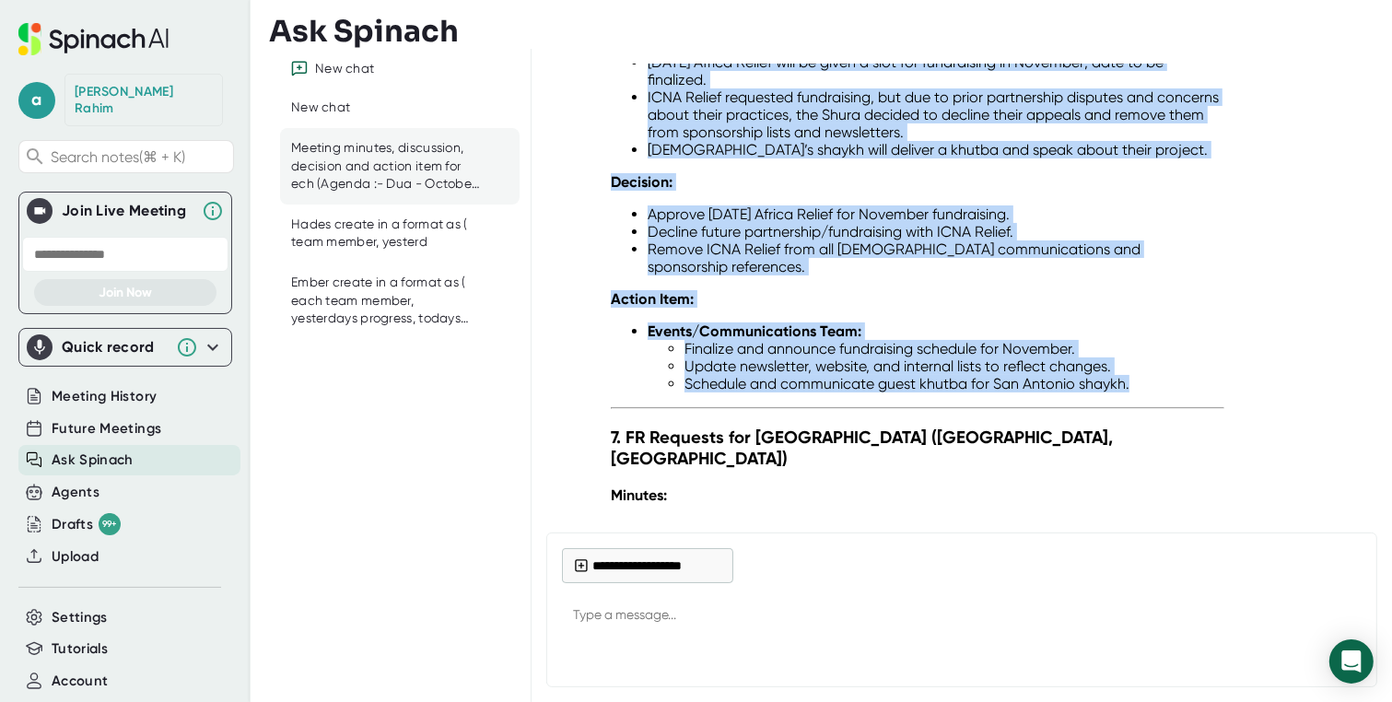
drag, startPoint x: 613, startPoint y: 76, endPoint x: 1132, endPoint y: 183, distance: 529.5
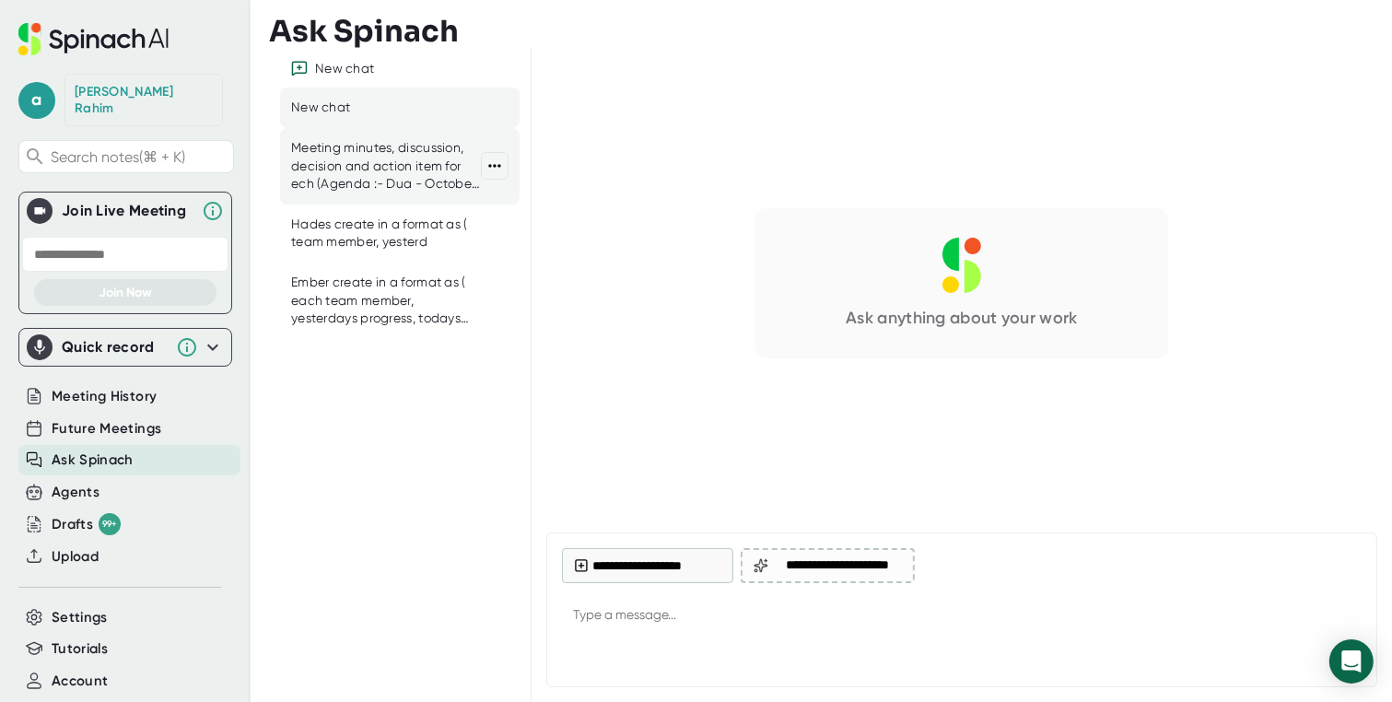
click at [383, 181] on div "Meeting minutes, discussion, decision and action item for ech (Agenda :- Dua - …" at bounding box center [386, 166] width 190 height 54
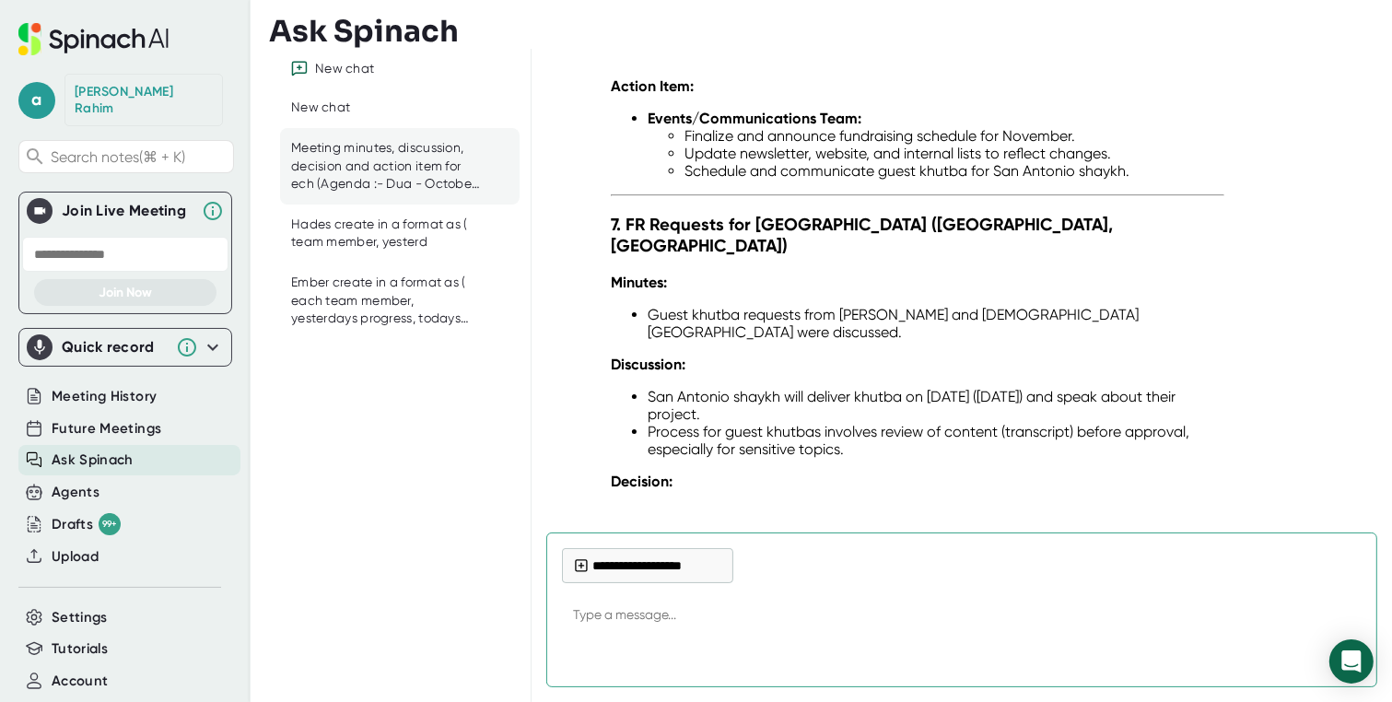
scroll to position [12135, 0]
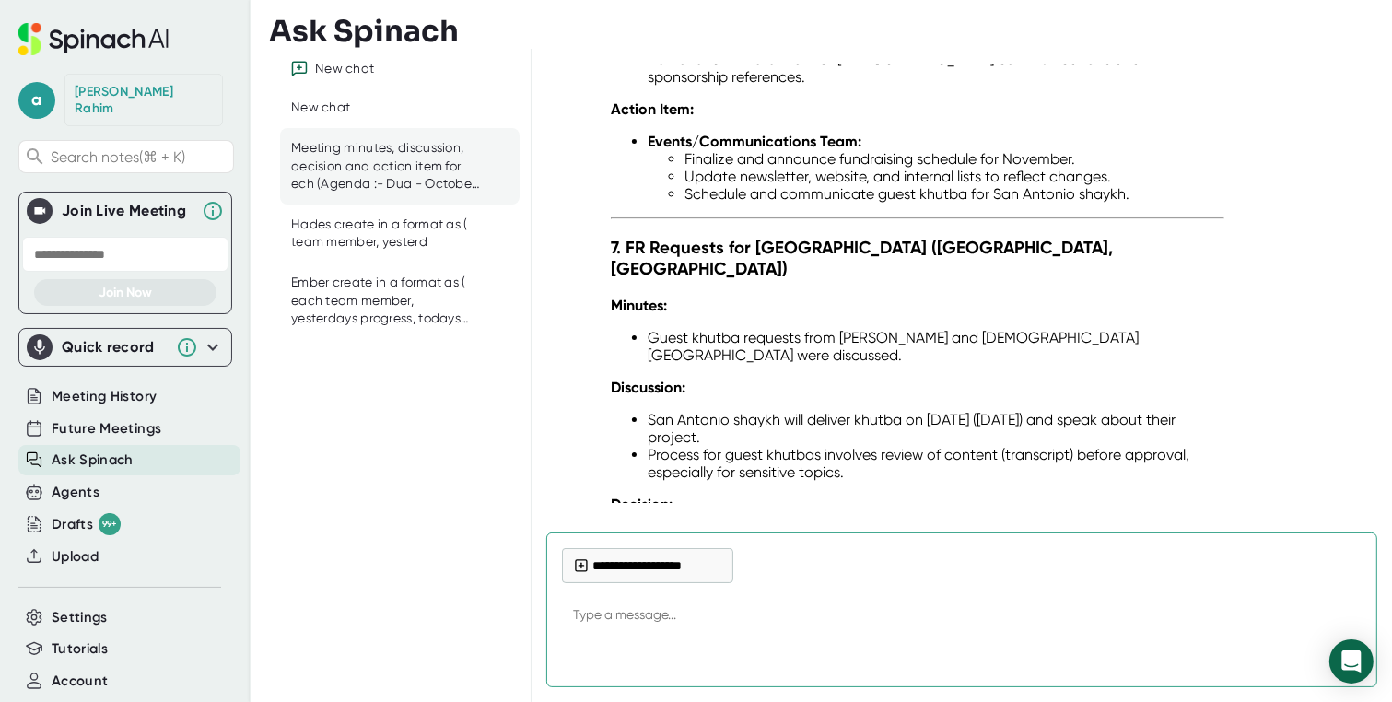
drag, startPoint x: 788, startPoint y: 223, endPoint x: 615, endPoint y: 465, distance: 297.8
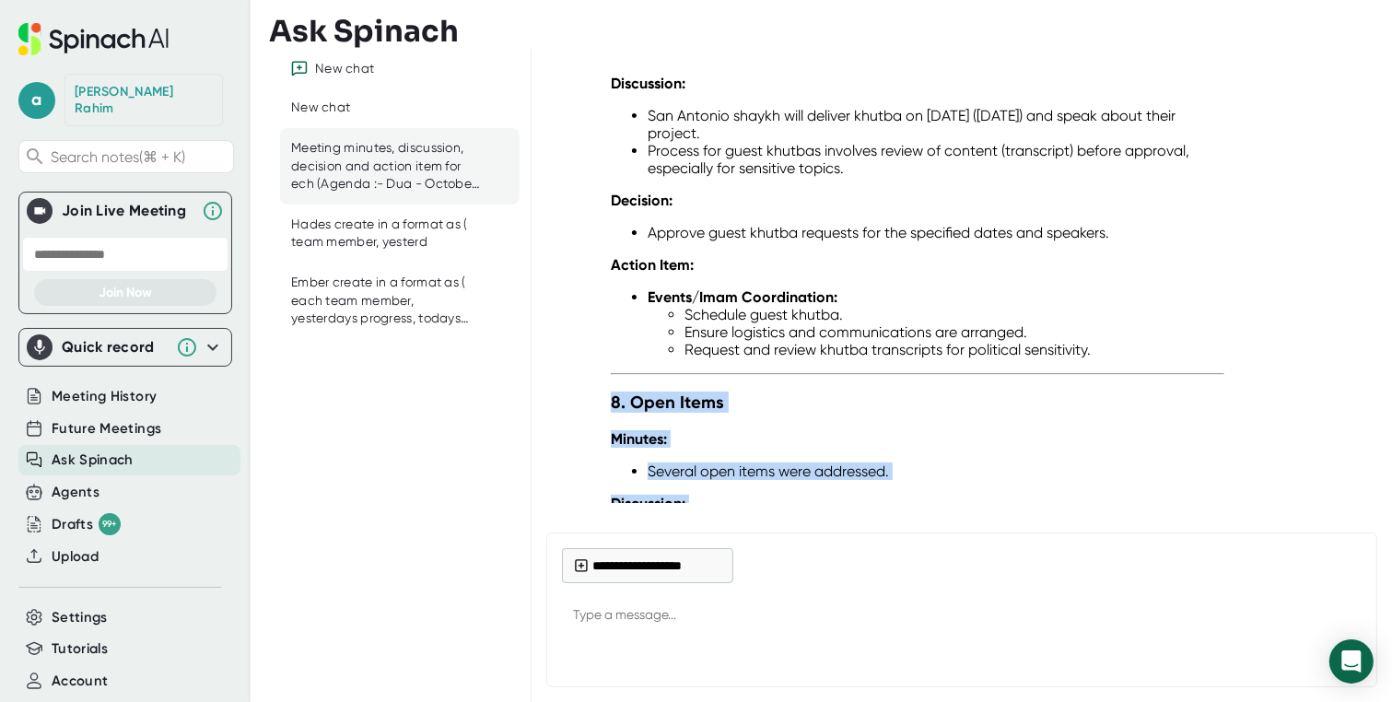
scroll to position [12806, 0]
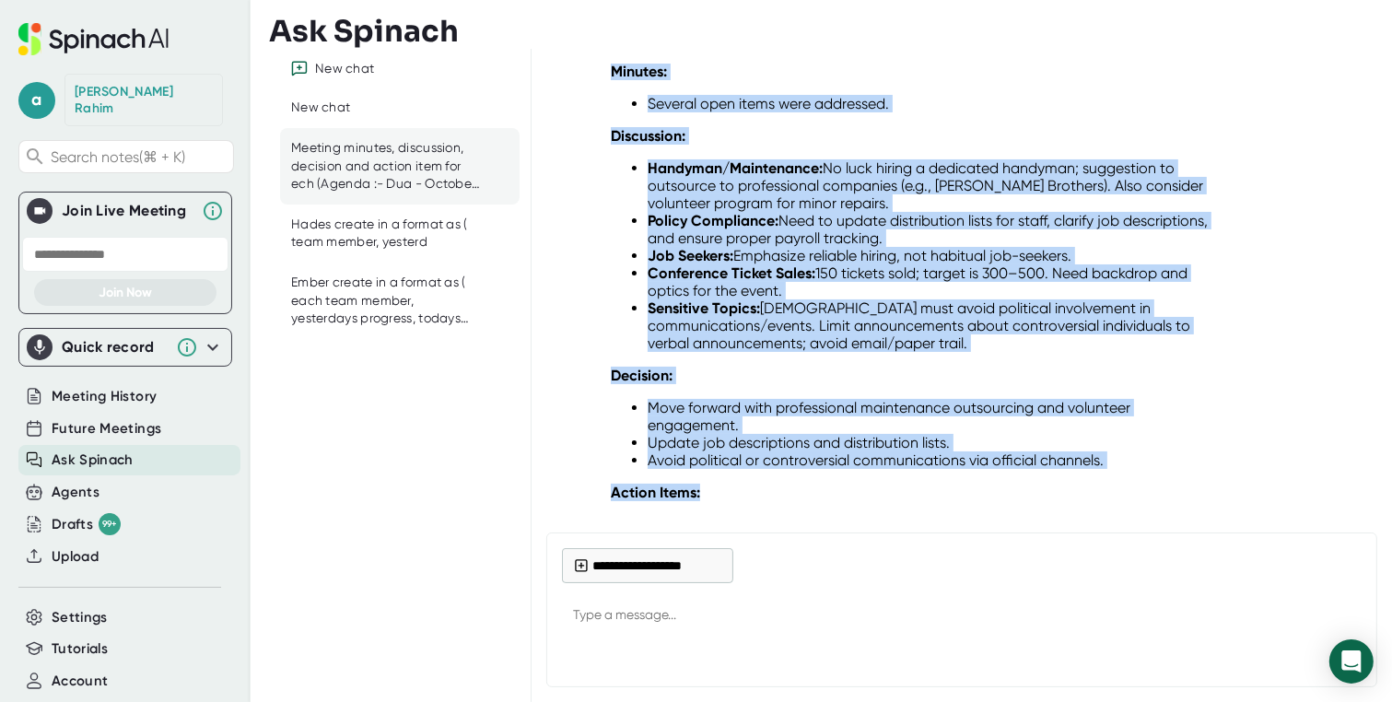
drag, startPoint x: 613, startPoint y: 464, endPoint x: 808, endPoint y: 339, distance: 231.2
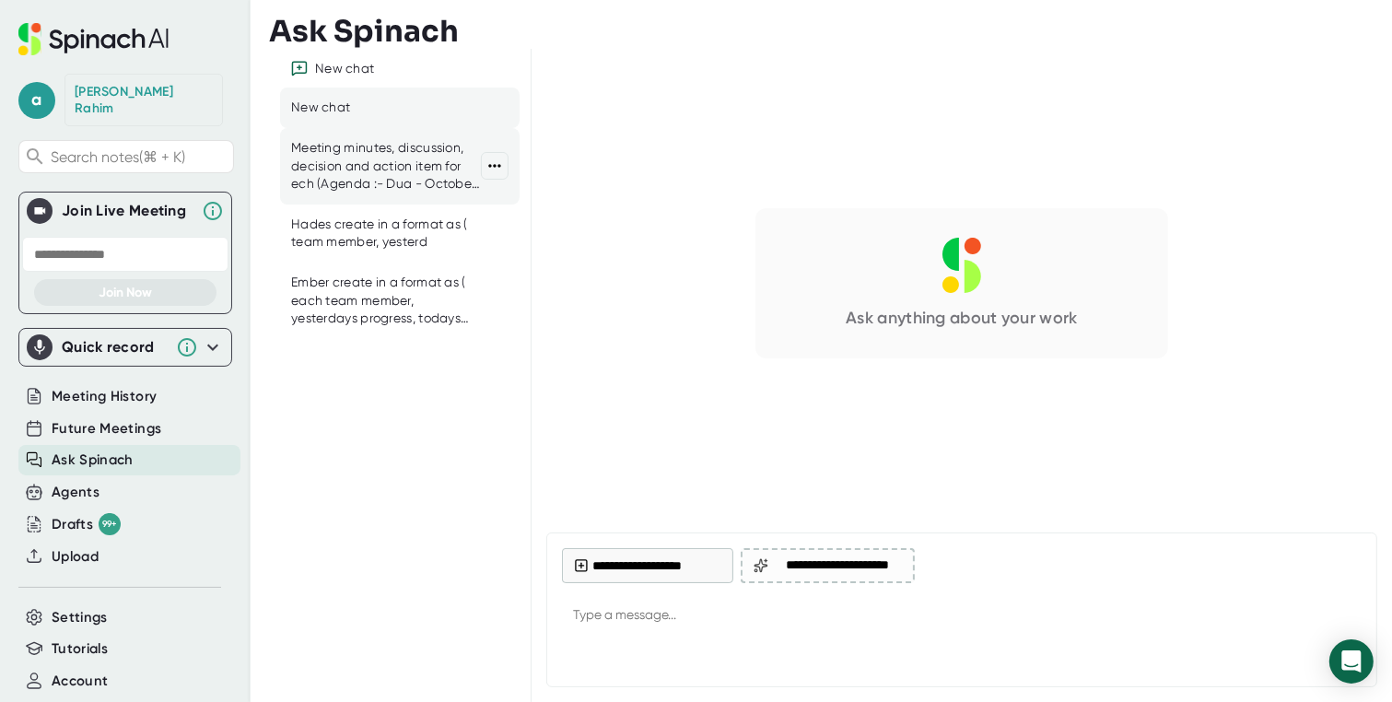
click at [365, 169] on div "Meeting minutes, discussion, decision and action item for ech (Agenda :- Dua - …" at bounding box center [386, 166] width 190 height 54
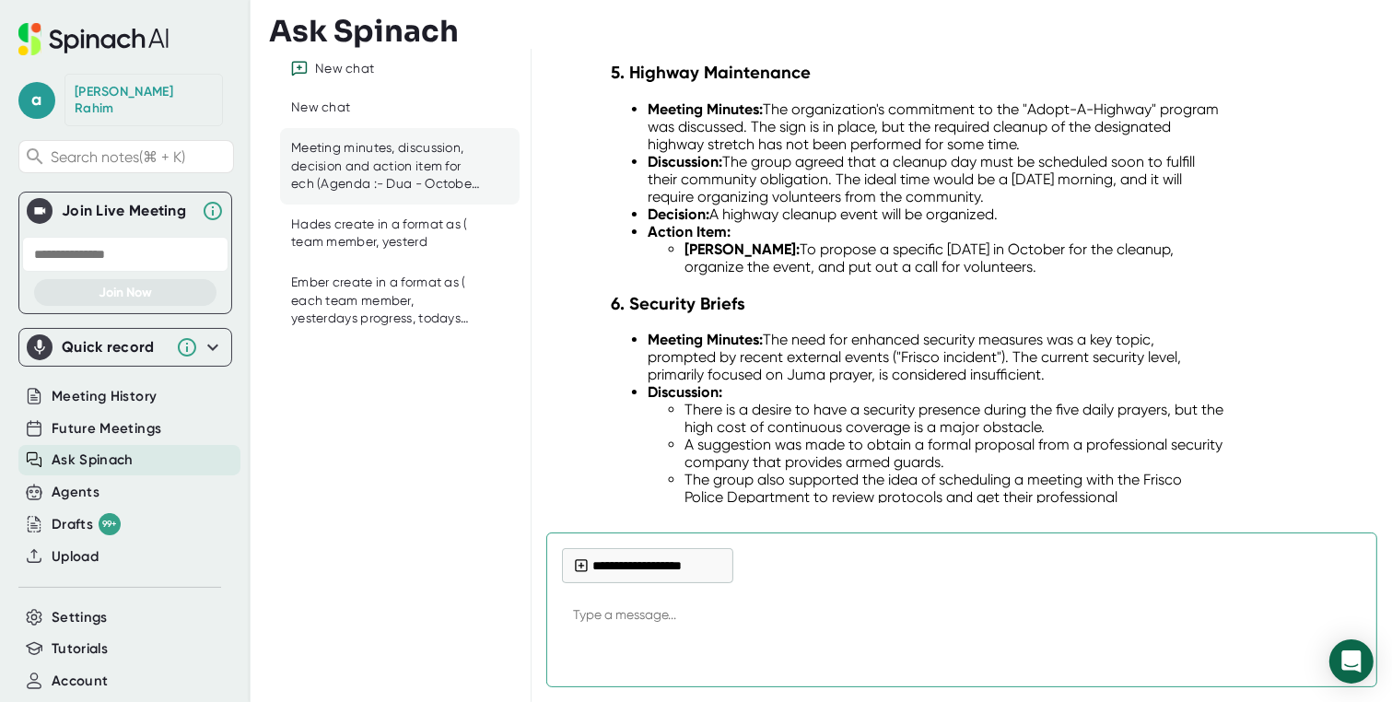
scroll to position [4690, 0]
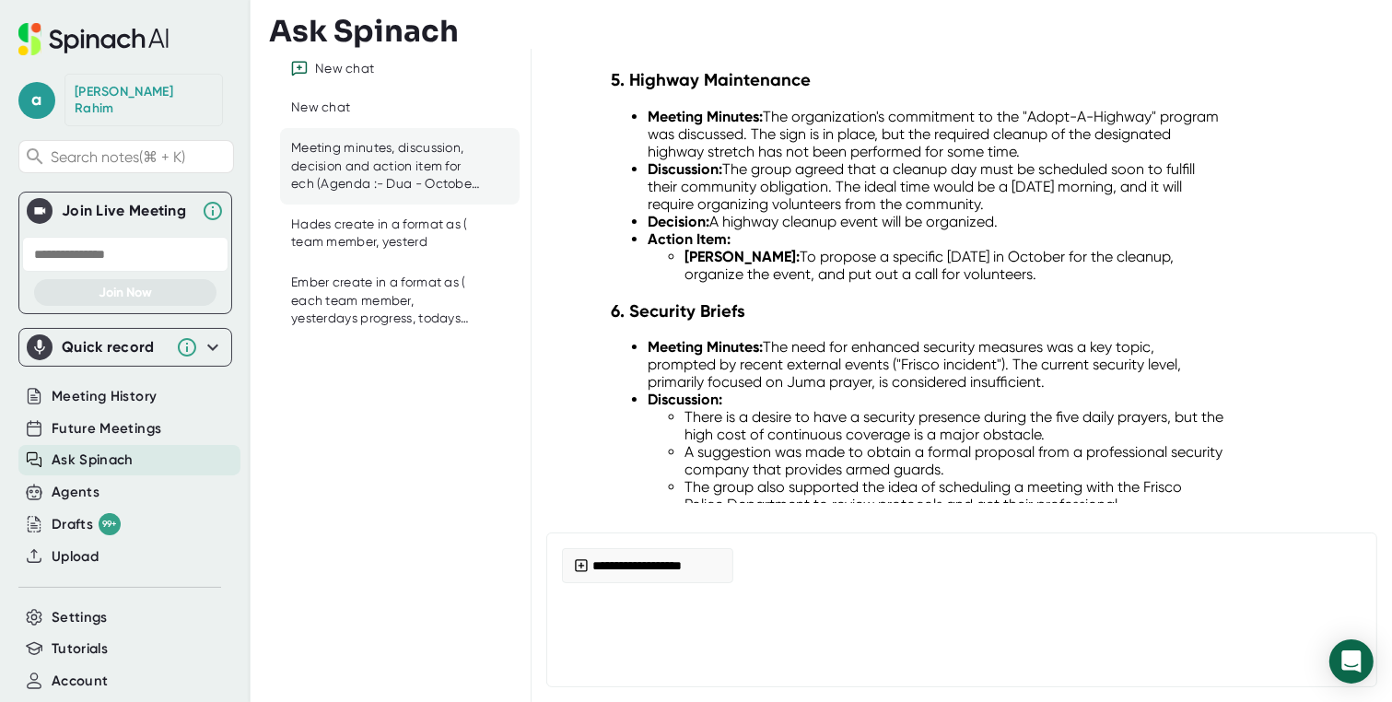
type textarea "x"
